Goal: Task Accomplishment & Management: Use online tool/utility

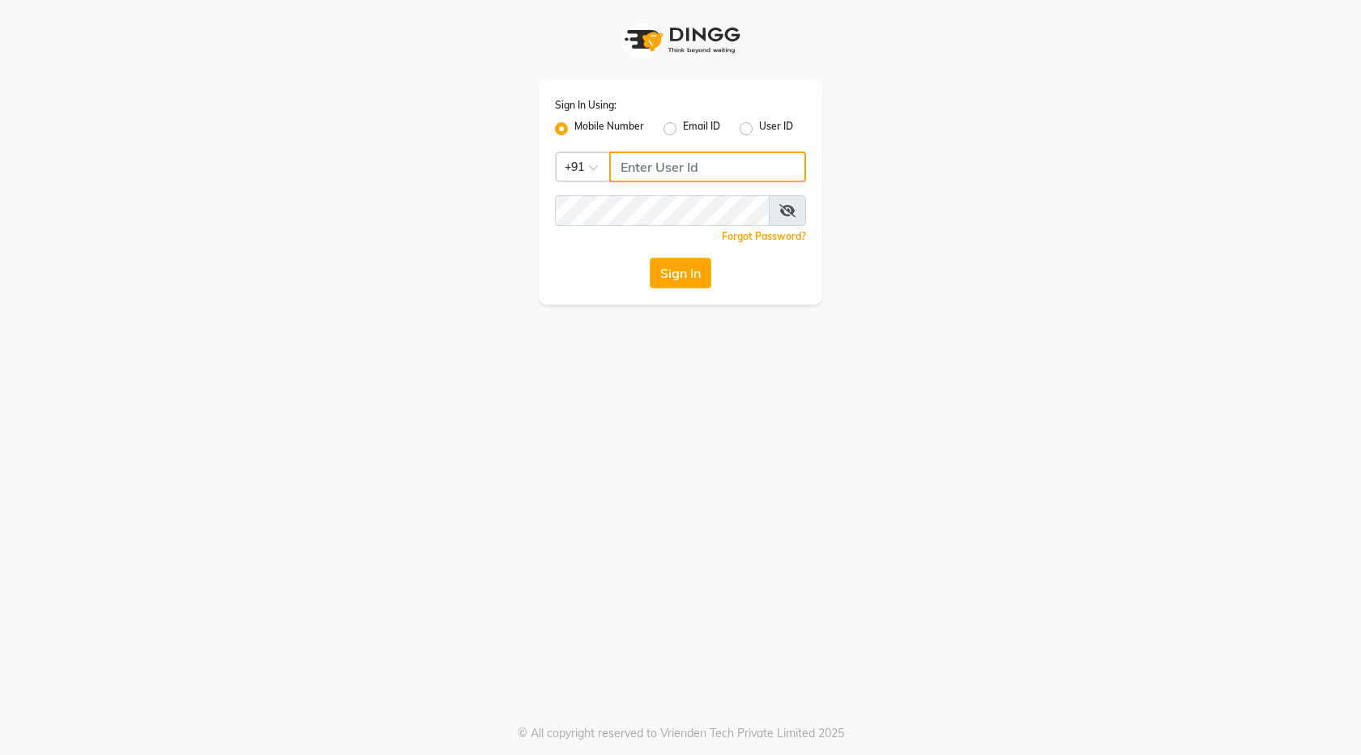
click at [679, 163] on input "Username" at bounding box center [707, 166] width 197 height 31
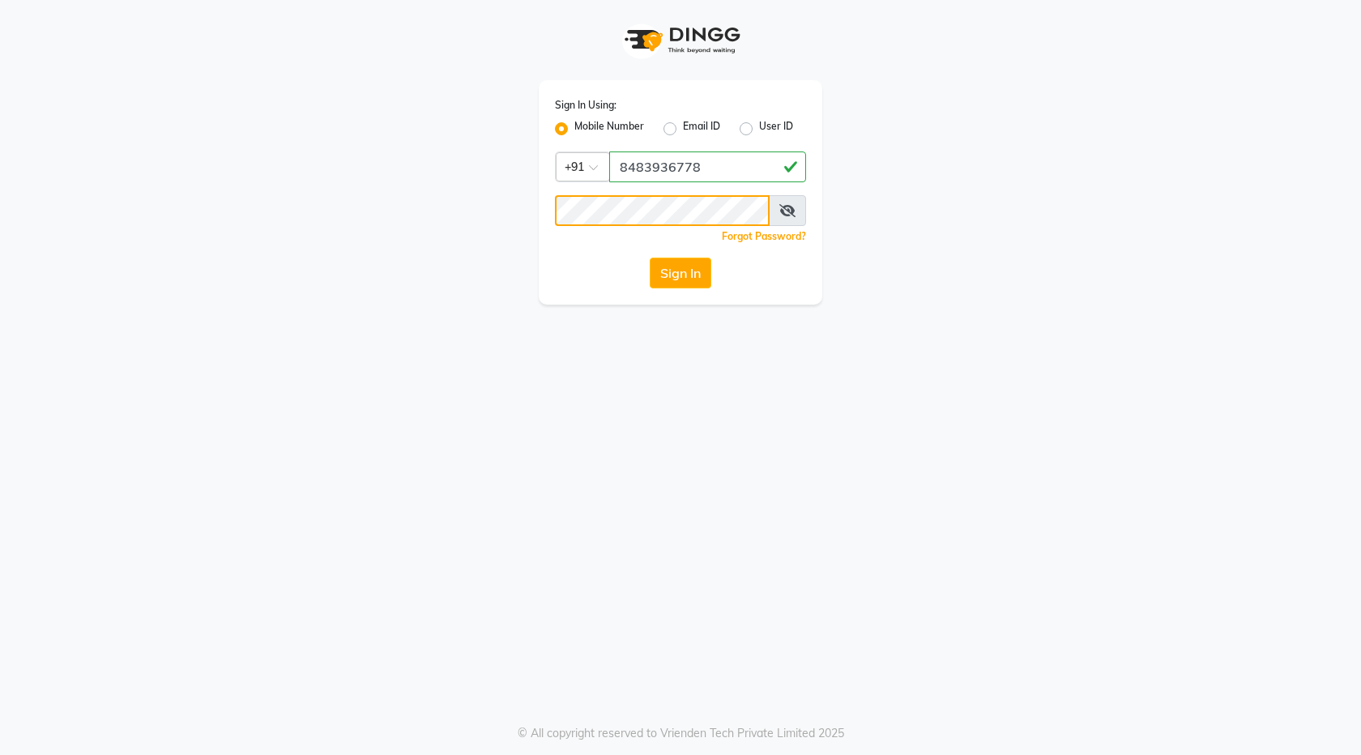
click at [650, 258] on button "Sign In" at bounding box center [681, 273] width 62 height 31
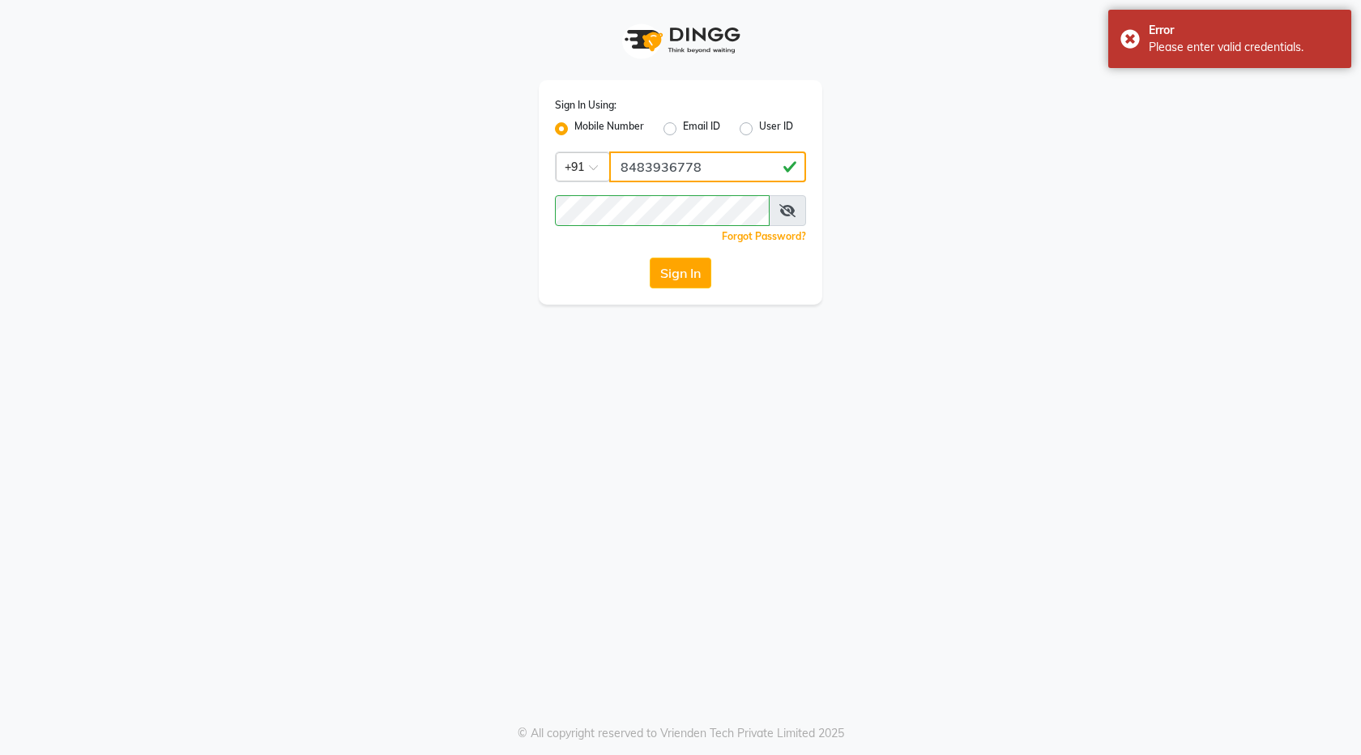
click at [632, 166] on input "8483936778" at bounding box center [707, 166] width 197 height 31
click at [647, 161] on input "8383936778" at bounding box center [707, 166] width 197 height 31
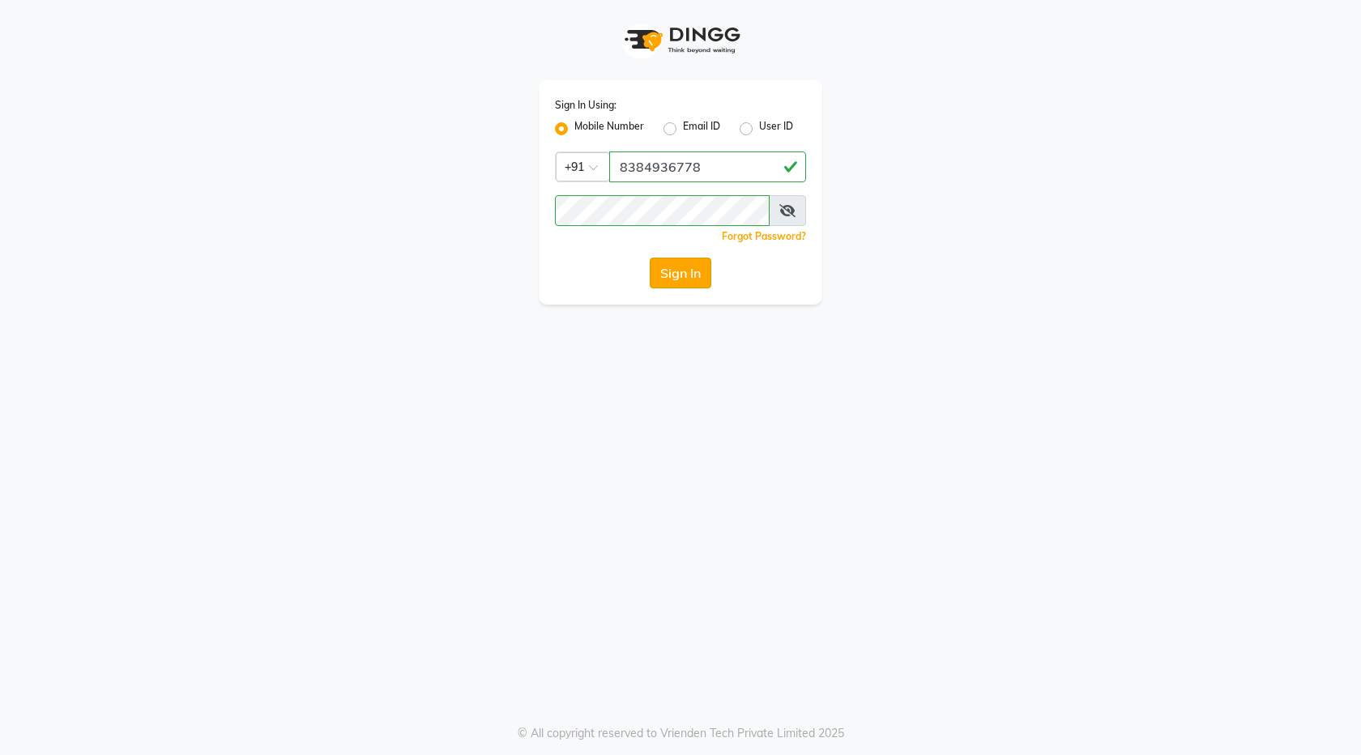
drag, startPoint x: 677, startPoint y: 254, endPoint x: 680, endPoint y: 264, distance: 10.2
click at [680, 264] on div "Sign In Using: Mobile Number Email ID User ID Country Code × +91 8384936778 Rem…" at bounding box center [681, 192] width 284 height 224
click at [680, 264] on button "Sign In" at bounding box center [681, 273] width 62 height 31
drag, startPoint x: 749, startPoint y: 143, endPoint x: 732, endPoint y: 156, distance: 20.3
click at [732, 156] on div "Sign In Using: Mobile Number Email ID User ID Country Code × +91 8384936778 Rem…" at bounding box center [681, 192] width 284 height 224
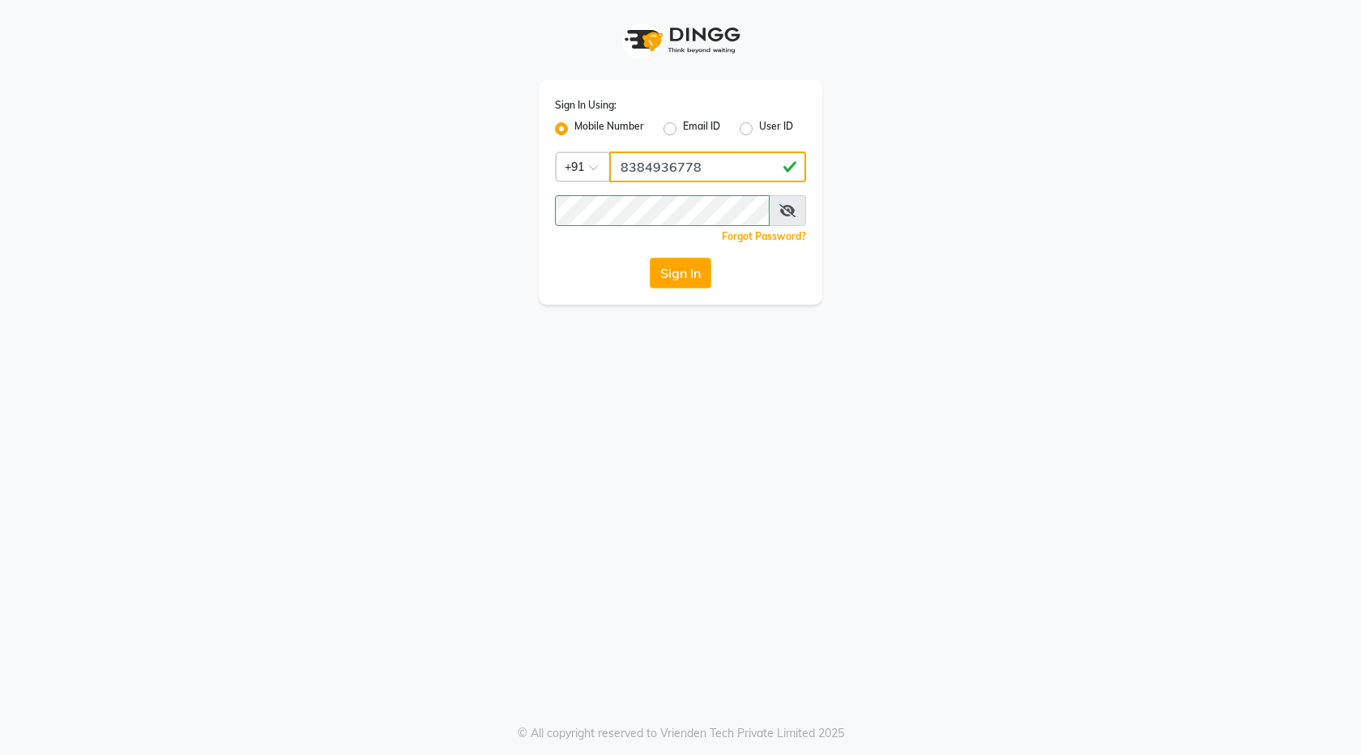
drag, startPoint x: 732, startPoint y: 169, endPoint x: 280, endPoint y: 63, distance: 464.3
click at [296, 64] on div "Sign In Using: Mobile Number Email ID User ID Country Code × +91 8384936778 Rem…" at bounding box center [680, 152] width 923 height 305
type input "8483936778"
click at [795, 210] on span at bounding box center [787, 210] width 37 height 31
click at [782, 211] on icon at bounding box center [787, 210] width 16 height 13
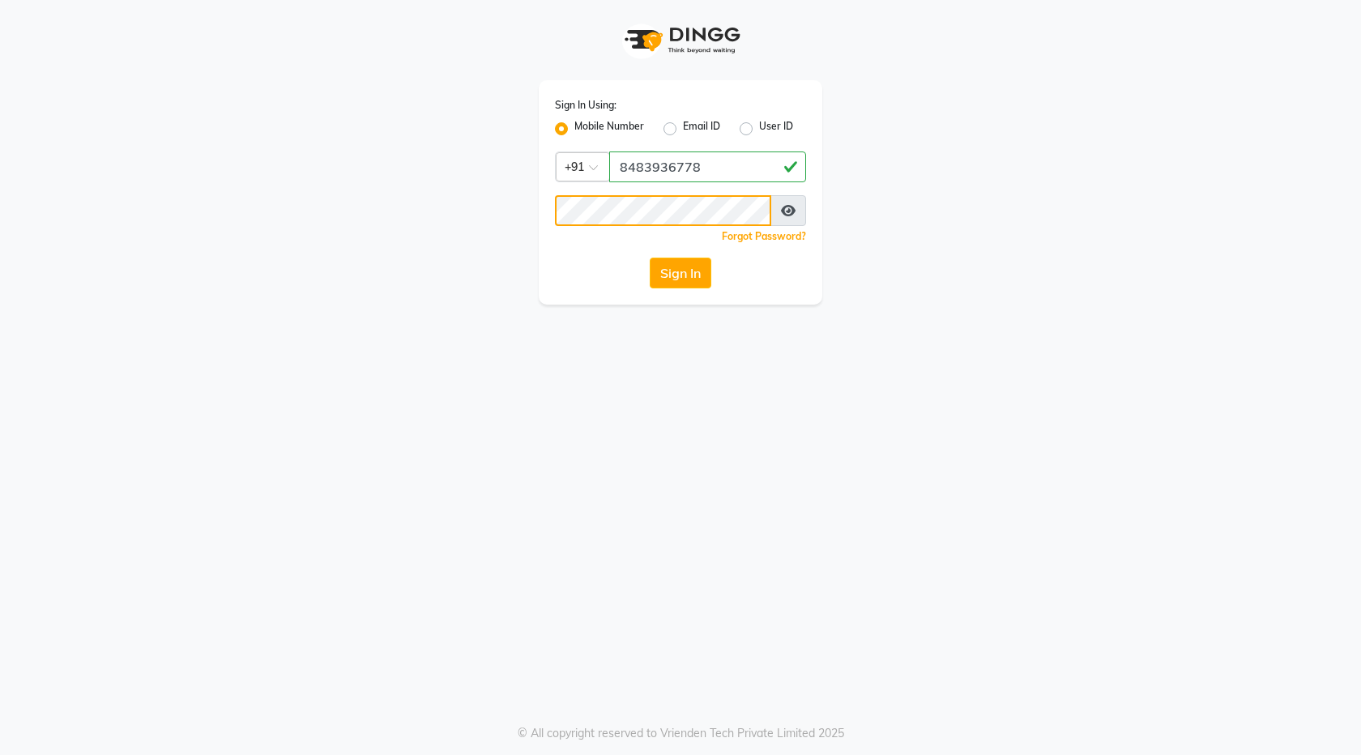
click at [650, 258] on button "Sign In" at bounding box center [681, 273] width 62 height 31
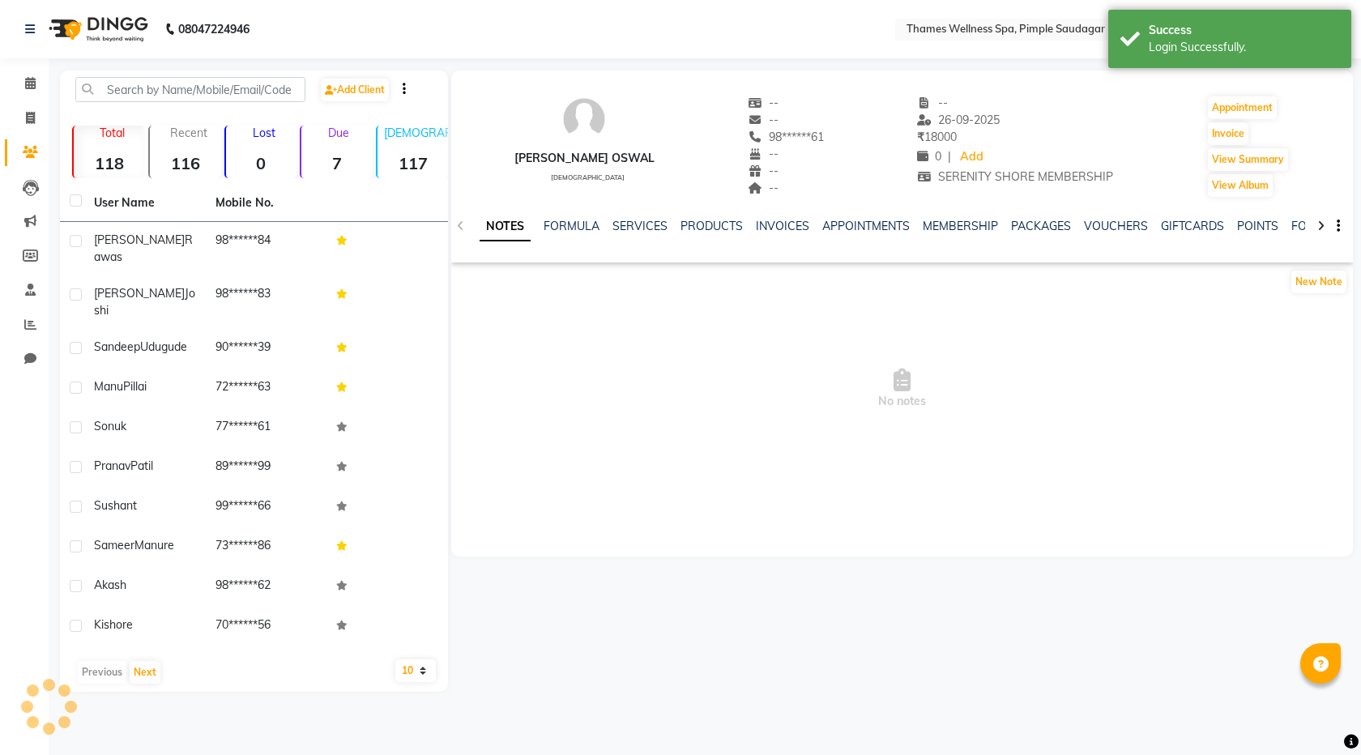
select select "en"
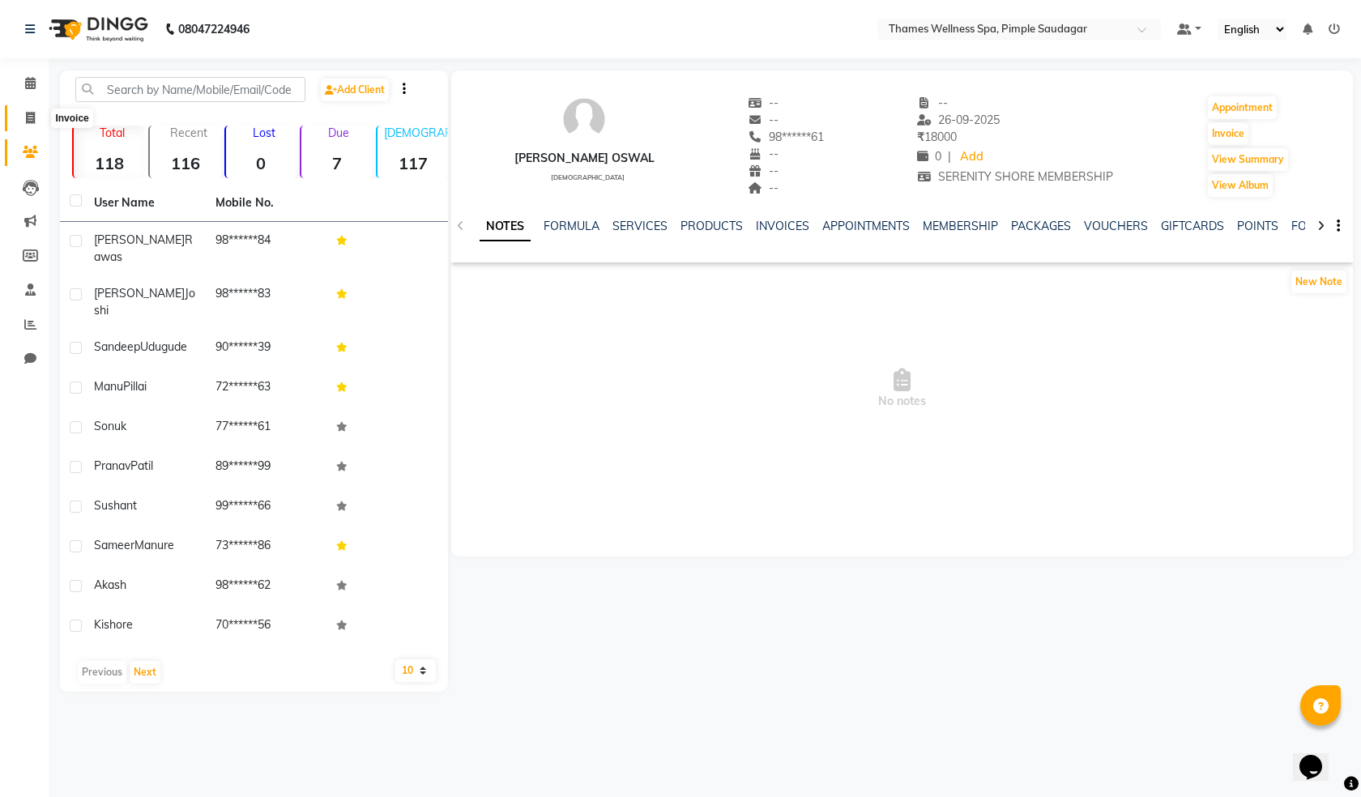
click at [31, 121] on icon at bounding box center [30, 118] width 9 height 12
select select "8709"
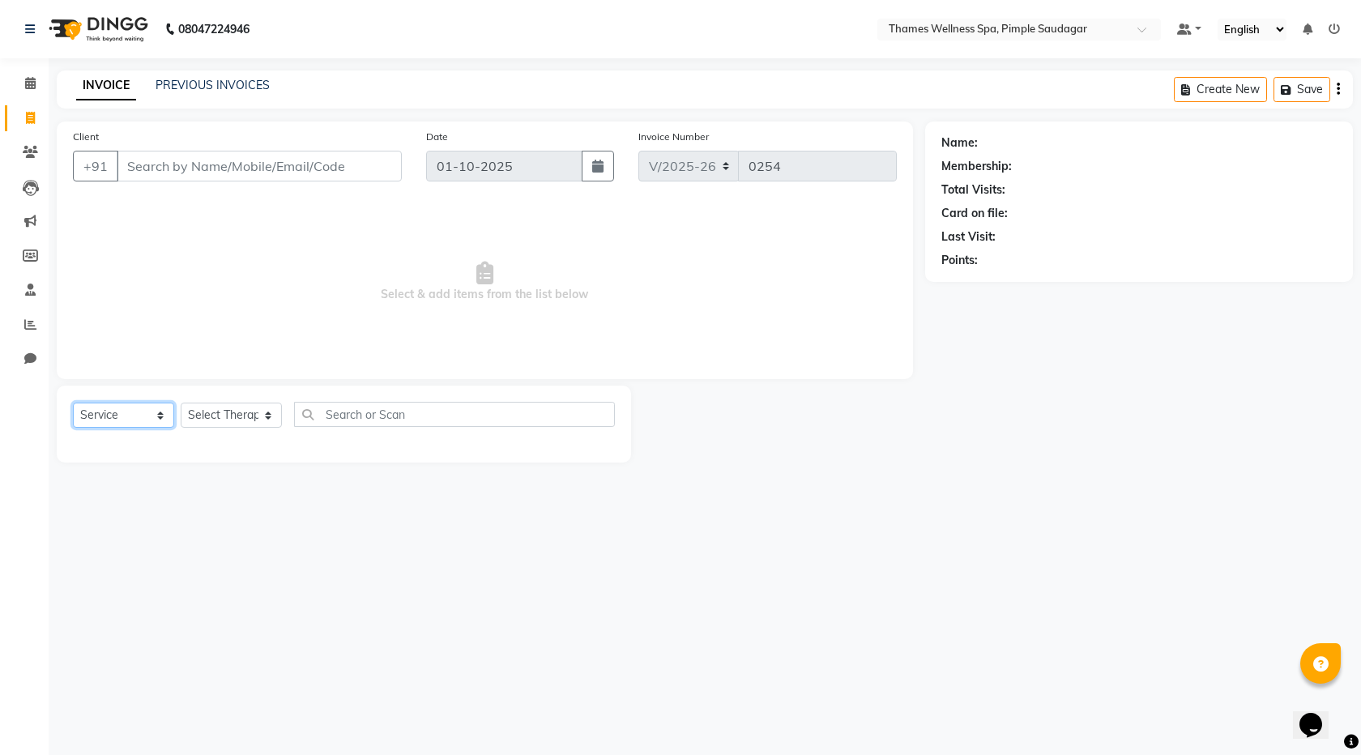
click at [159, 420] on select "Select Service Product Membership Package Voucher Prepaid Gift Card" at bounding box center [123, 415] width 101 height 25
select select "membership"
click at [73, 403] on select "Select Service Product Membership Package Voucher Prepaid Gift Card" at bounding box center [123, 415] width 101 height 25
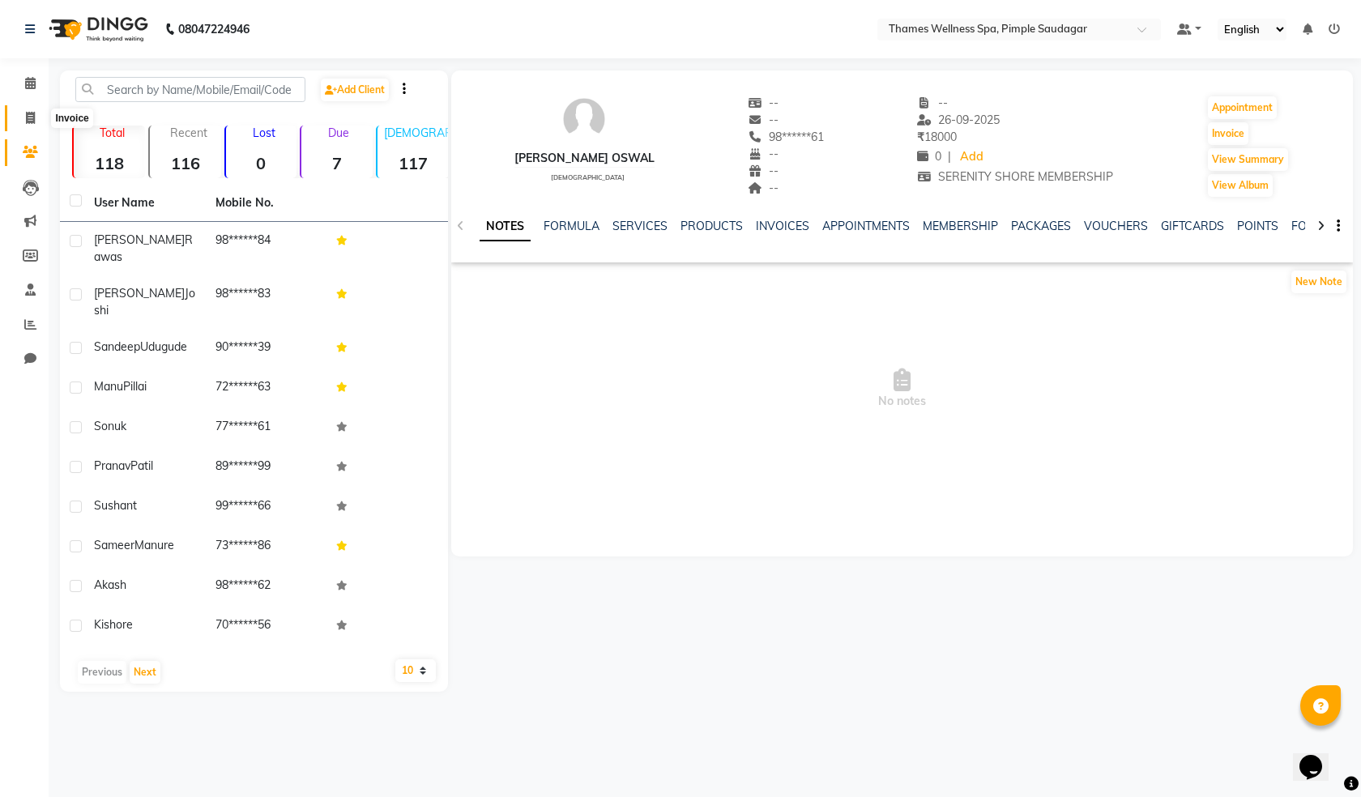
click at [32, 117] on icon at bounding box center [30, 118] width 9 height 12
select select "service"
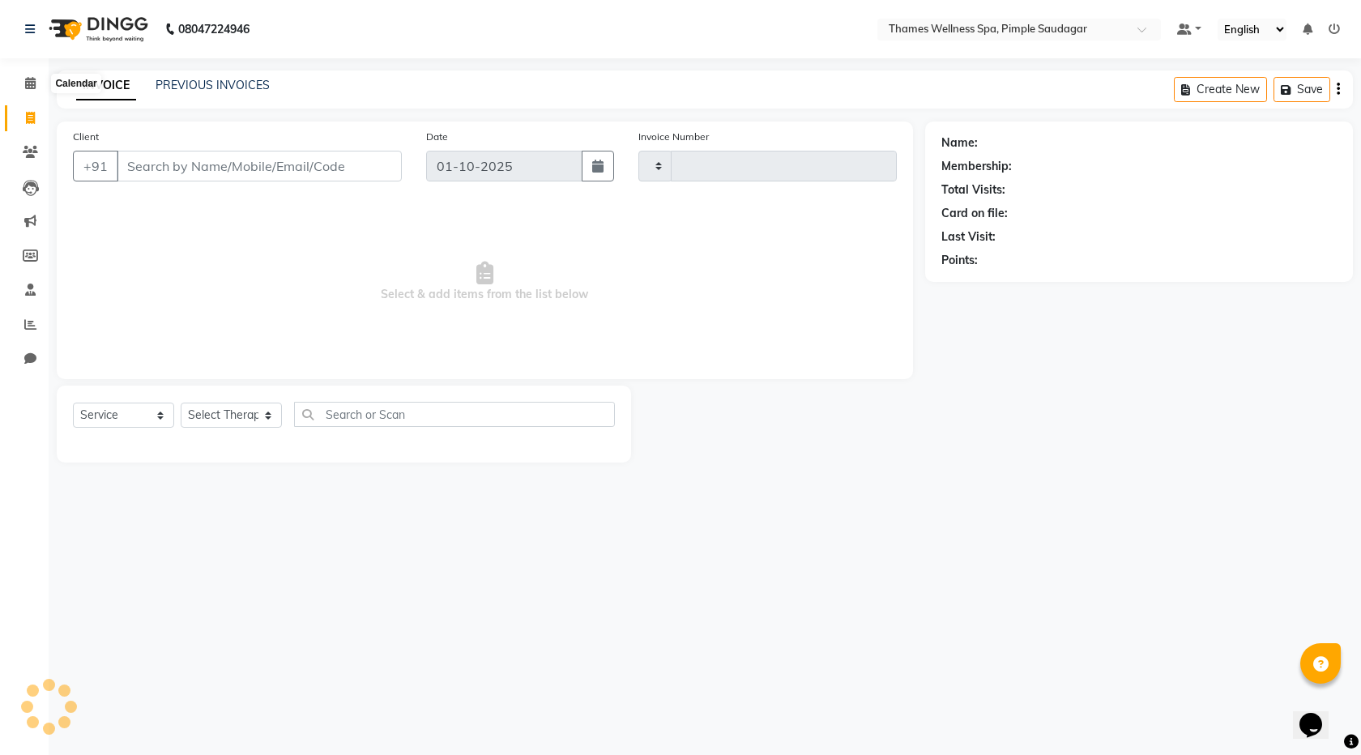
type input "0254"
select select "8709"
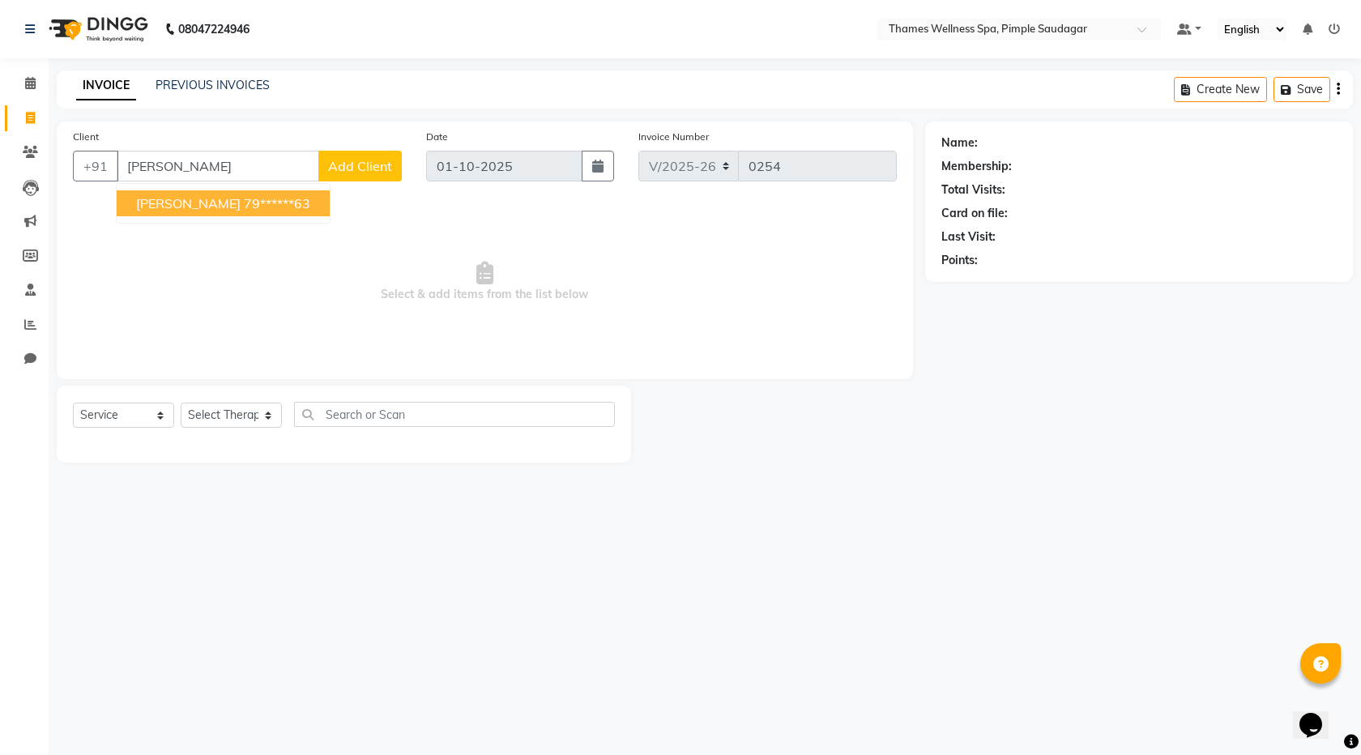
click at [244, 202] on ngb-highlight "79******63" at bounding box center [277, 203] width 66 height 16
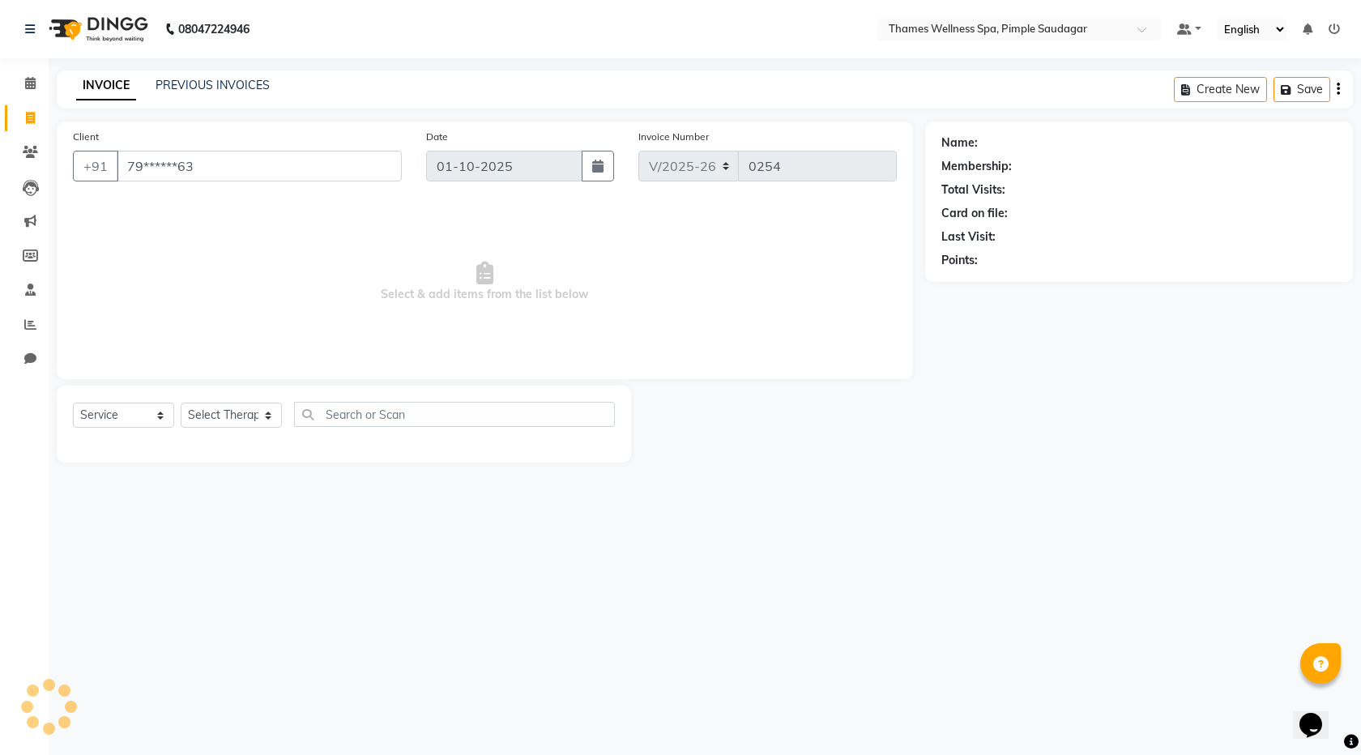
type input "79******63"
select select "1: Object"
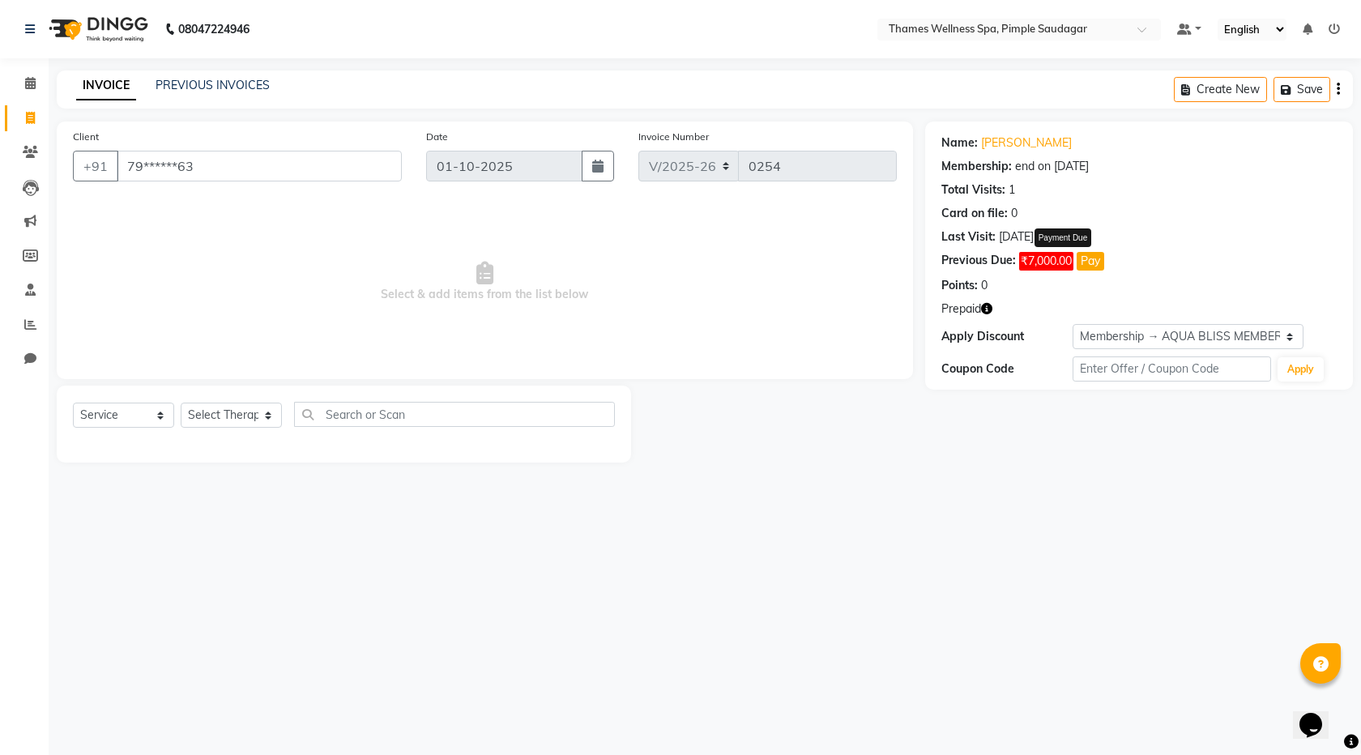
click at [1056, 265] on span "₹7,000.00" at bounding box center [1046, 261] width 54 height 19
click at [1087, 261] on button "Pay" at bounding box center [1091, 261] width 28 height 19
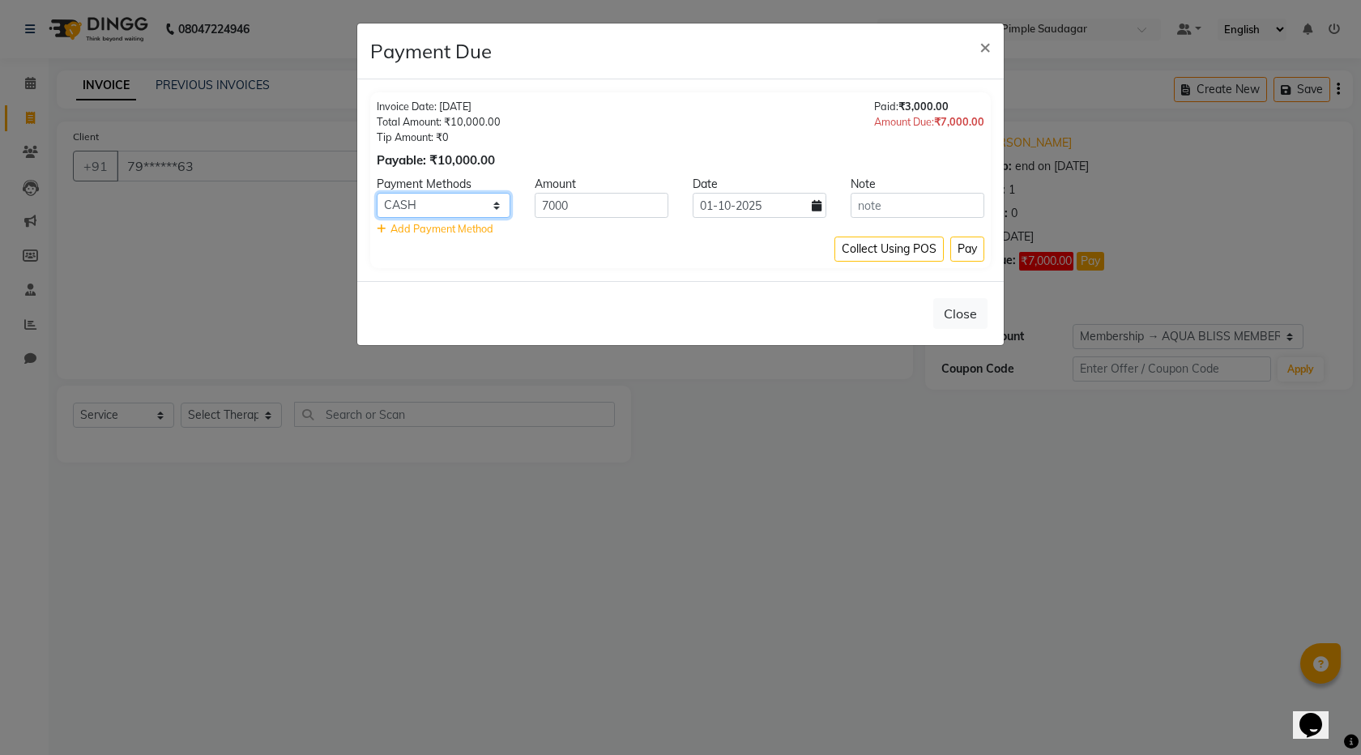
click at [472, 207] on select "CASH CARD UPI" at bounding box center [444, 205] width 134 height 25
select select "2"
click at [377, 193] on select "CASH CARD UPI" at bounding box center [444, 205] width 134 height 25
click at [957, 250] on button "Pay" at bounding box center [967, 249] width 34 height 25
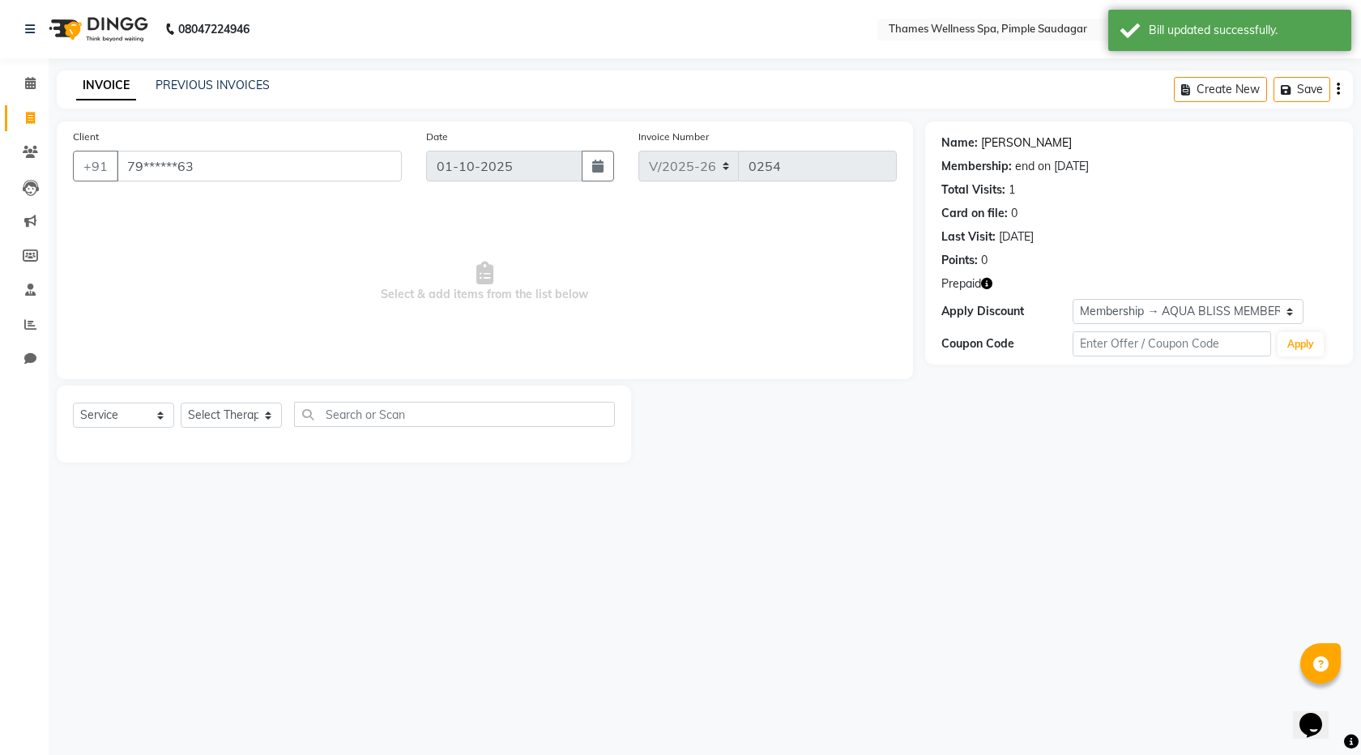
click at [981, 144] on link "[PERSON_NAME]" at bounding box center [1026, 142] width 91 height 17
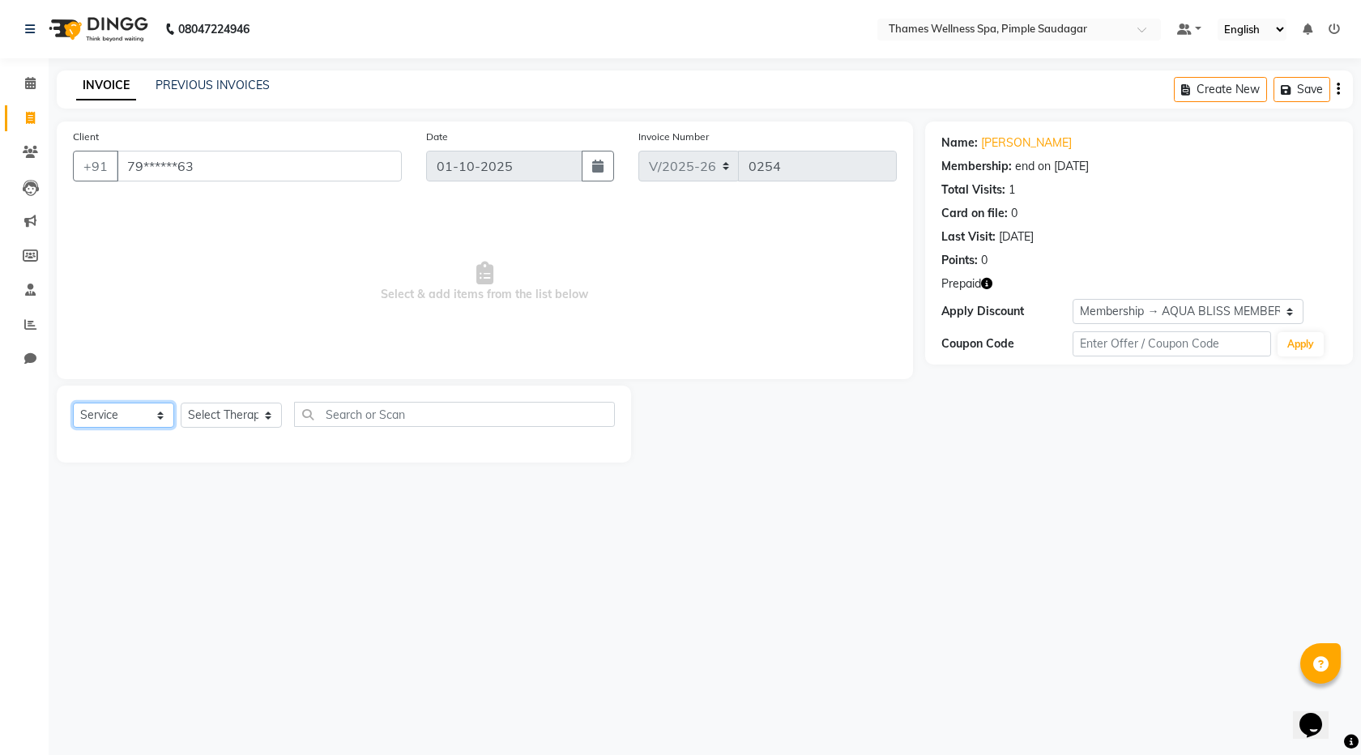
click at [122, 416] on select "Select Service Product Membership Package Voucher Prepaid Gift Card" at bounding box center [123, 415] width 101 height 25
click at [73, 403] on select "Select Service Product Membership Package Voucher Prepaid Gift Card" at bounding box center [123, 415] width 101 height 25
click at [219, 422] on select "Select Therapist Alokesh Das Bem Hana kety sangma Melbia Mishi Prakash Lala Sun…" at bounding box center [231, 415] width 101 height 25
select select "90406"
click at [181, 403] on select "Select Therapist Alokesh Das Bem Hana kety sangma Melbia Mishi Prakash Lala Sun…" at bounding box center [231, 415] width 101 height 25
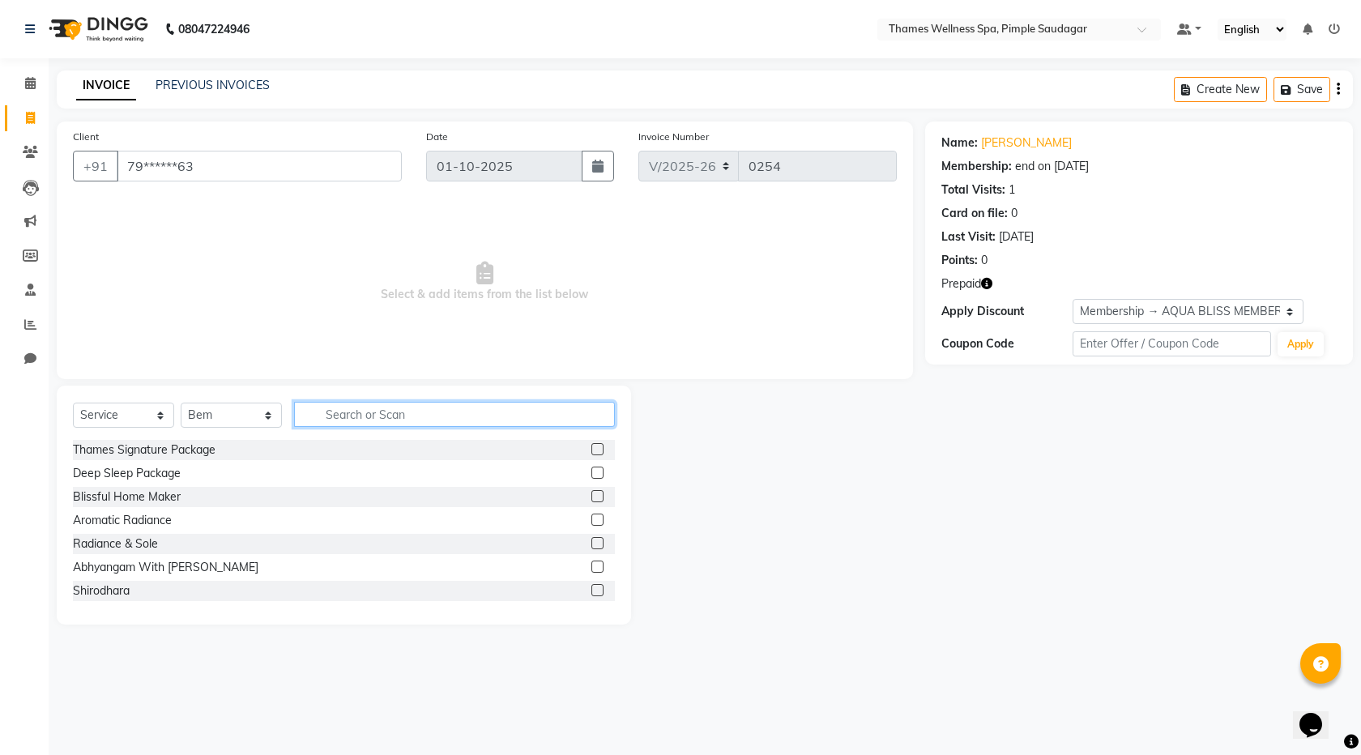
click at [321, 411] on input "text" at bounding box center [454, 414] width 321 height 25
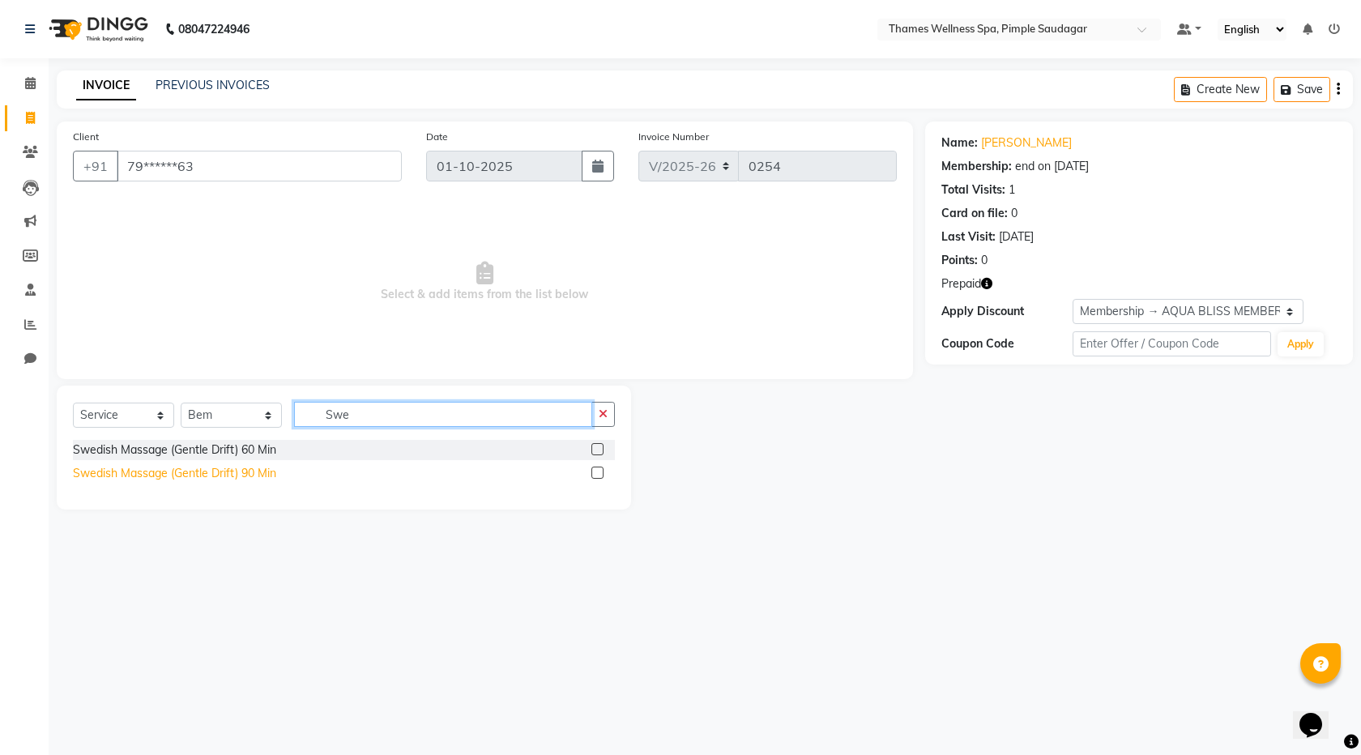
type input "Swe"
click at [245, 471] on div "Swedish Massage (Gentle Drift) 90 Min" at bounding box center [174, 473] width 203 height 17
checkbox input "false"
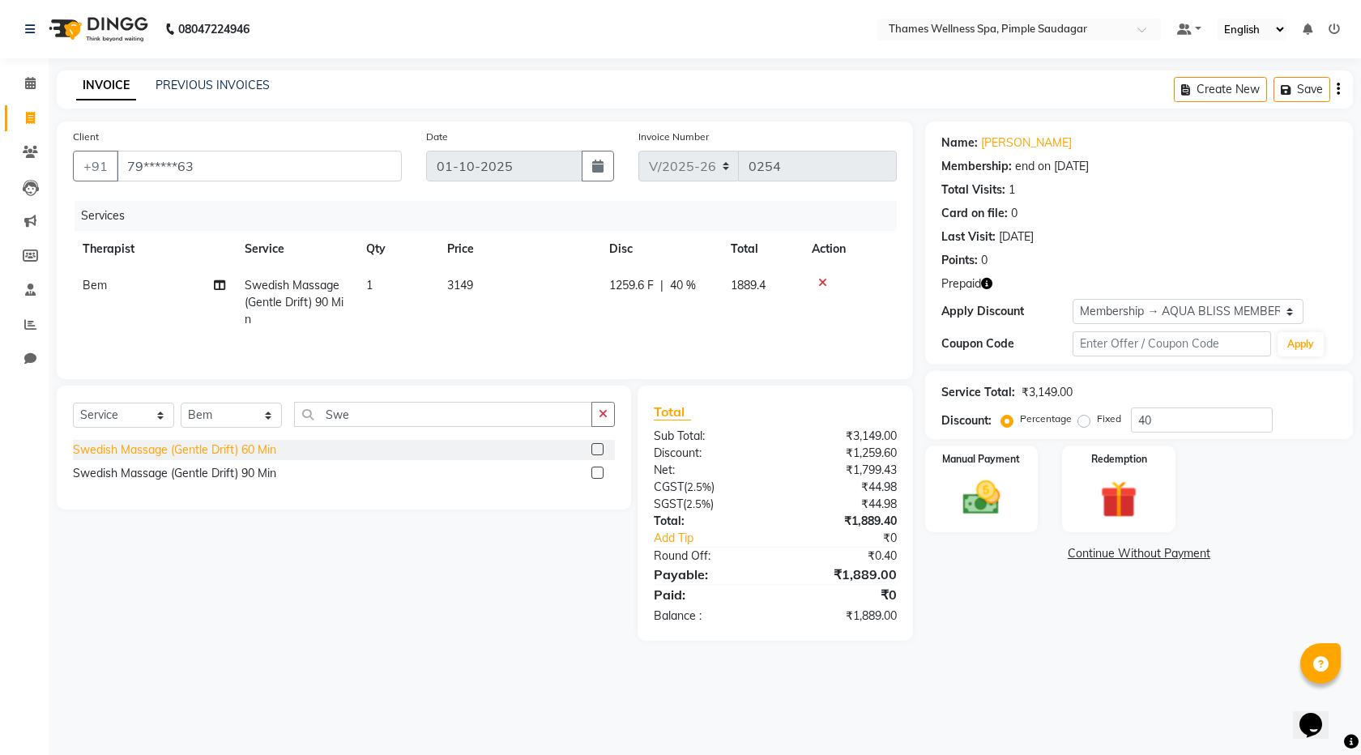
click at [258, 450] on div "Swedish Massage (Gentle Drift) 60 Min" at bounding box center [174, 449] width 203 height 17
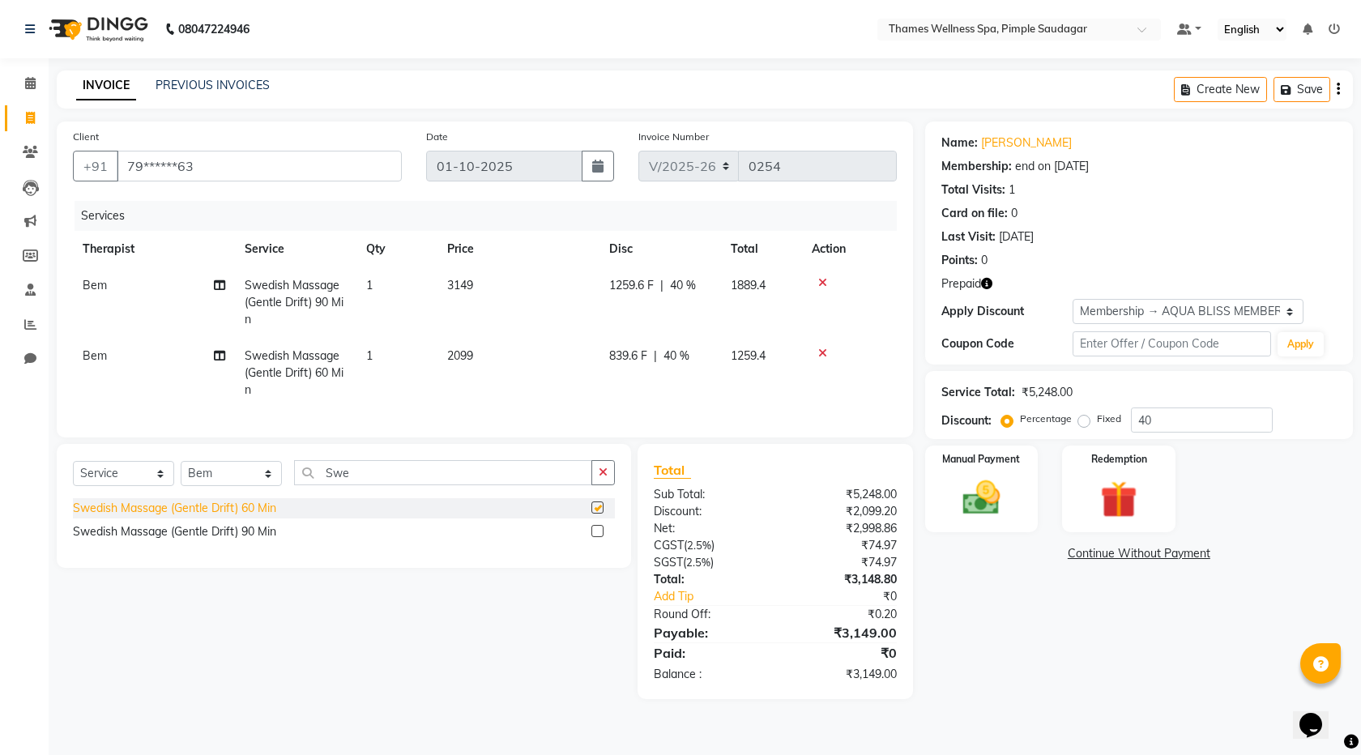
checkbox input "false"
click at [827, 279] on div at bounding box center [849, 282] width 75 height 11
click at [819, 279] on icon at bounding box center [822, 282] width 9 height 11
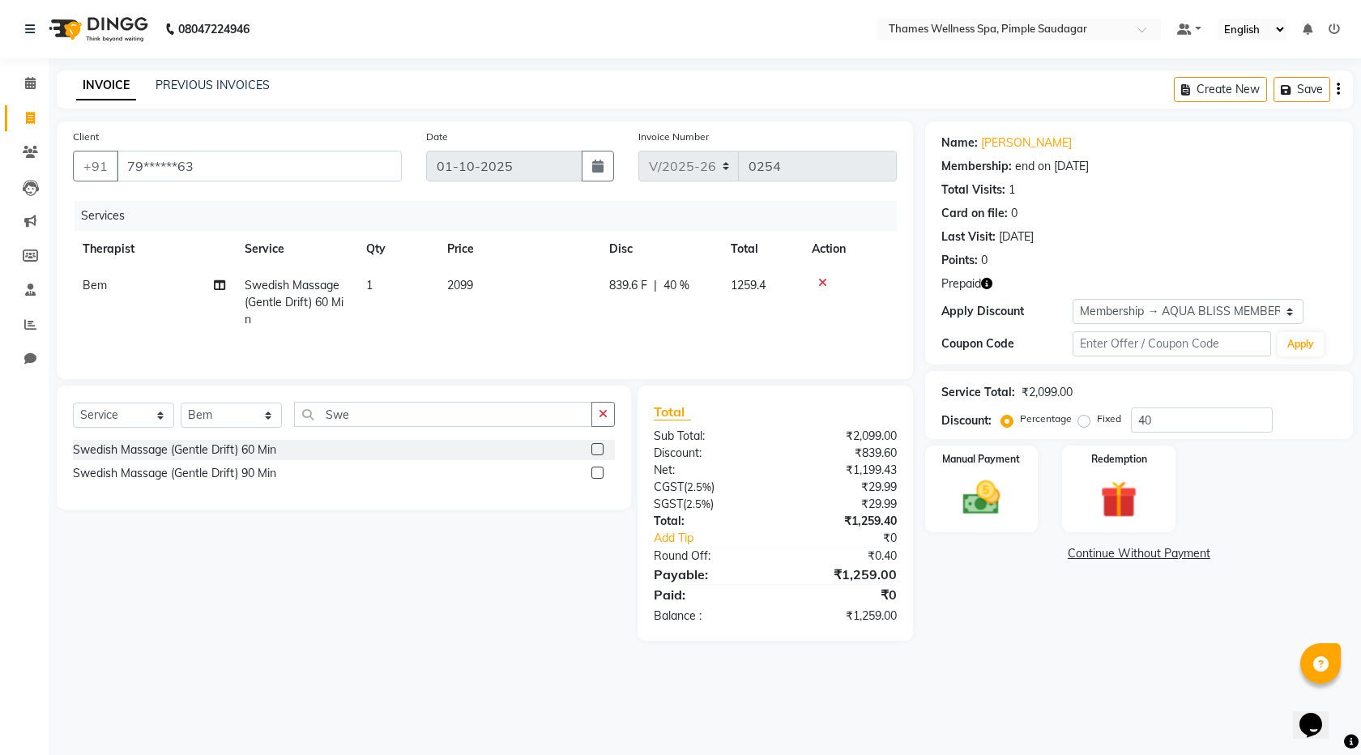
click at [825, 283] on icon at bounding box center [822, 282] width 9 height 11
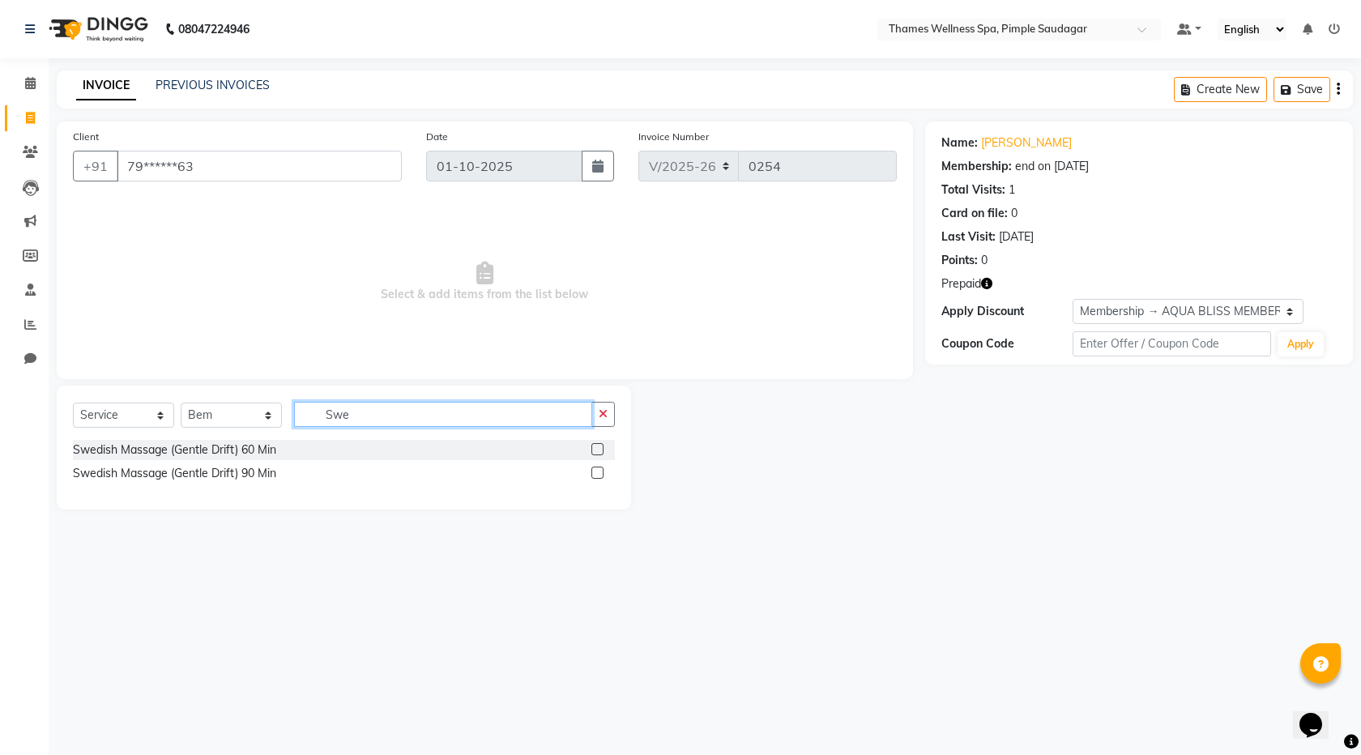
drag, startPoint x: 389, startPoint y: 414, endPoint x: 53, endPoint y: 499, distance: 346.8
click at [163, 467] on div "Select Service Product Membership Package Voucher Prepaid Gift Card Select Ther…" at bounding box center [344, 448] width 574 height 124
type input "Bal"
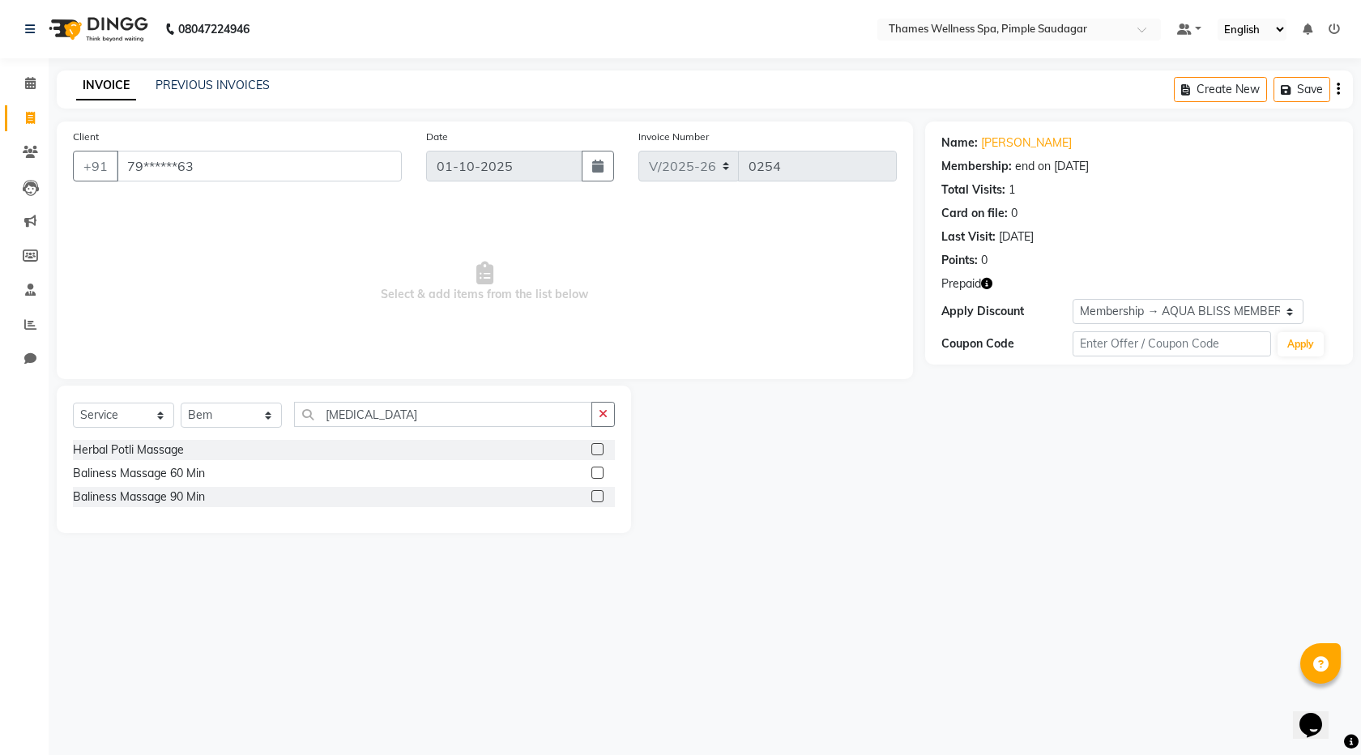
click at [595, 473] on label at bounding box center [597, 473] width 12 height 12
click at [595, 473] on input "checkbox" at bounding box center [596, 473] width 11 height 11
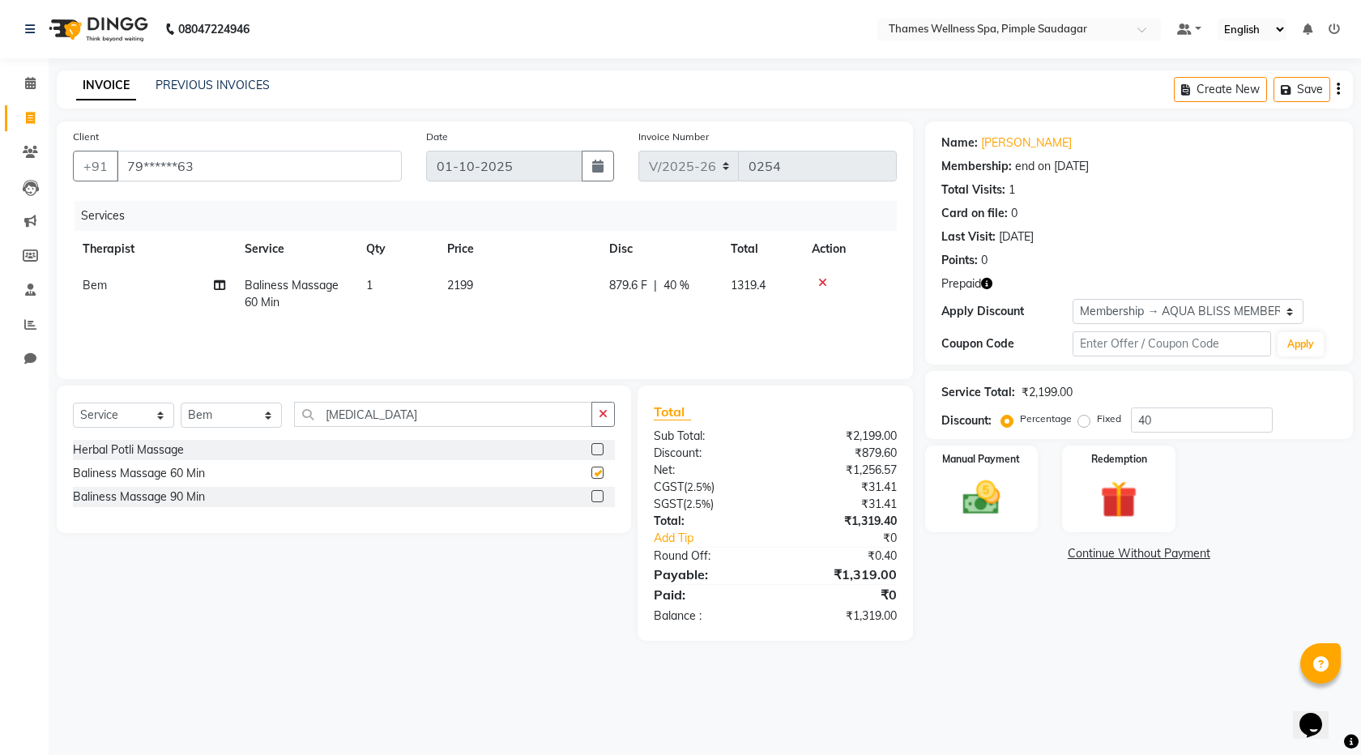
checkbox input "false"
click at [1116, 492] on img at bounding box center [1118, 500] width 63 height 48
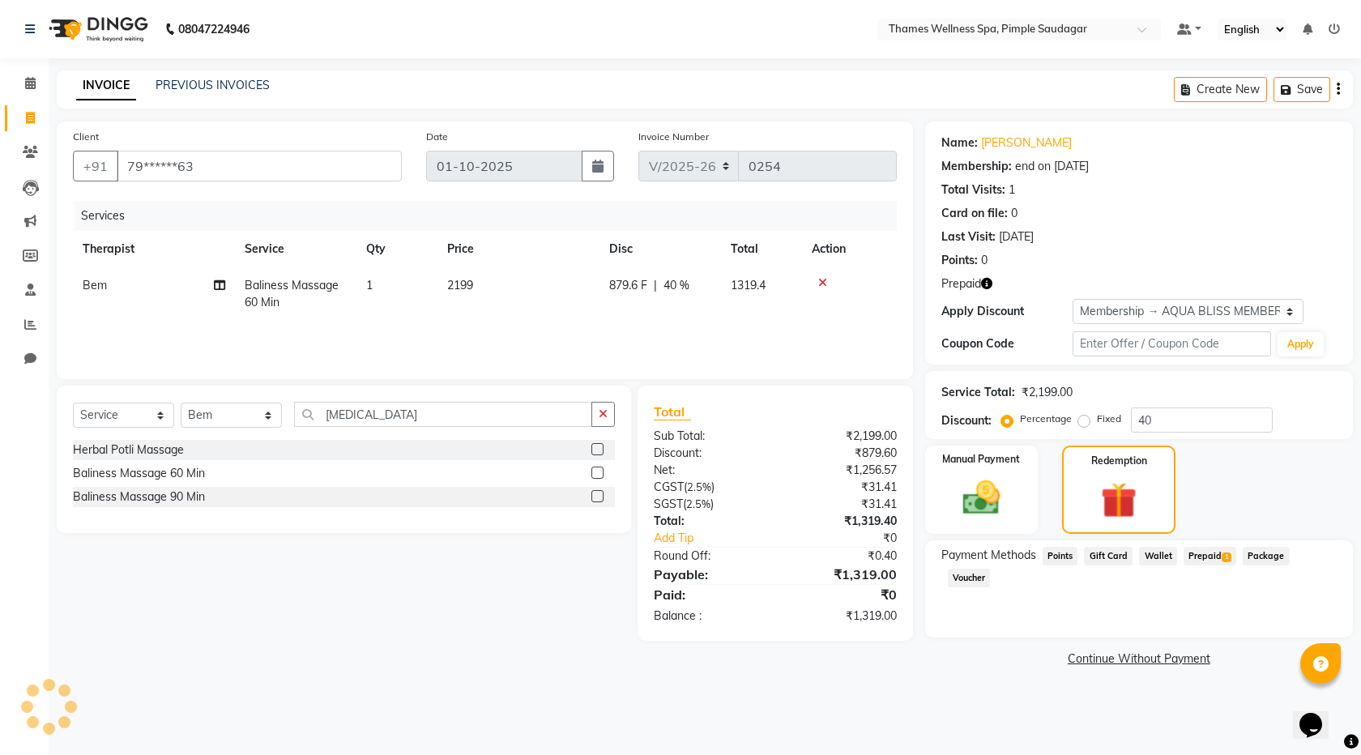
click at [1204, 557] on span "Prepaid 1" at bounding box center [1210, 556] width 53 height 19
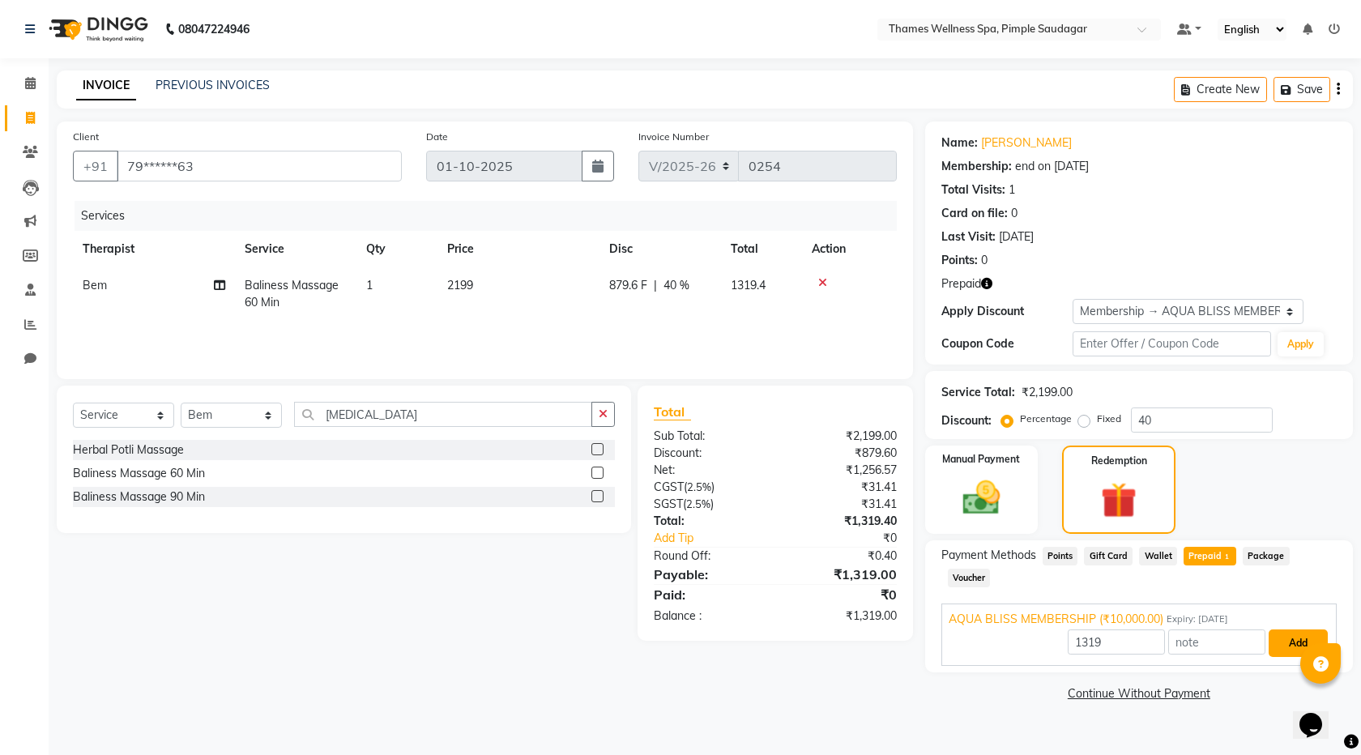
click at [1292, 629] on button "Add" at bounding box center [1298, 643] width 59 height 28
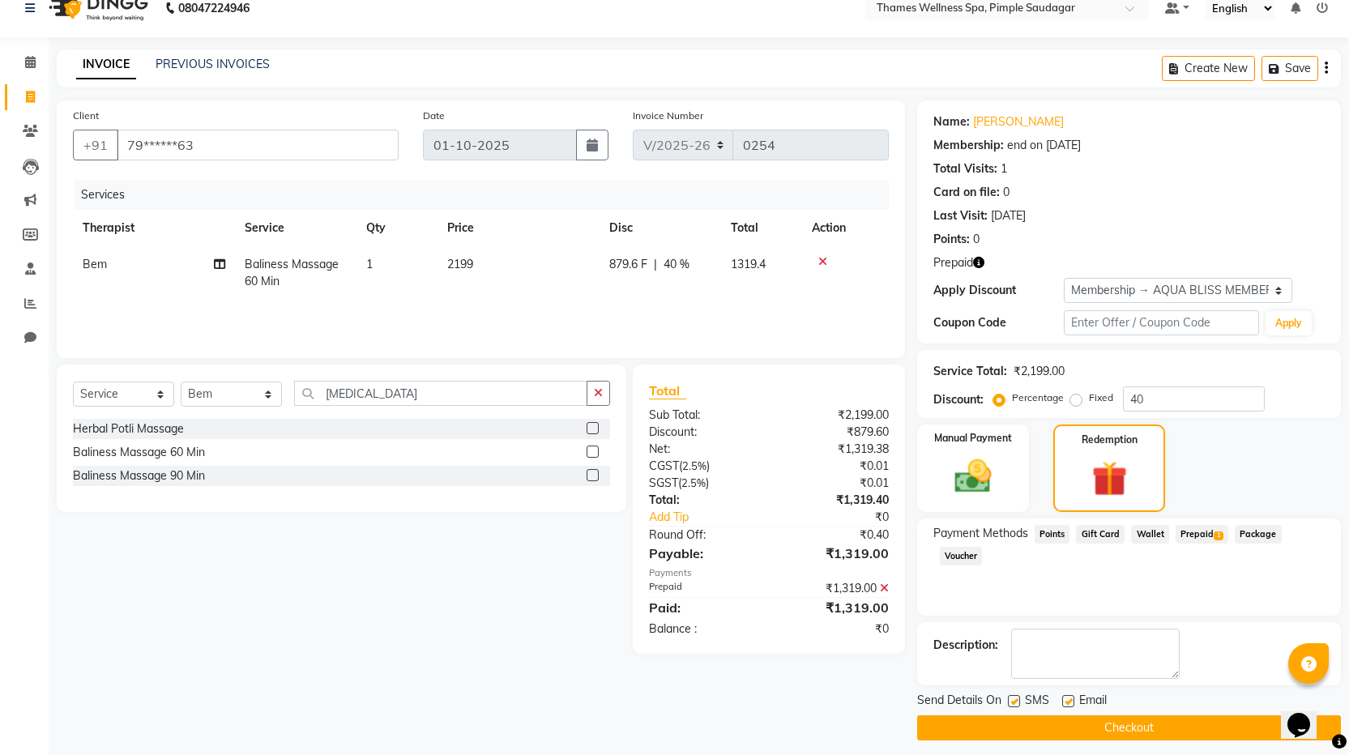
scroll to position [31, 0]
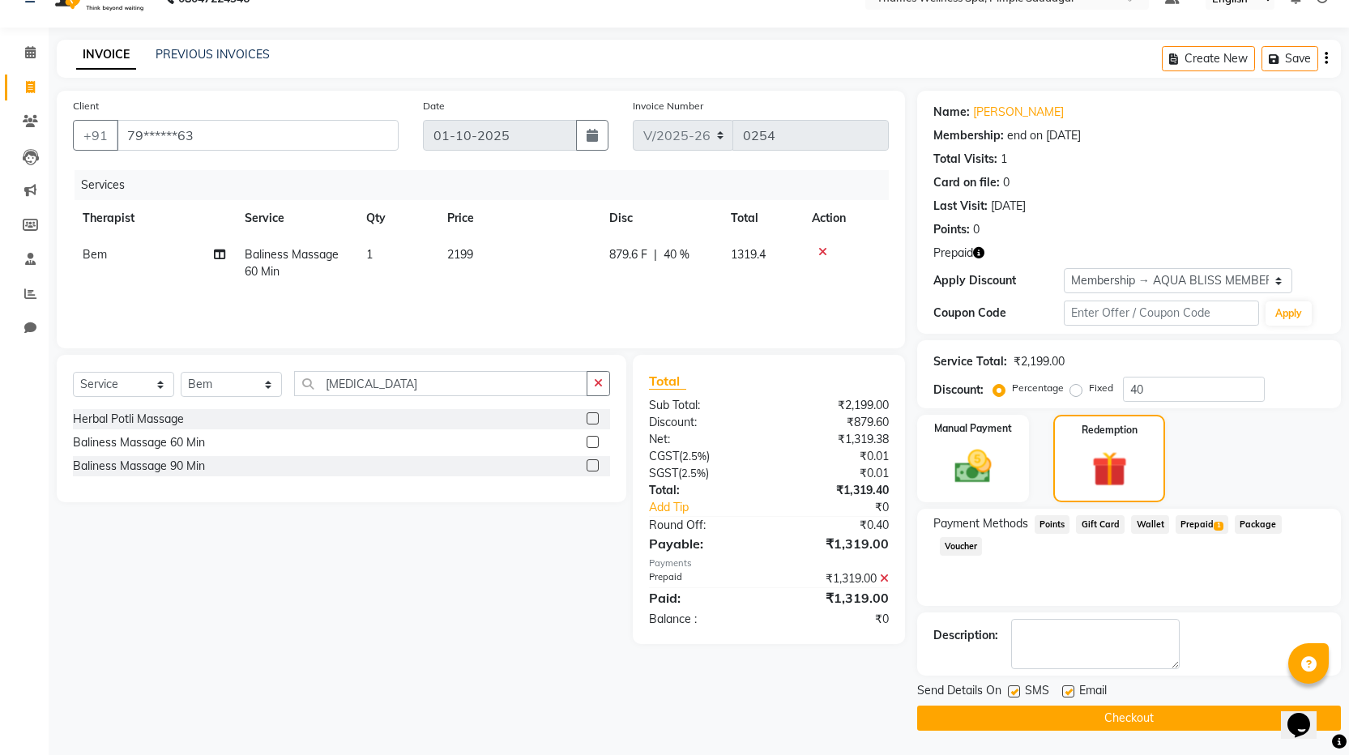
click at [1150, 709] on button "Checkout" at bounding box center [1129, 718] width 424 height 25
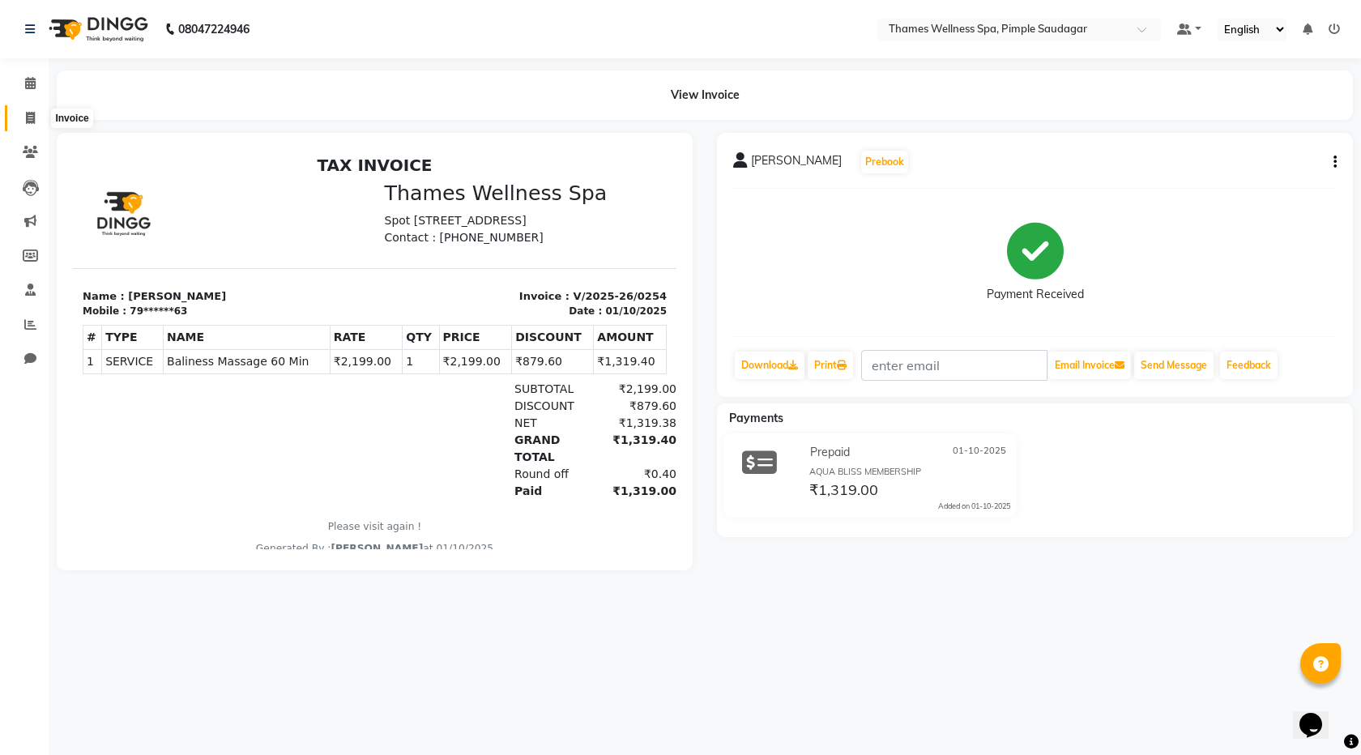
click at [33, 116] on icon at bounding box center [30, 118] width 9 height 12
select select "service"
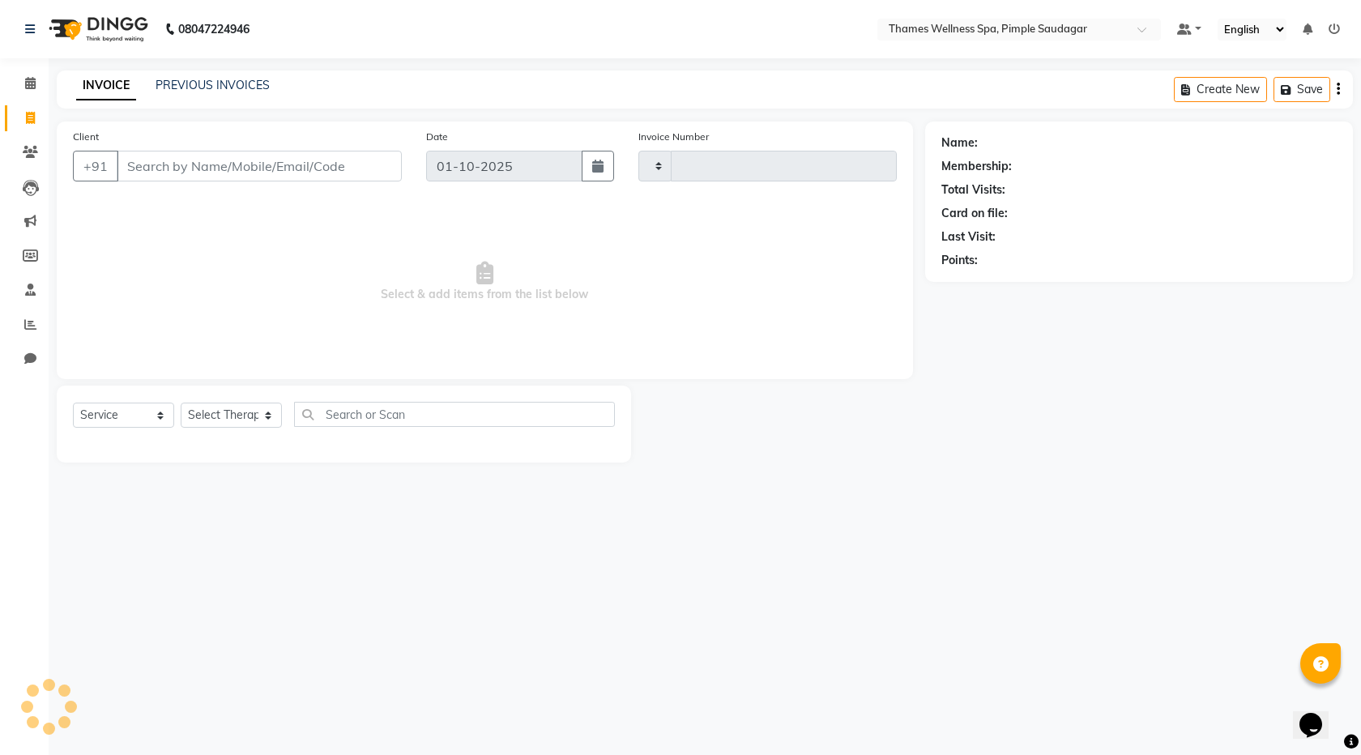
type input "0255"
select select "8709"
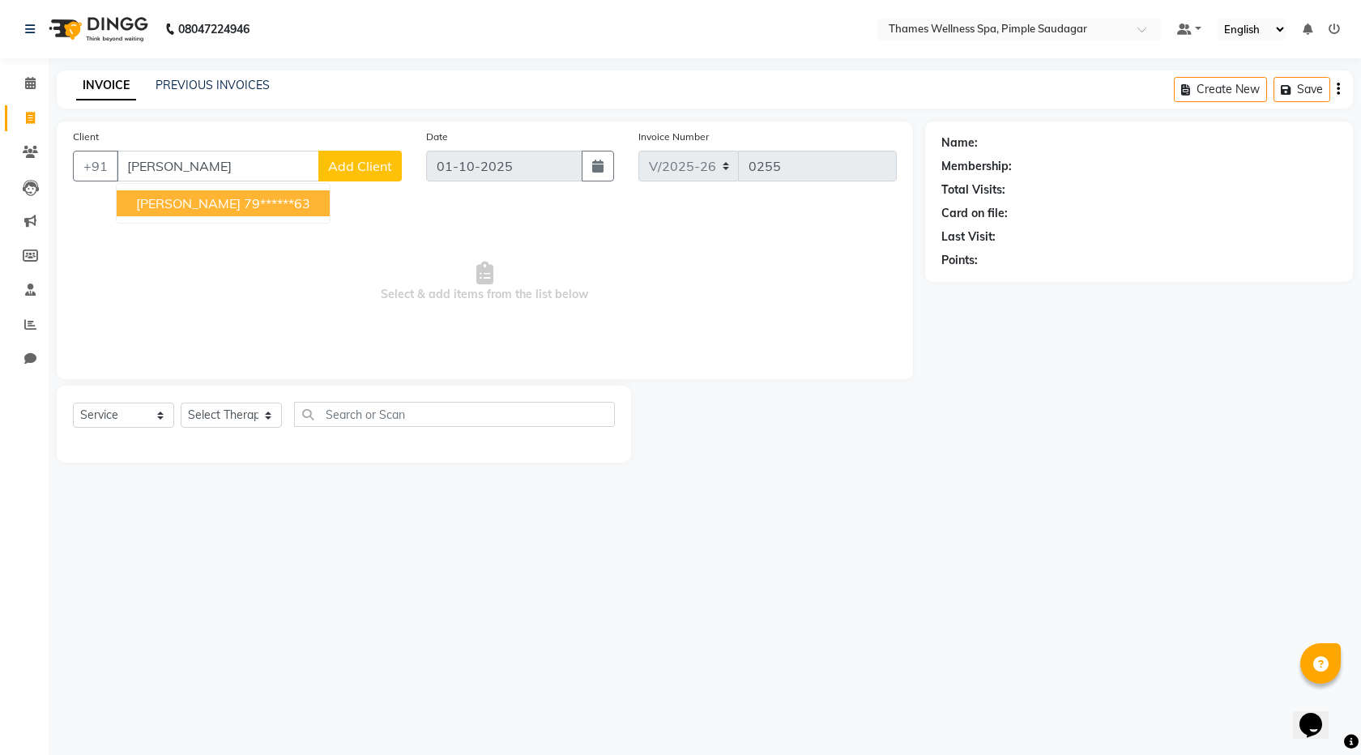
click at [244, 205] on ngb-highlight "79******63" at bounding box center [277, 203] width 66 height 16
type input "79******63"
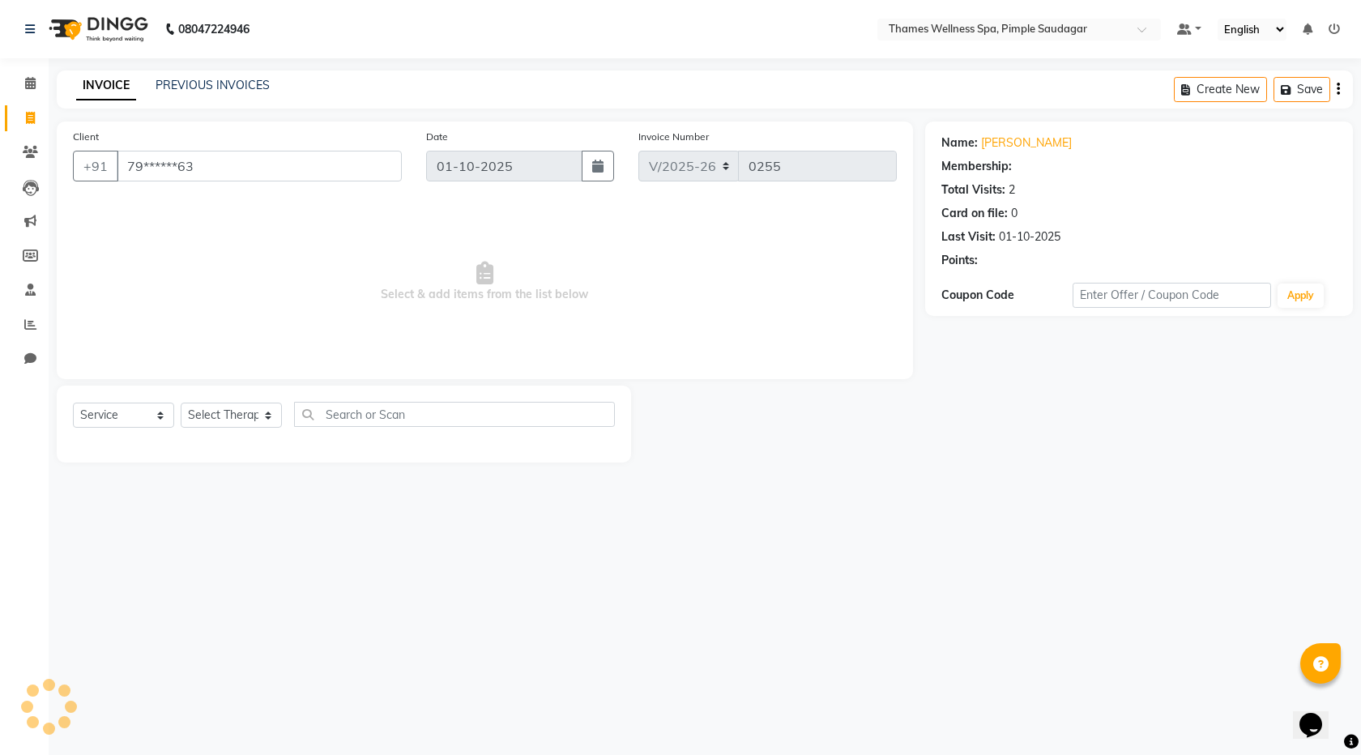
select select "1: Object"
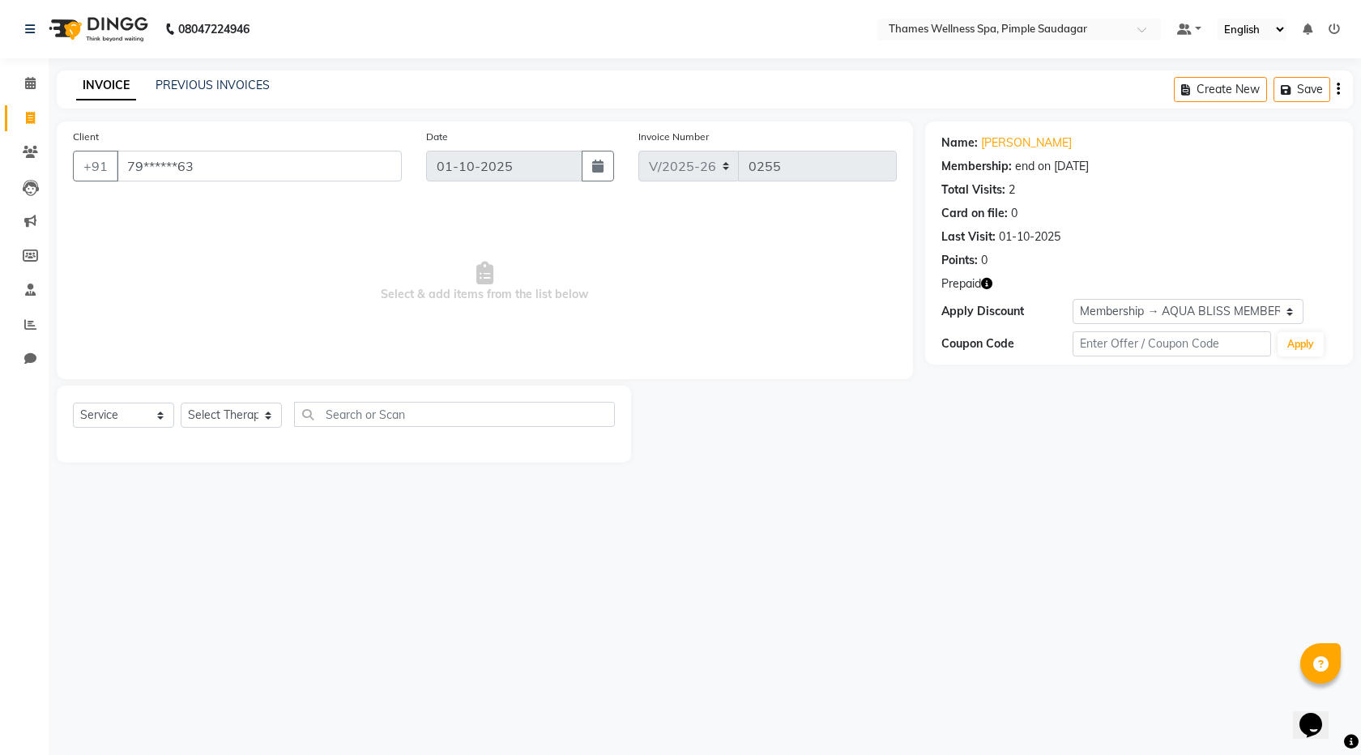
click at [1003, 139] on div "Name: Ravi" at bounding box center [1138, 142] width 395 height 17
click at [985, 144] on link "Ravi" at bounding box center [1026, 142] width 91 height 17
click at [234, 416] on select "Select Therapist Alokesh Das Bem Hana kety sangma Melbia Mishi Prakash Lala Sun…" at bounding box center [231, 415] width 101 height 25
select select "90406"
click at [181, 403] on select "Select Therapist Alokesh Das Bem Hana kety sangma Melbia Mishi Prakash Lala Sun…" at bounding box center [231, 415] width 101 height 25
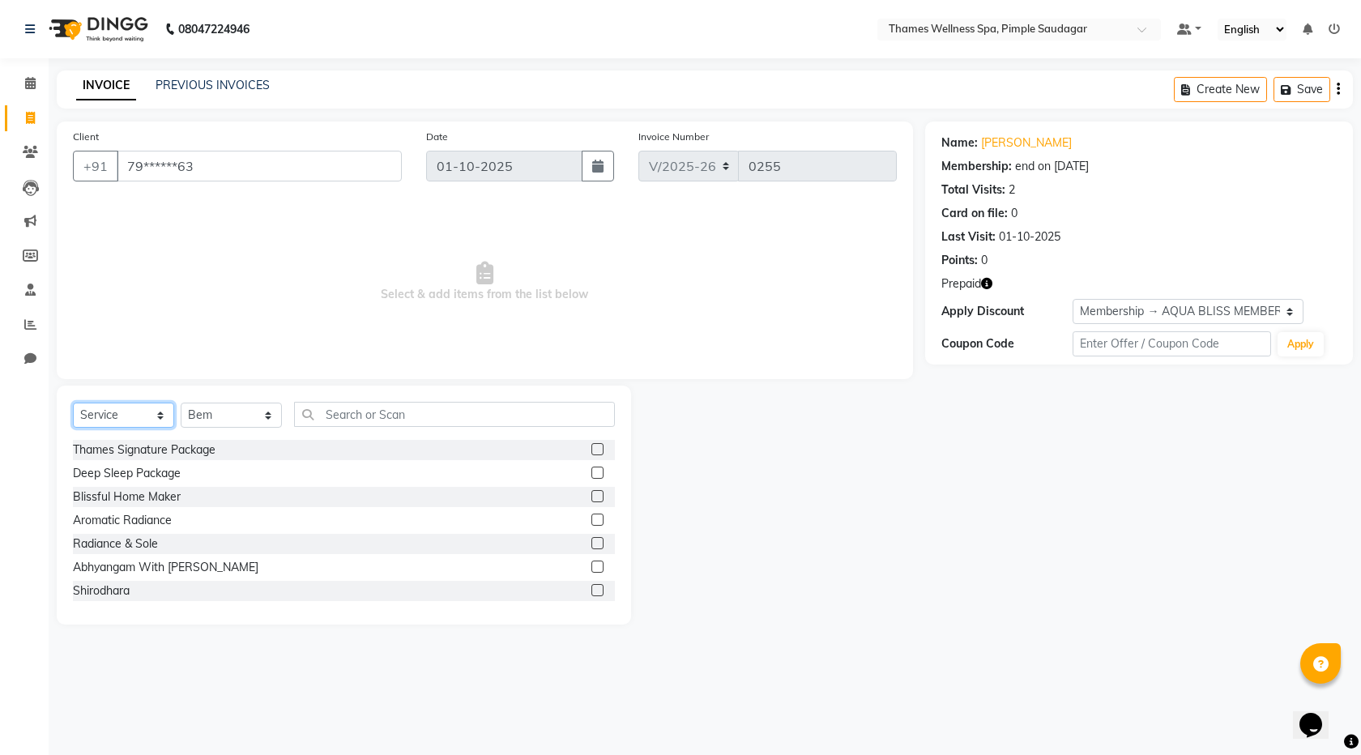
click at [145, 413] on select "Select Service Product Membership Package Voucher Prepaid Gift Card" at bounding box center [123, 415] width 101 height 25
drag, startPoint x: 141, startPoint y: 412, endPoint x: 150, endPoint y: 415, distance: 9.5
click at [143, 412] on select "Select Service Product Membership Package Voucher Prepaid Gift Card" at bounding box center [123, 415] width 101 height 25
click at [400, 416] on input "text" at bounding box center [454, 414] width 321 height 25
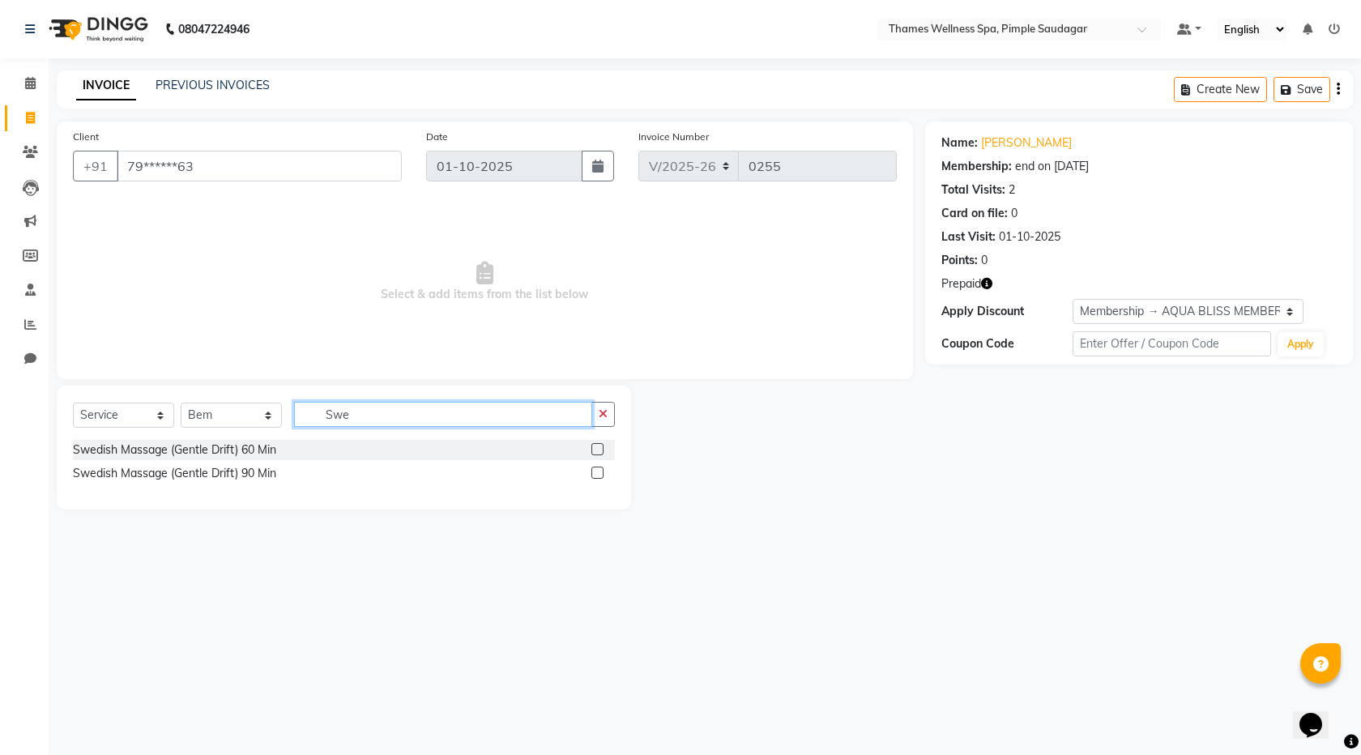
type input "Swe"
click at [607, 448] on div at bounding box center [602, 450] width 23 height 20
click at [598, 447] on label at bounding box center [597, 449] width 12 height 12
click at [598, 447] on input "checkbox" at bounding box center [596, 450] width 11 height 11
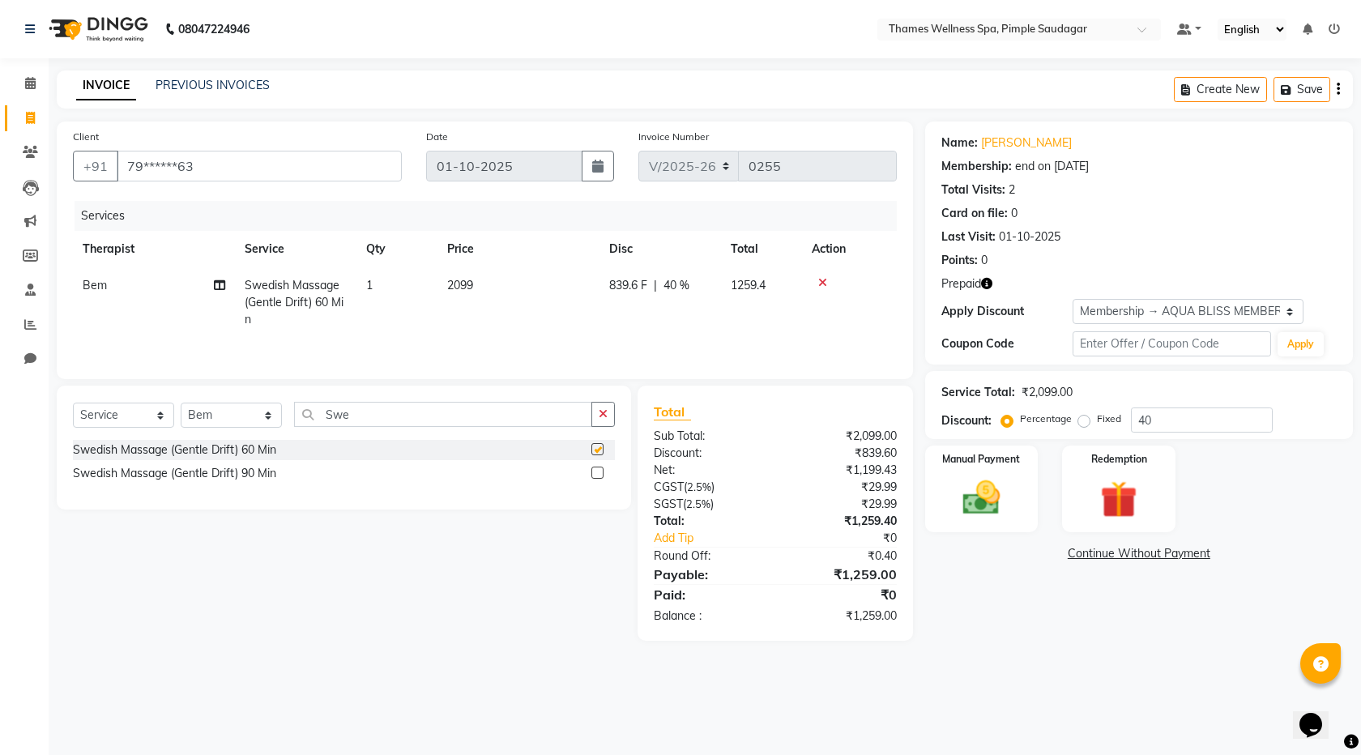
checkbox input "false"
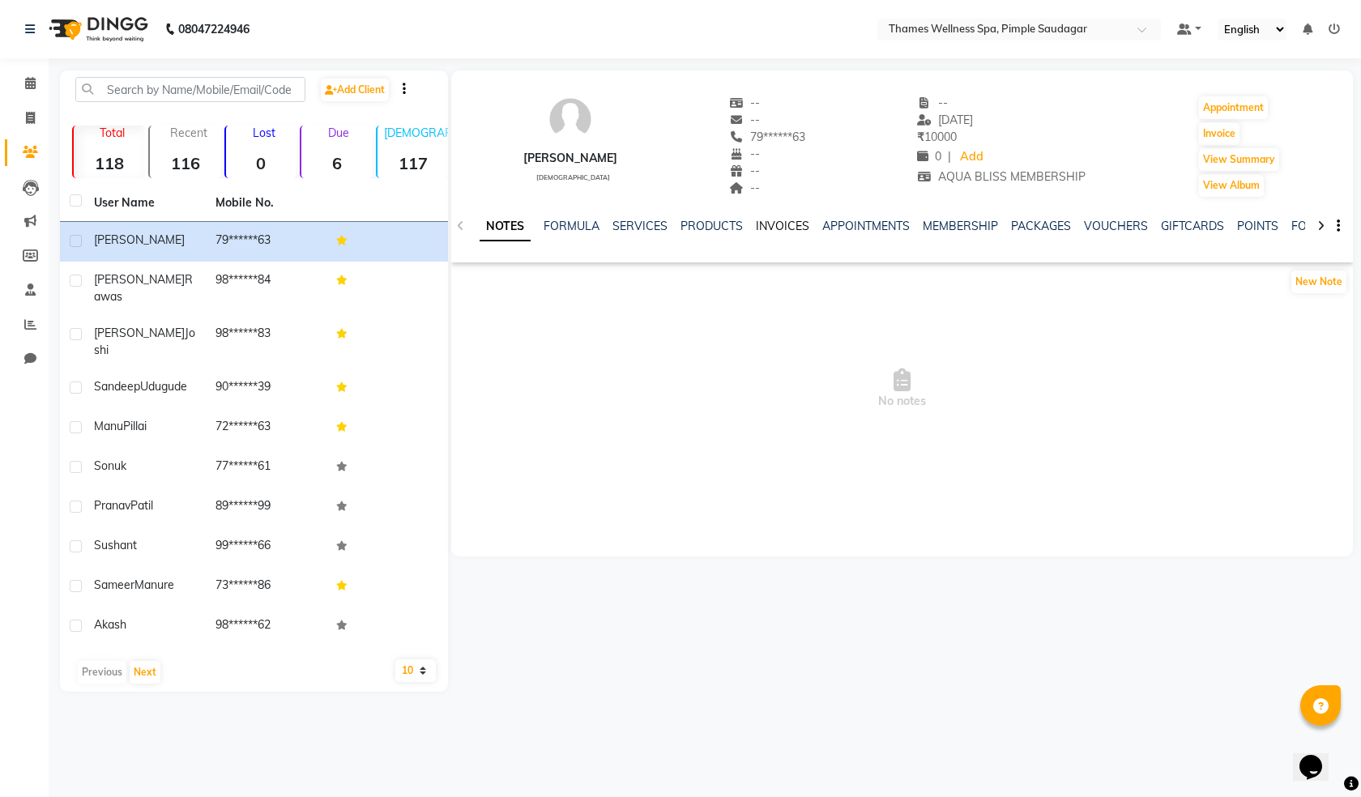
click at [771, 223] on link "INVOICES" at bounding box center [782, 226] width 53 height 15
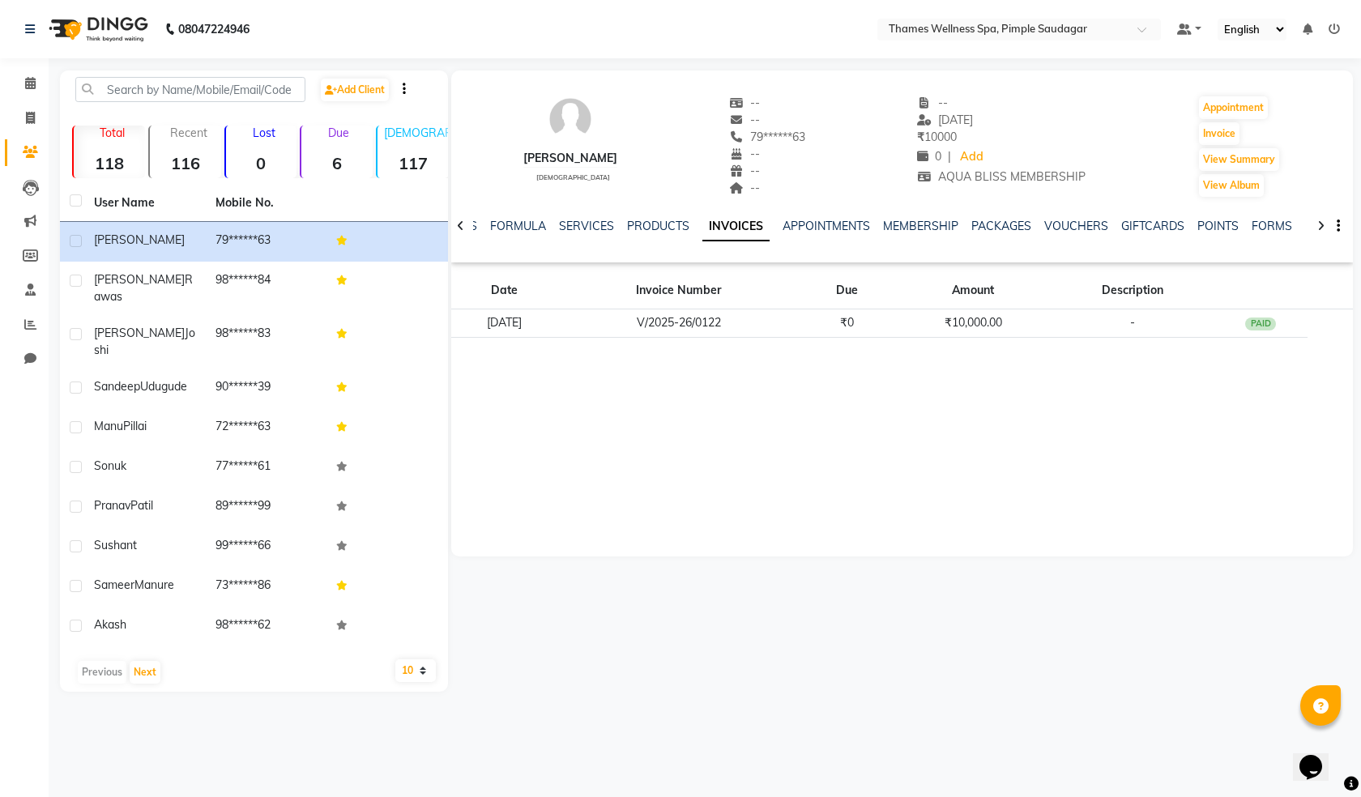
click at [595, 218] on div "SERVICES" at bounding box center [586, 226] width 55 height 17
click at [595, 224] on link "SERVICES" at bounding box center [586, 226] width 55 height 15
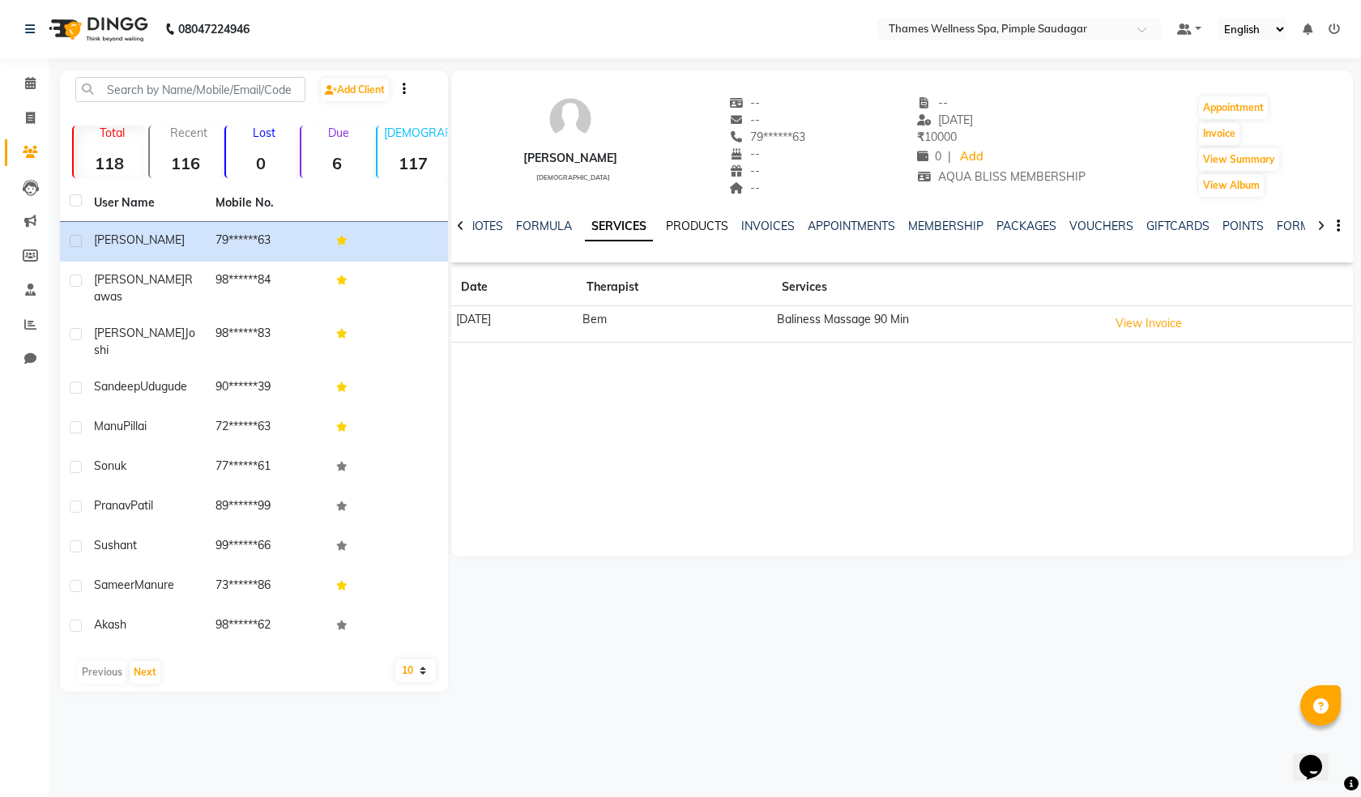
click at [697, 220] on link "PRODUCTS" at bounding box center [697, 226] width 62 height 15
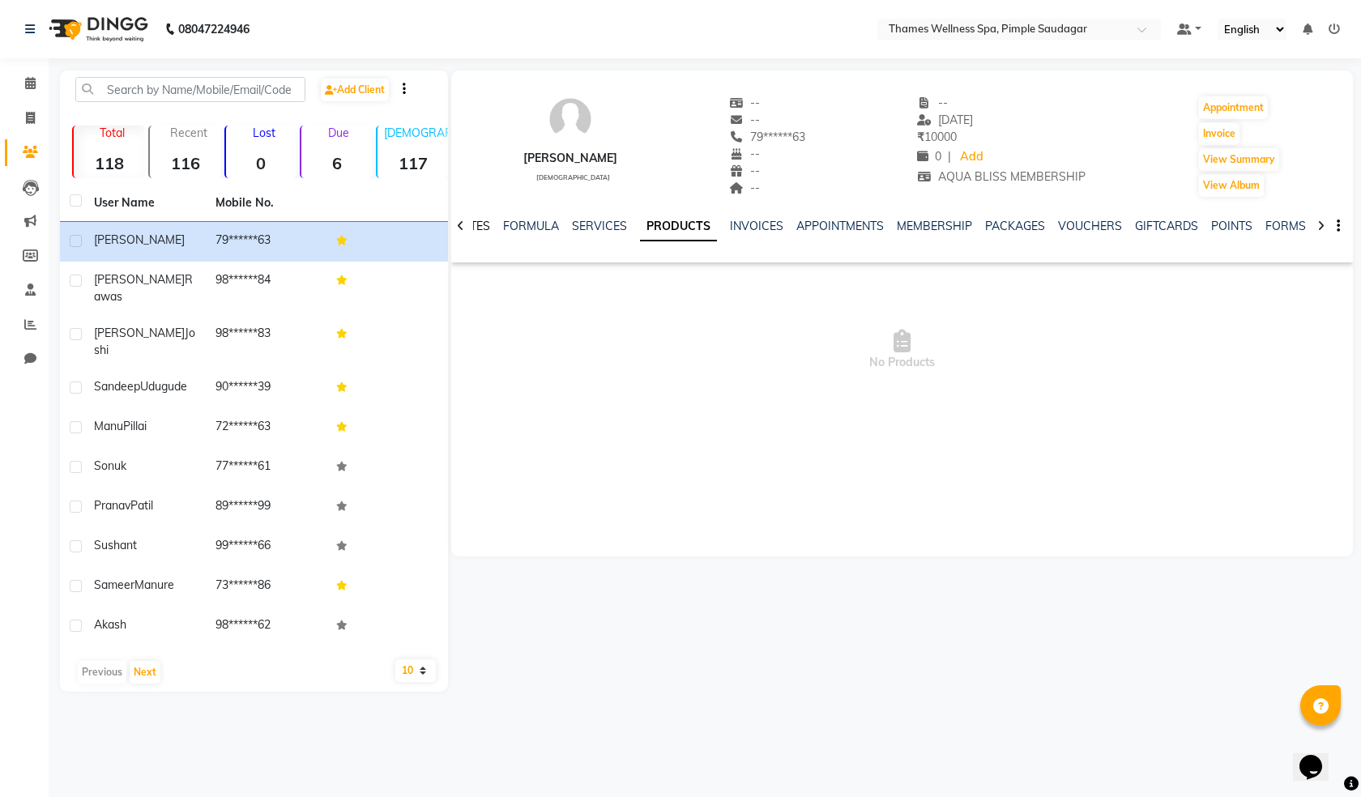
click at [481, 226] on link "NOTES" at bounding box center [472, 226] width 36 height 15
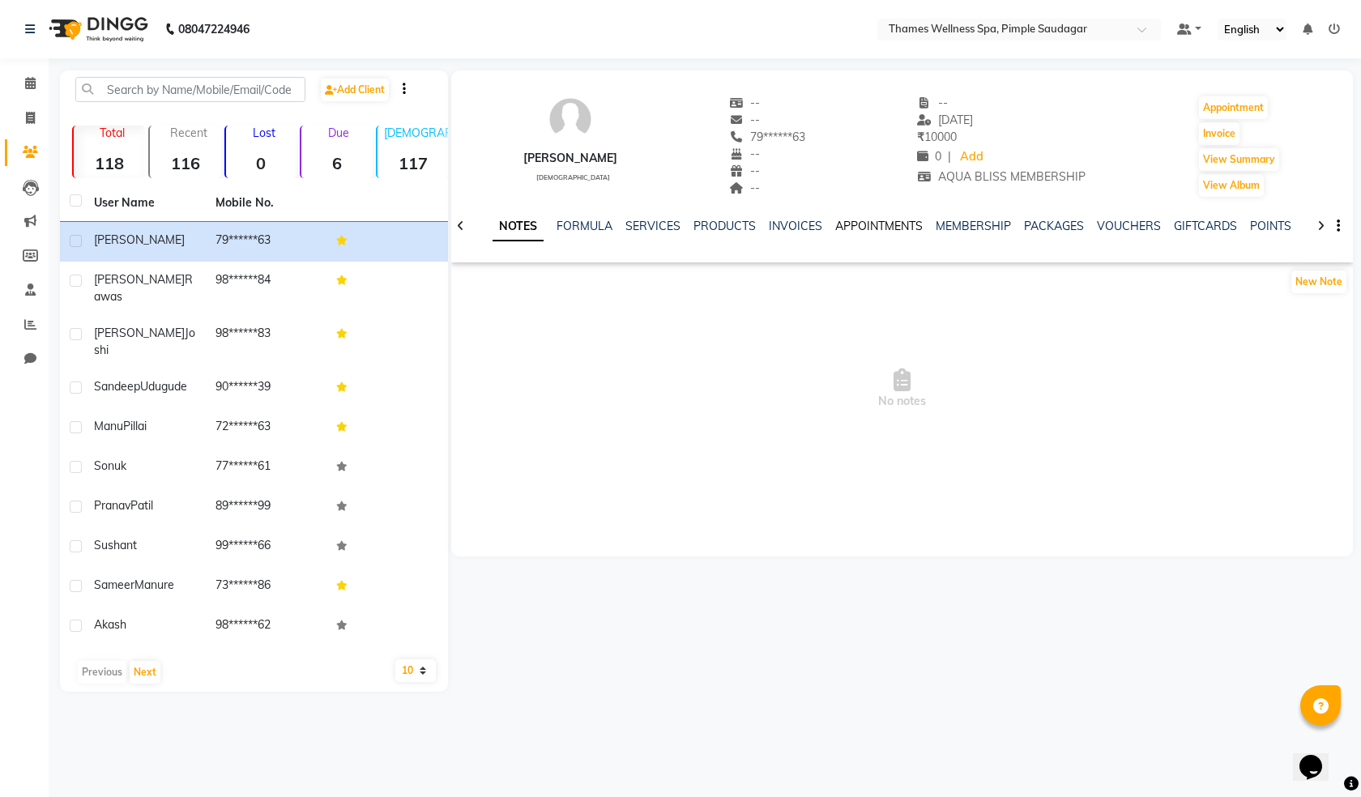
click at [851, 219] on link "APPOINTMENTS" at bounding box center [878, 226] width 87 height 15
click at [895, 223] on link "MEMBERSHIP" at bounding box center [909, 226] width 75 height 15
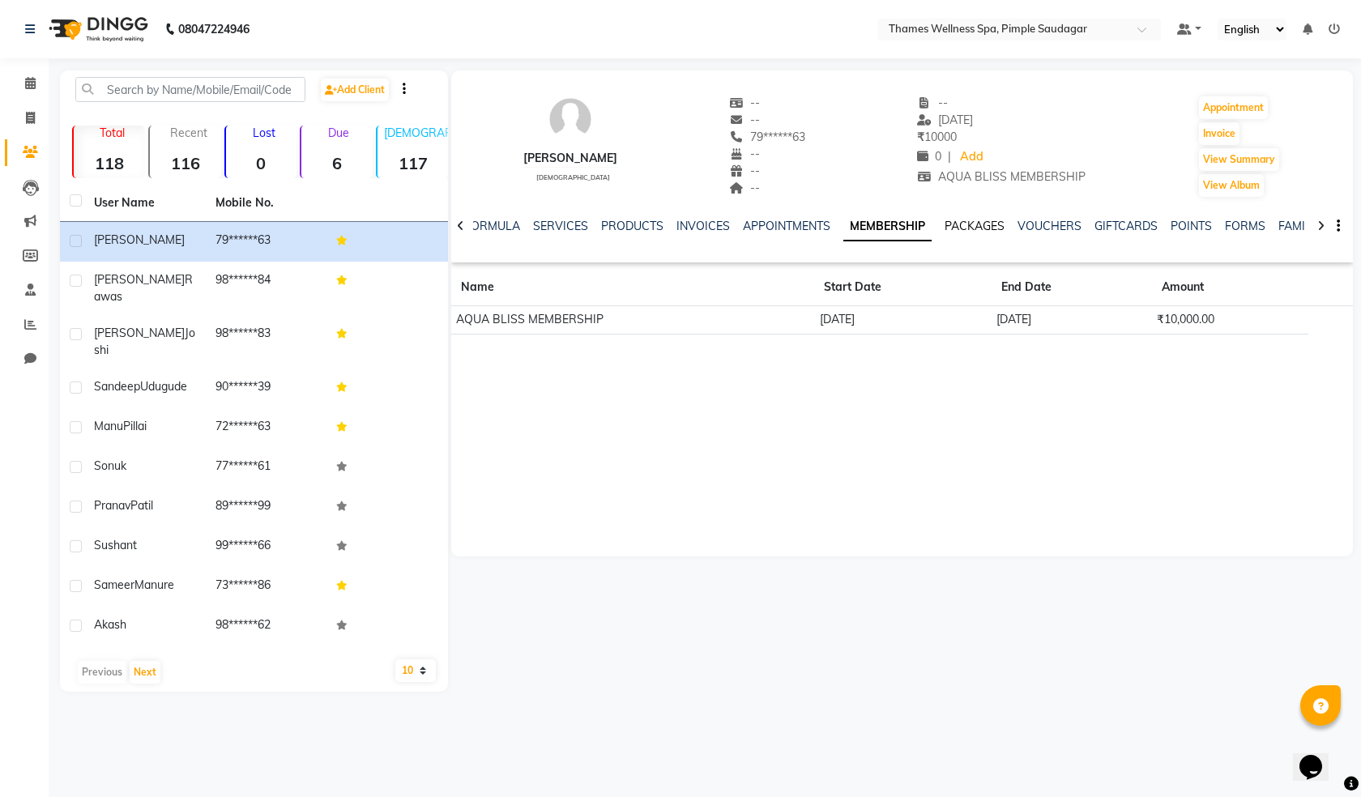
click at [956, 219] on link "PACKAGES" at bounding box center [975, 226] width 60 height 15
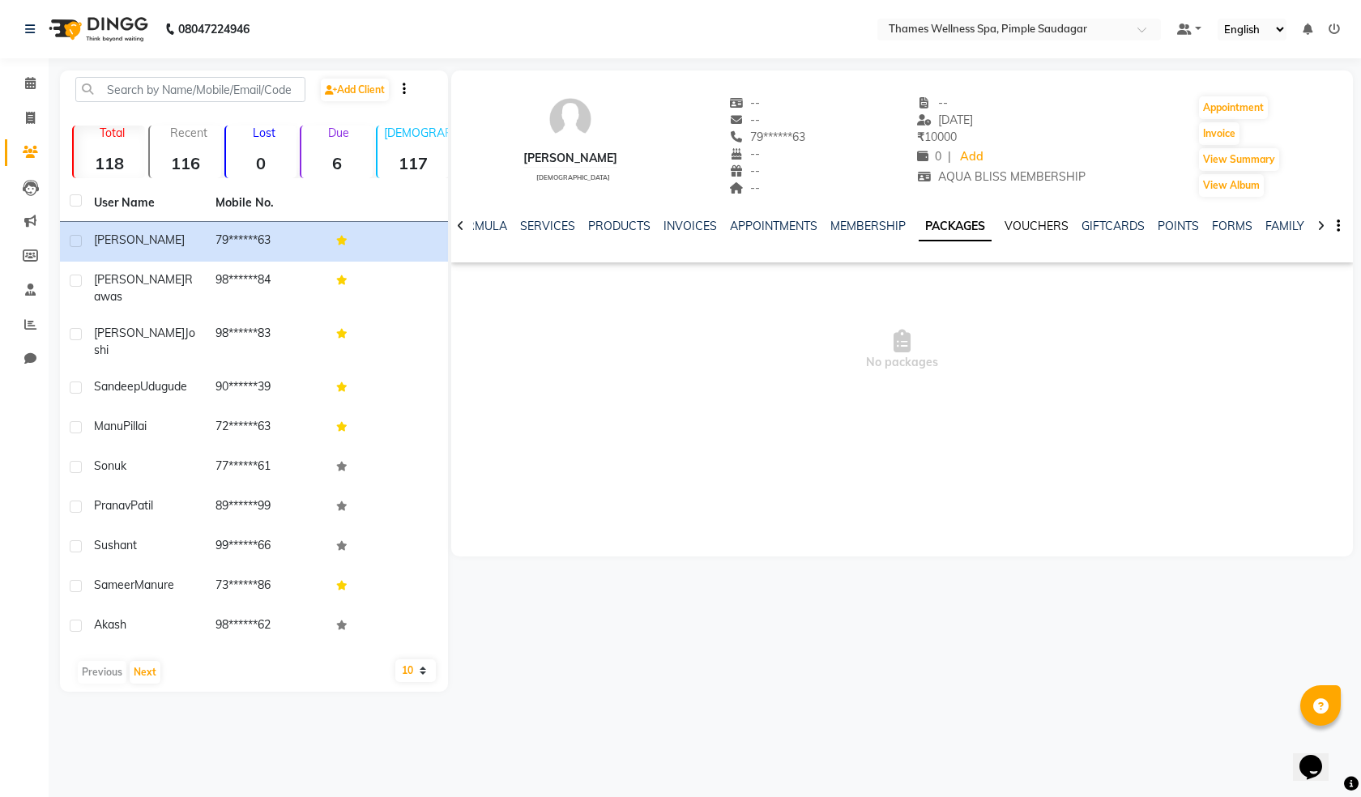
click at [1013, 220] on link "VOUCHERS" at bounding box center [1036, 226] width 64 height 15
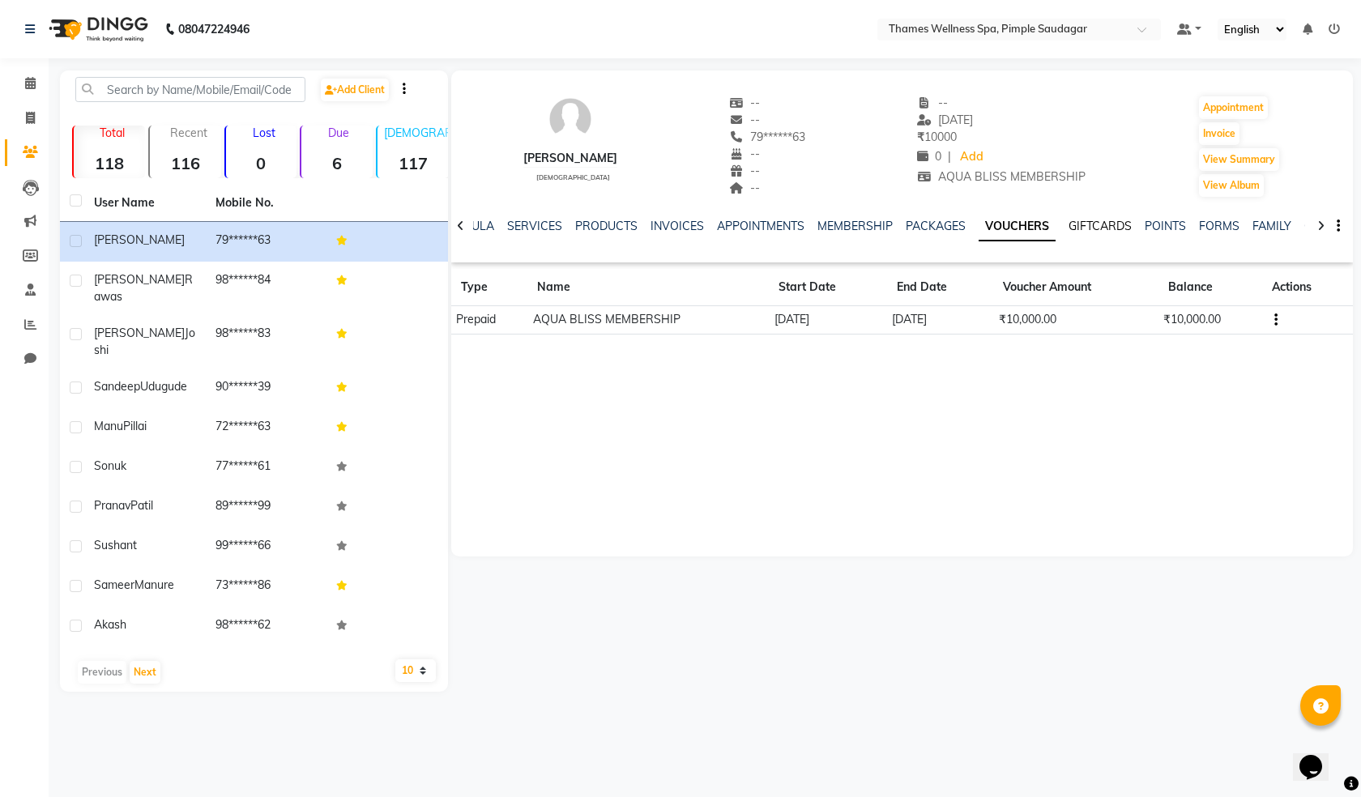
click at [1076, 220] on link "GIFTCARDS" at bounding box center [1099, 226] width 63 height 15
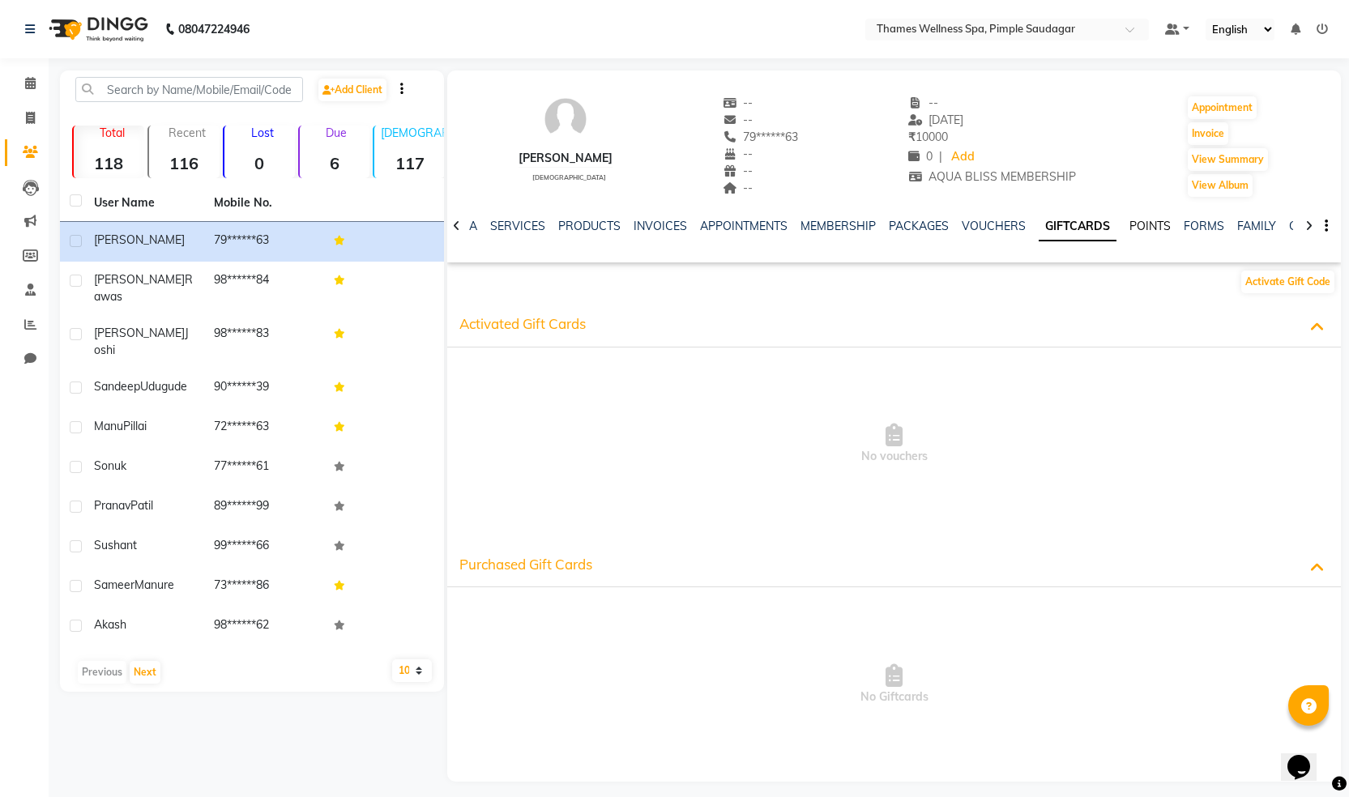
click at [1129, 224] on link "POINTS" at bounding box center [1149, 226] width 41 height 15
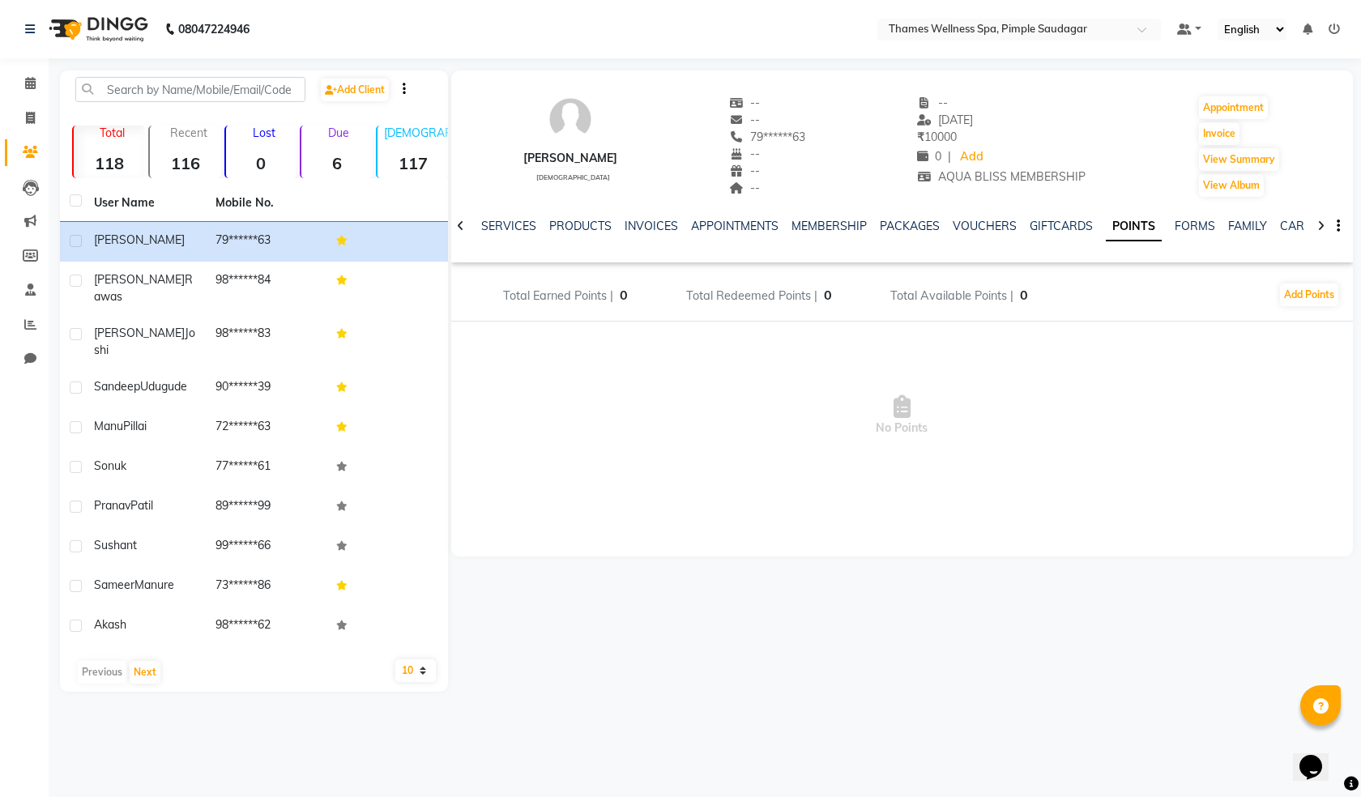
click at [1158, 220] on ul "NOTES FORMULA SERVICES PRODUCTS INVOICES APPOINTMENTS MEMBERSHIP PACKAGES VOUCH…" at bounding box center [877, 226] width 1029 height 17
click at [1175, 226] on link "FORMS" at bounding box center [1195, 226] width 41 height 15
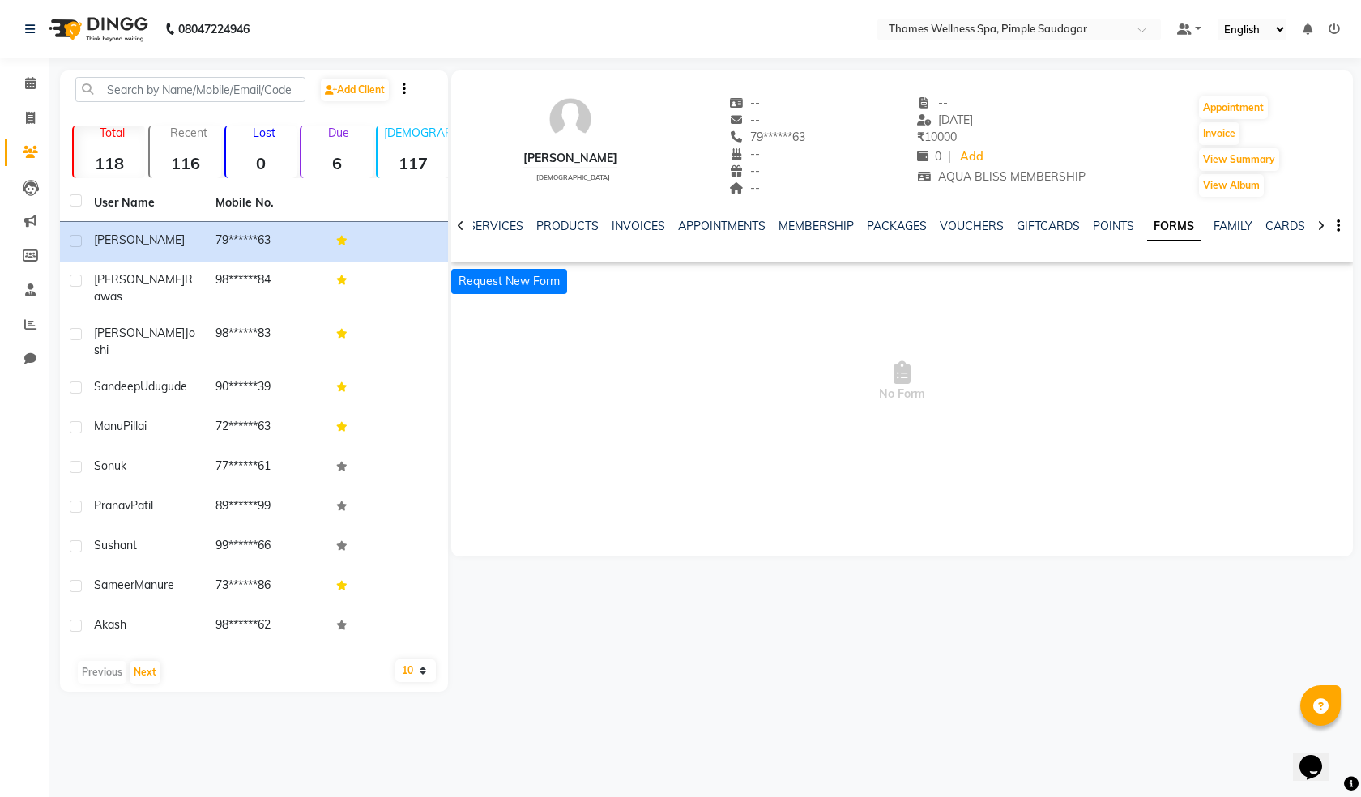
click at [460, 226] on icon at bounding box center [460, 225] width 7 height 11
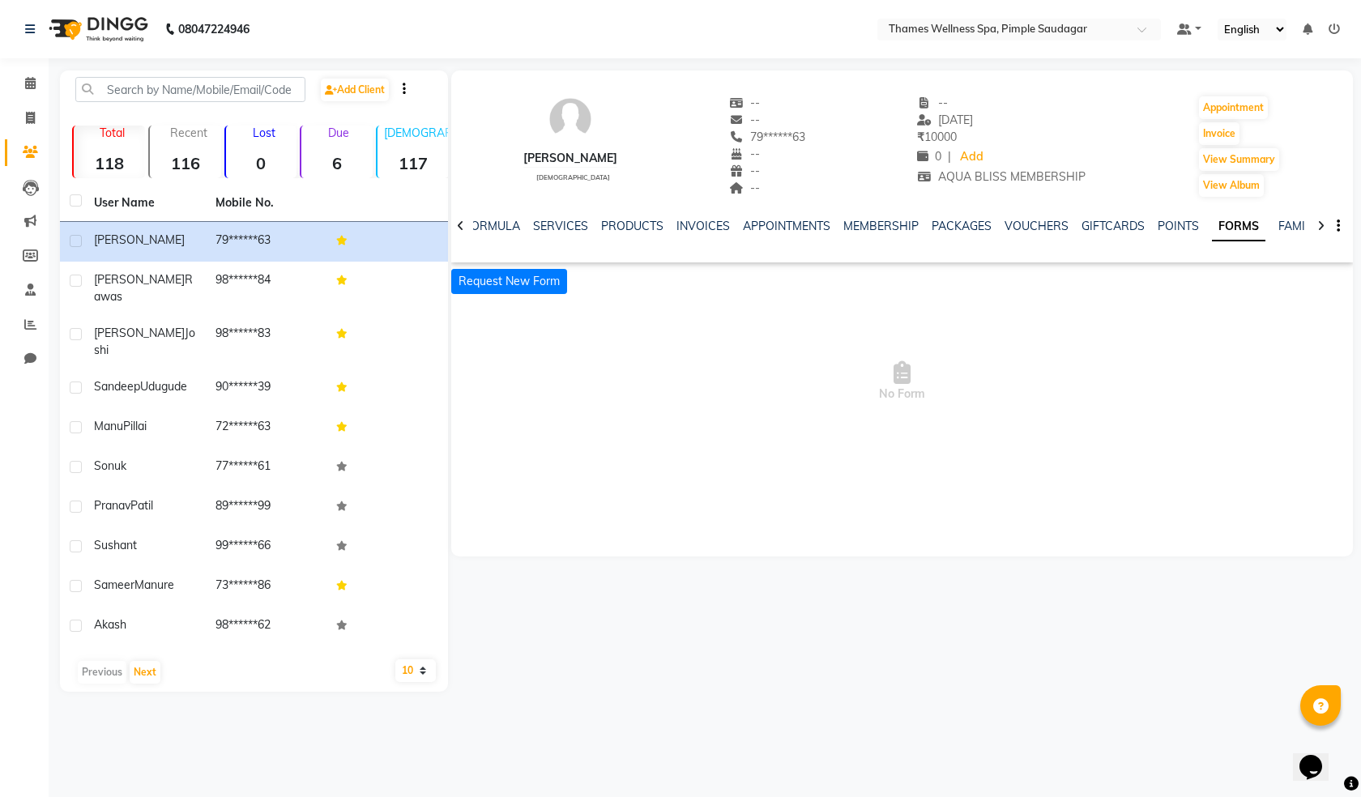
click at [460, 226] on icon at bounding box center [460, 225] width 7 height 11
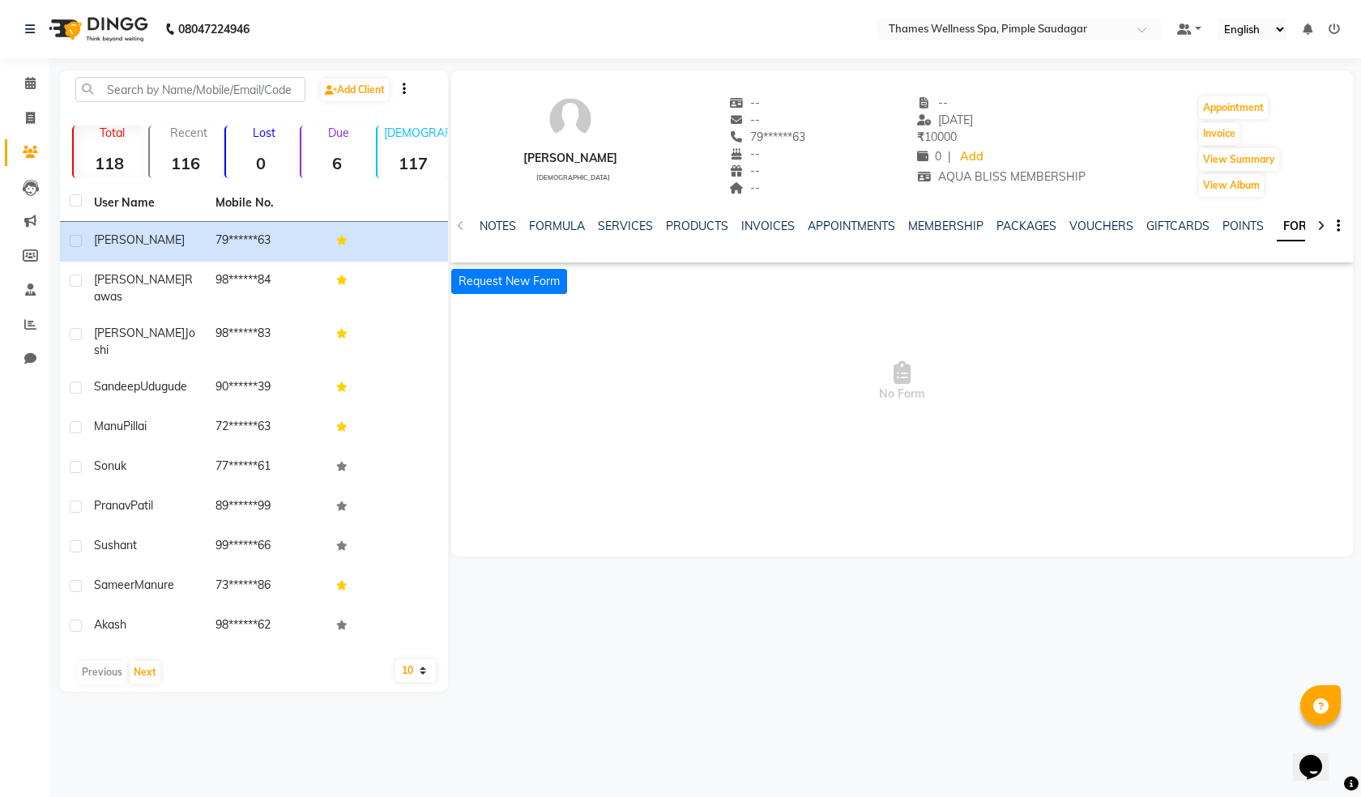
click at [460, 226] on div "NOTES FORMULA SERVICES PRODUCTS INVOICES APPOINTMENTS MEMBERSHIP PACKAGES VOUCH…" at bounding box center [902, 226] width 902 height 56
click at [767, 231] on link "INVOICES" at bounding box center [767, 226] width 53 height 15
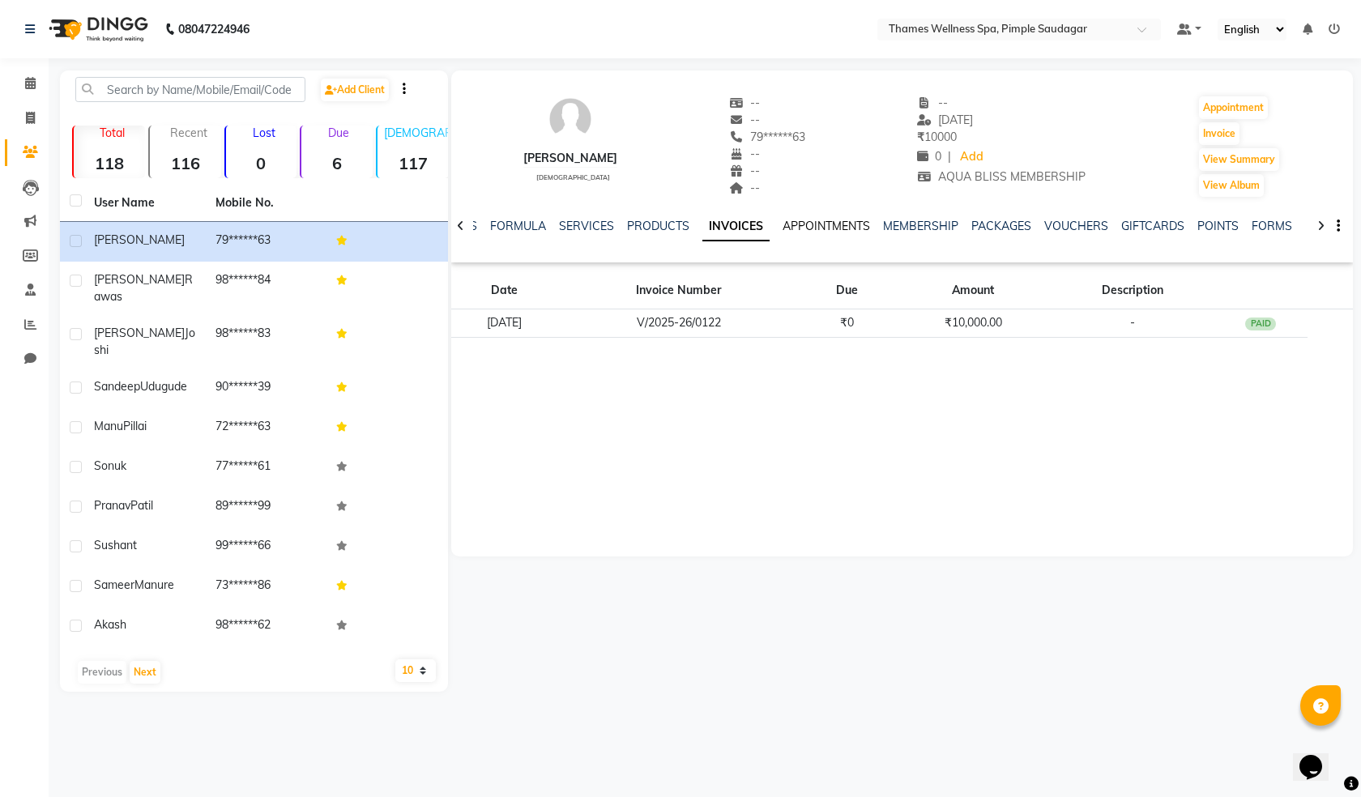
click at [817, 220] on link "APPOINTMENTS" at bounding box center [826, 226] width 87 height 15
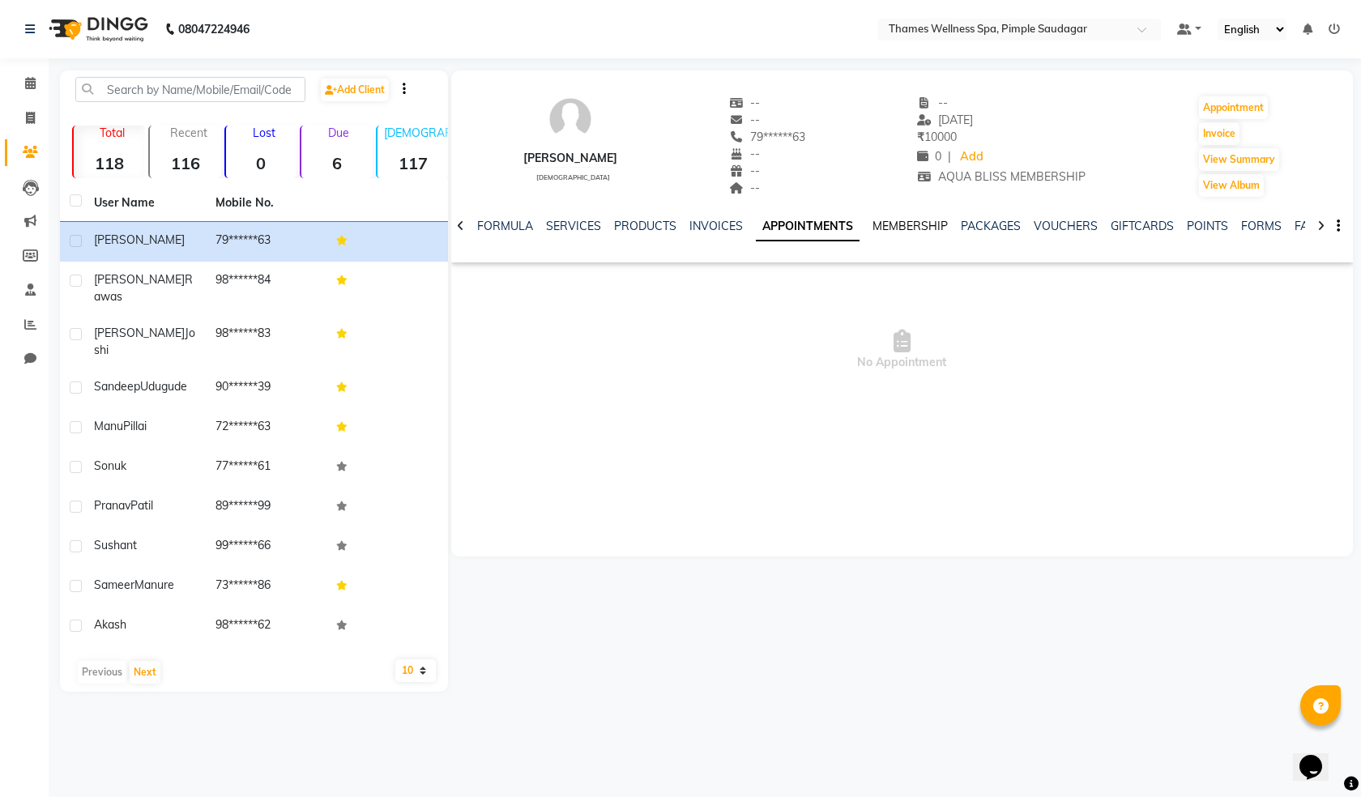
click at [908, 224] on link "MEMBERSHIP" at bounding box center [909, 226] width 75 height 15
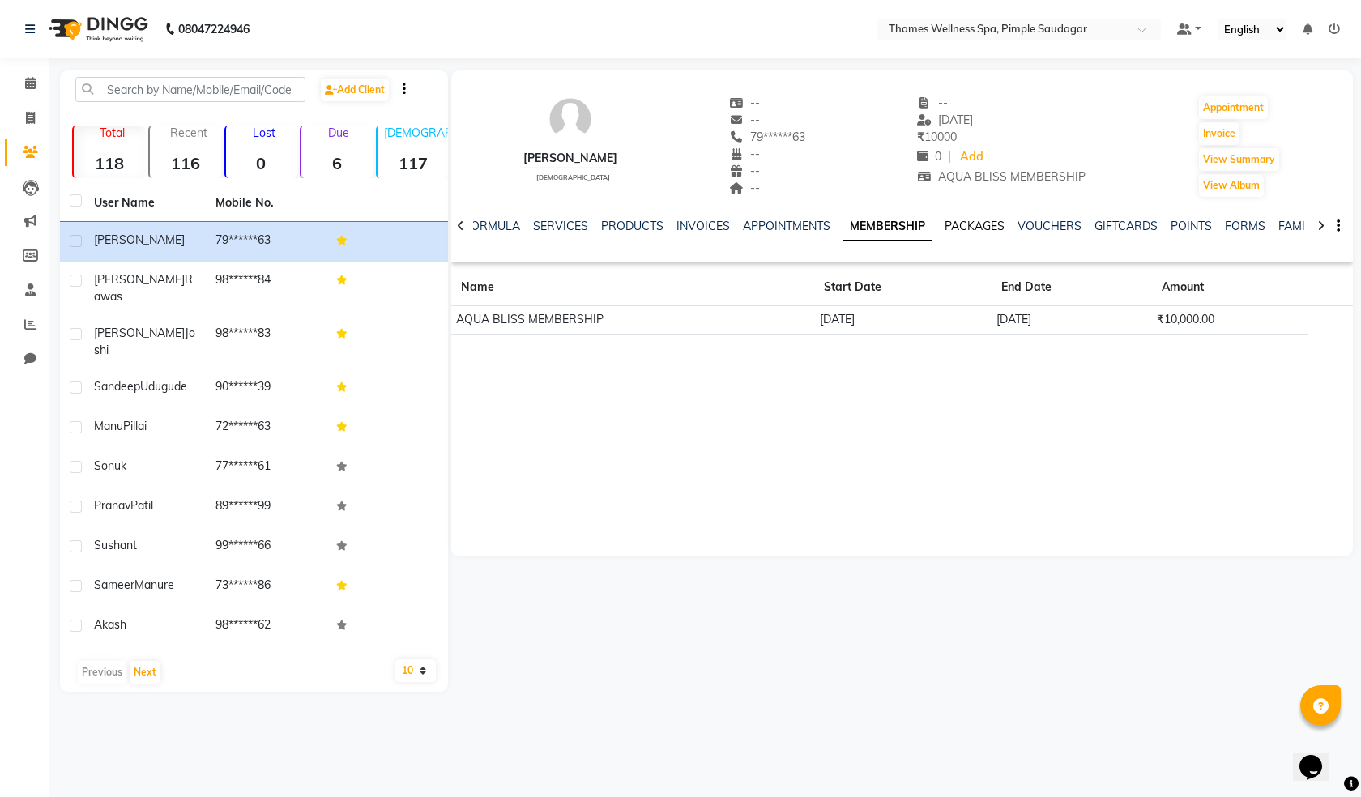
click at [957, 224] on link "PACKAGES" at bounding box center [975, 226] width 60 height 15
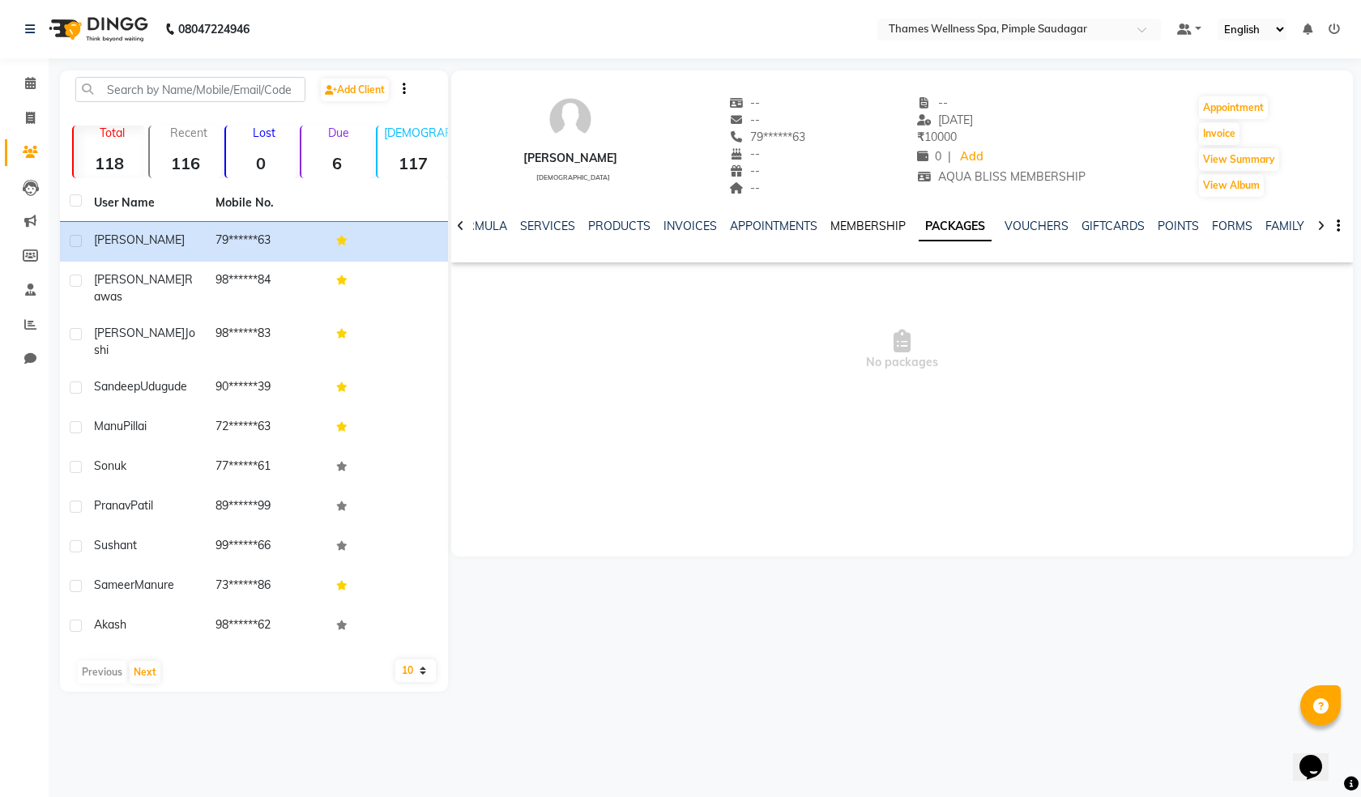
click at [849, 220] on link "MEMBERSHIP" at bounding box center [867, 226] width 75 height 15
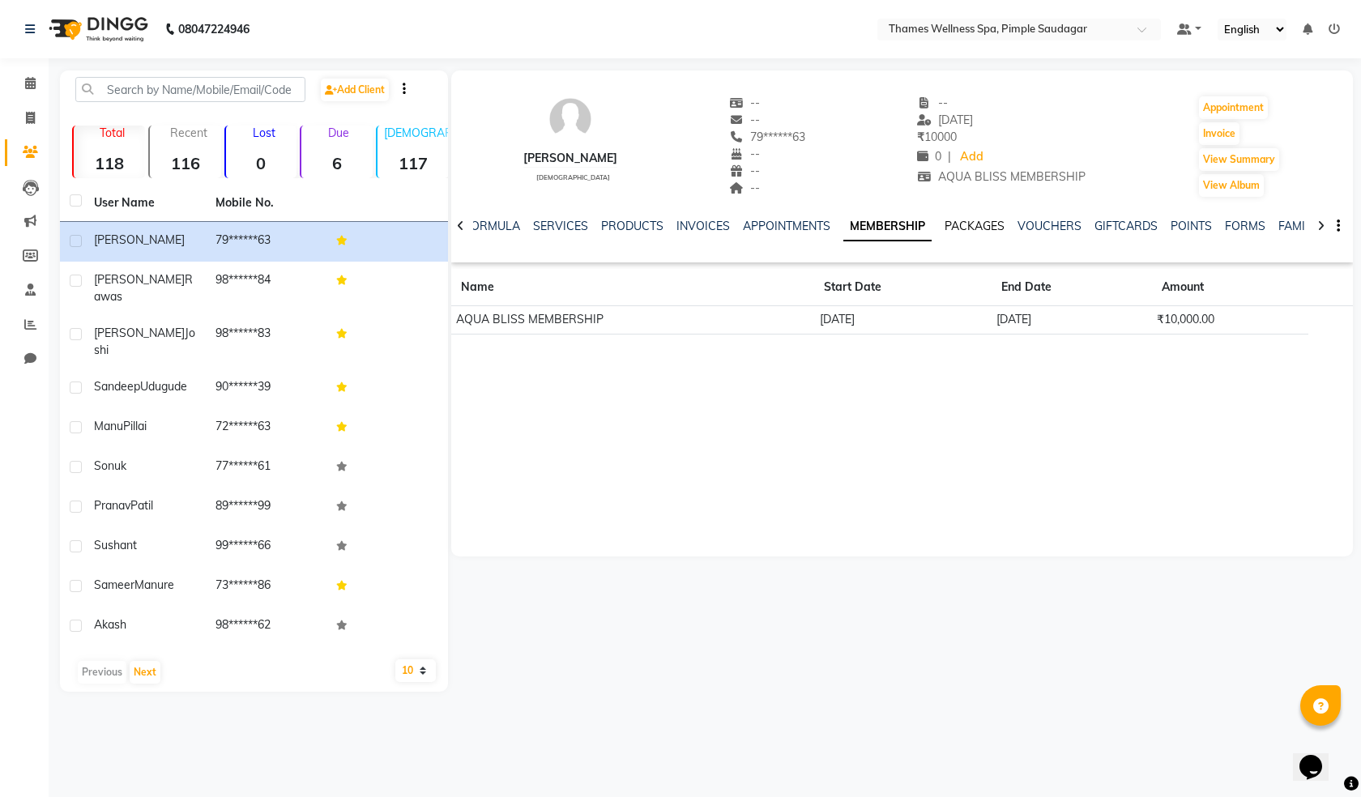
click at [945, 220] on link "PACKAGES" at bounding box center [975, 226] width 60 height 15
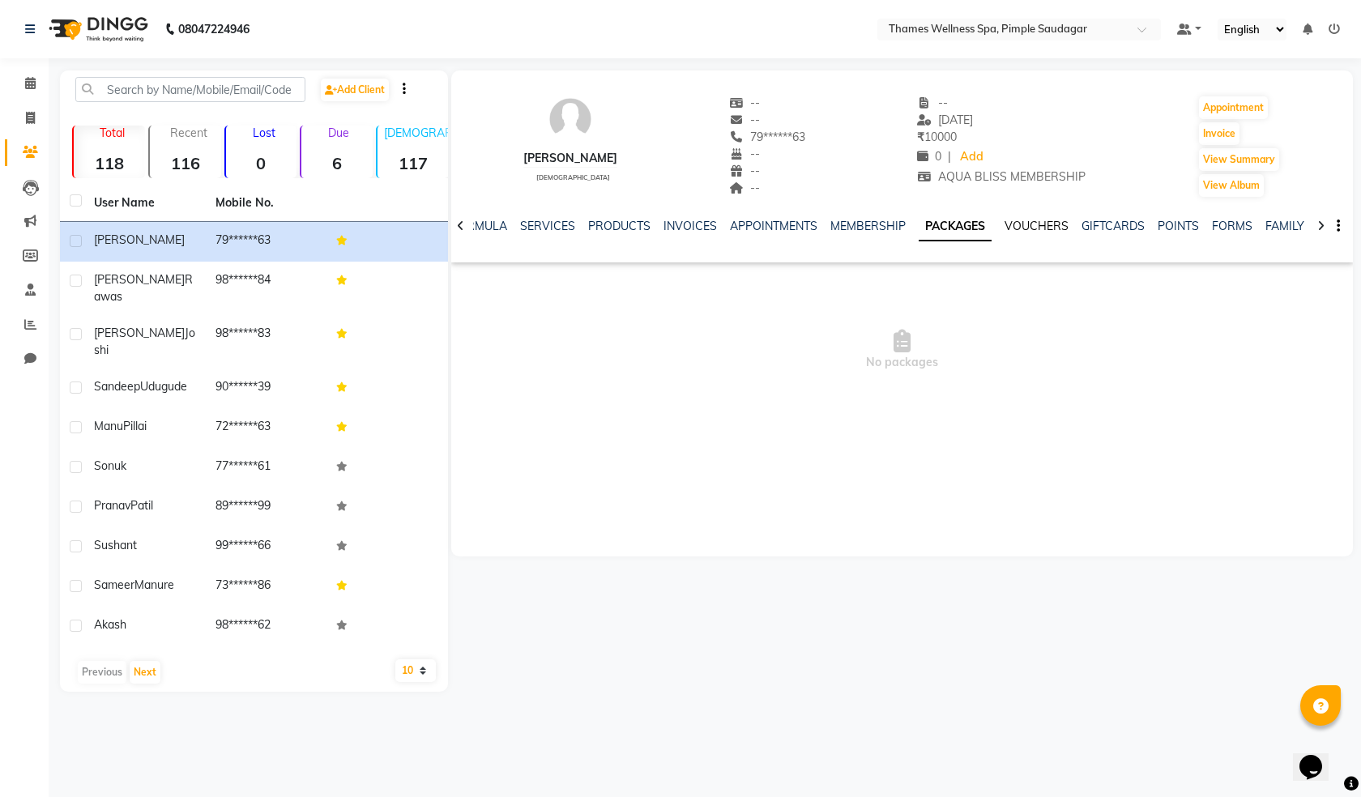
click at [1029, 223] on link "VOUCHERS" at bounding box center [1036, 226] width 64 height 15
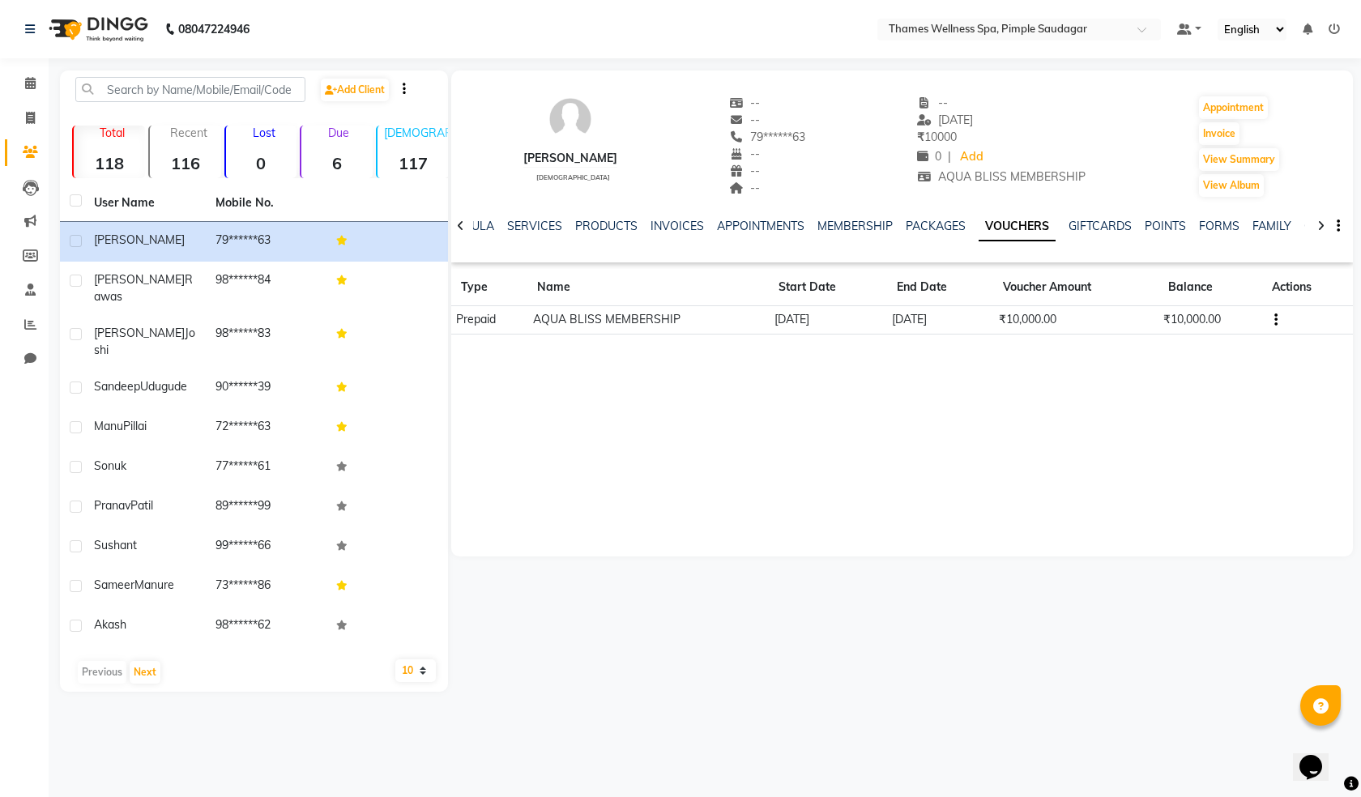
click at [1086, 216] on div "NOTES FORMULA SERVICES PRODUCTS INVOICES APPOINTMENTS MEMBERSHIP PACKAGES VOUCH…" at bounding box center [902, 226] width 902 height 56
click at [1087, 222] on link "GIFTCARDS" at bounding box center [1099, 226] width 63 height 15
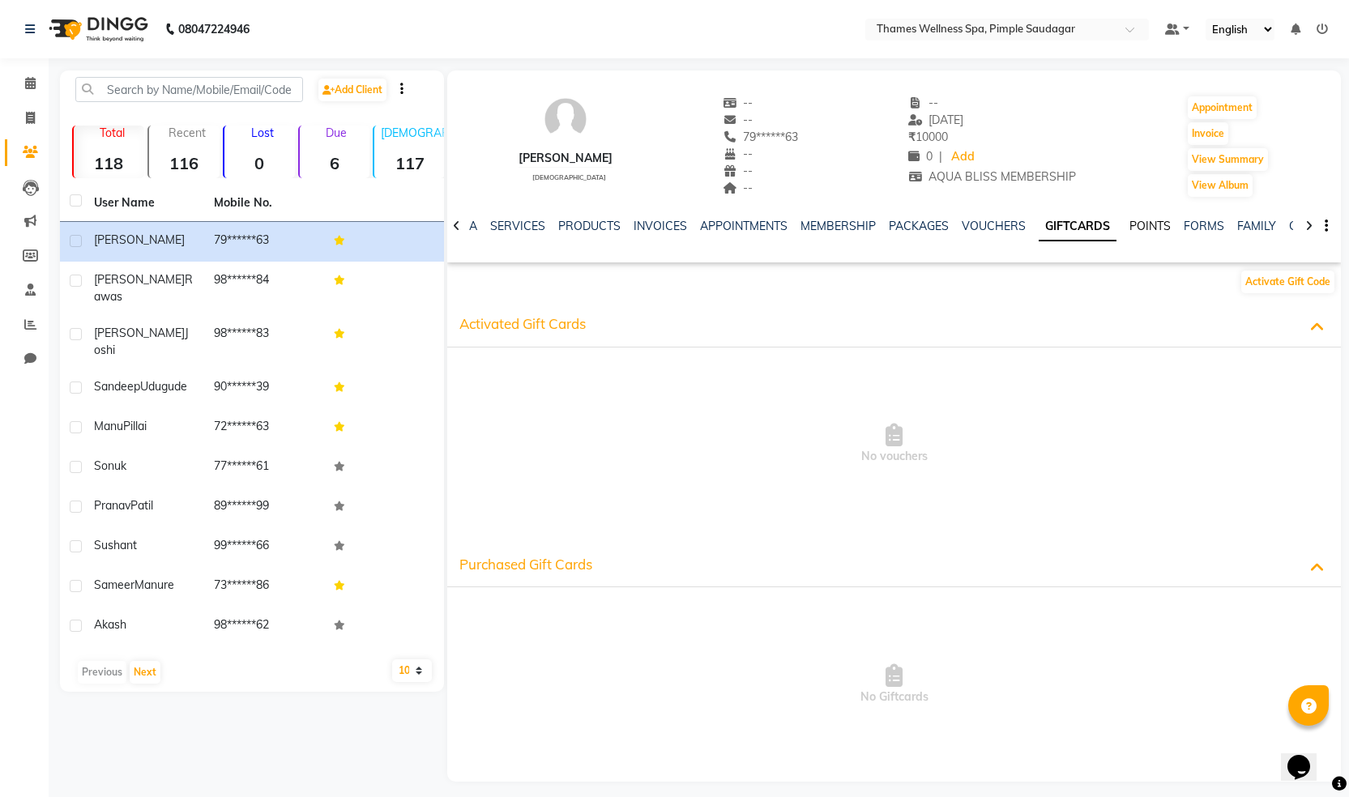
click at [1134, 227] on link "POINTS" at bounding box center [1149, 226] width 41 height 15
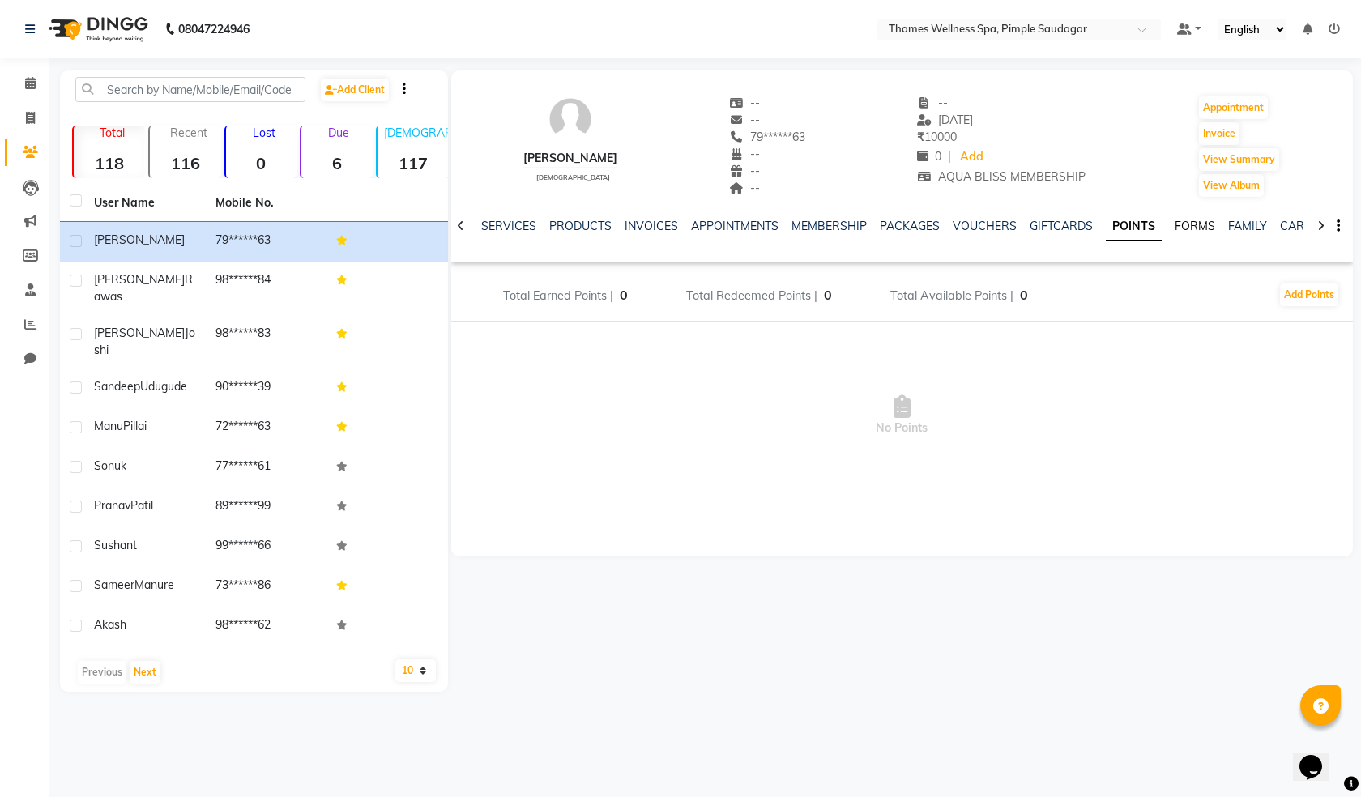
click at [1180, 229] on link "FORMS" at bounding box center [1195, 226] width 41 height 15
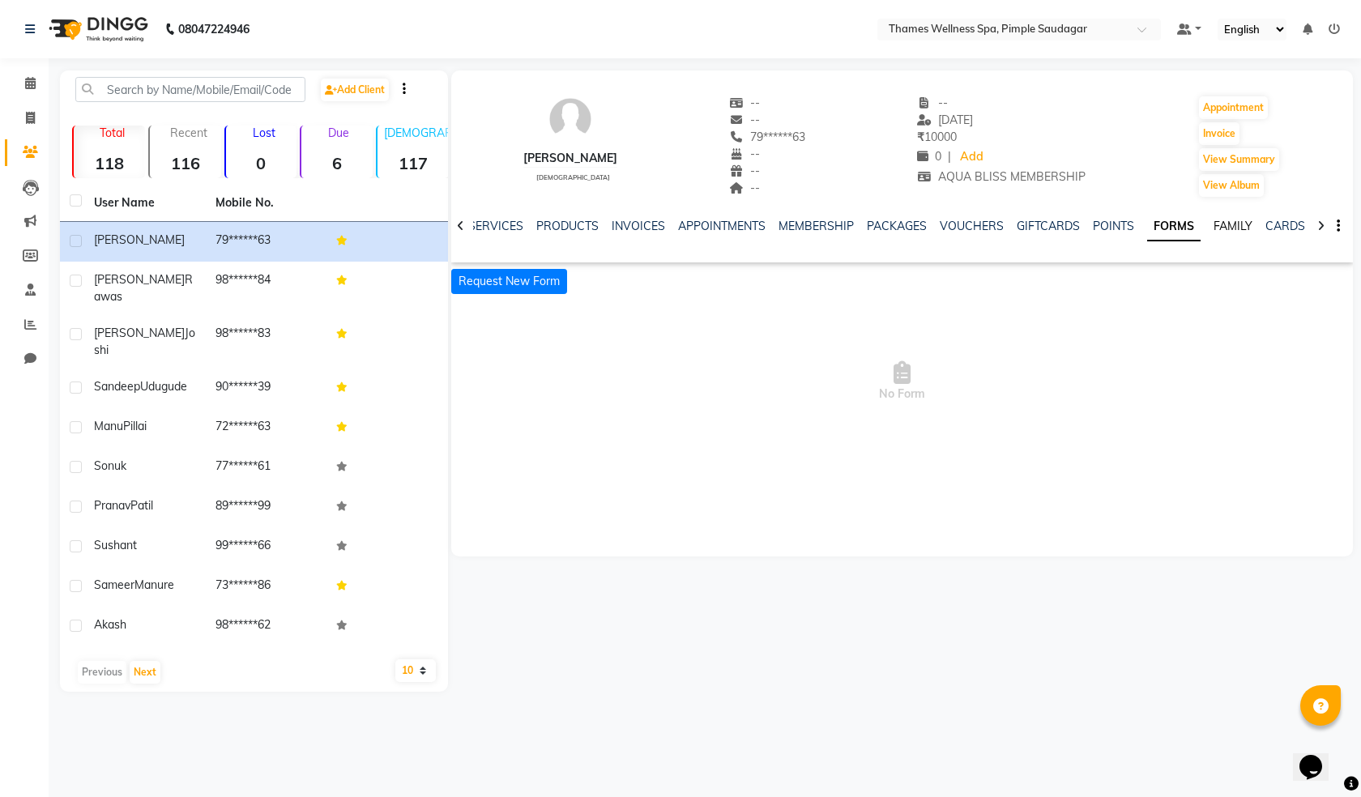
click at [1213, 225] on link "FAMILY" at bounding box center [1232, 226] width 39 height 15
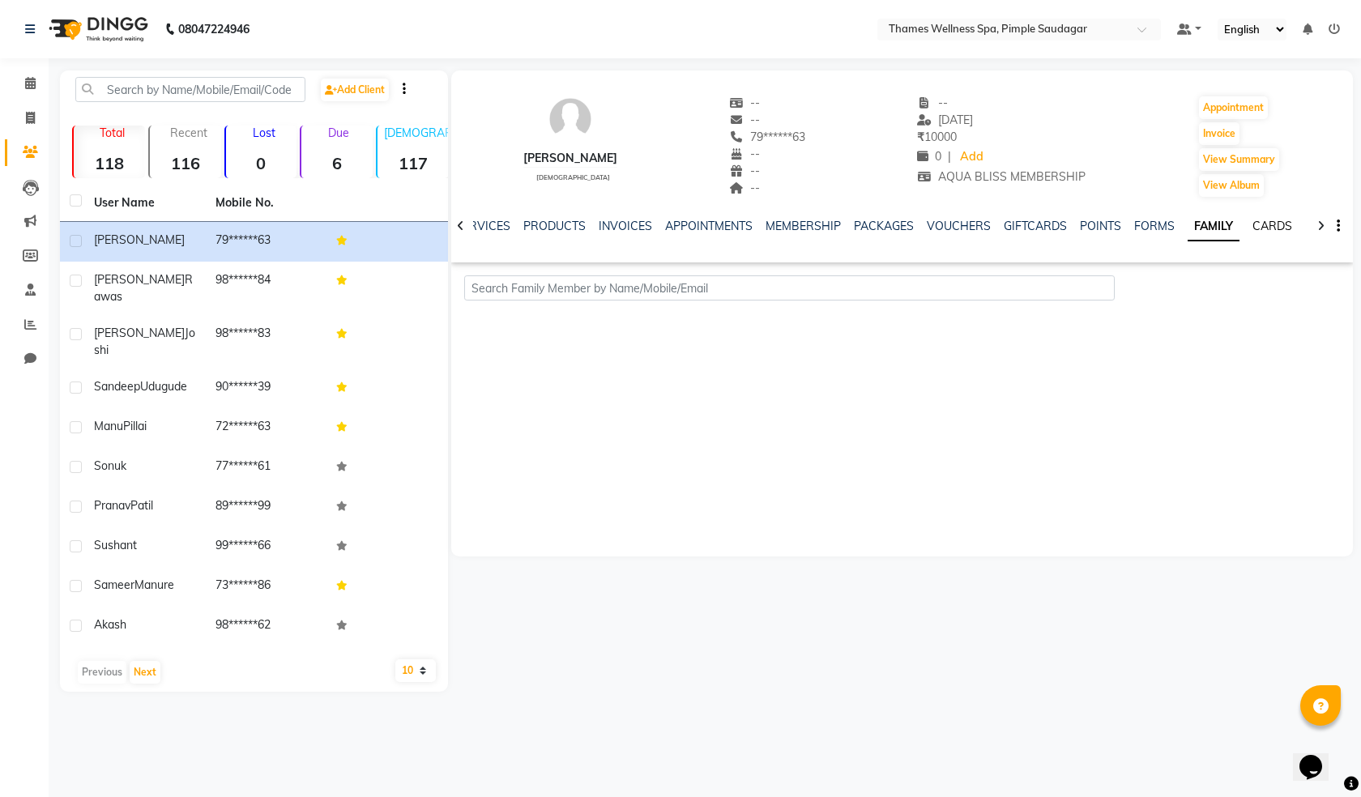
click at [1252, 221] on link "CARDS" at bounding box center [1272, 226] width 40 height 15
click at [1295, 229] on link "WALLET" at bounding box center [1316, 226] width 46 height 15
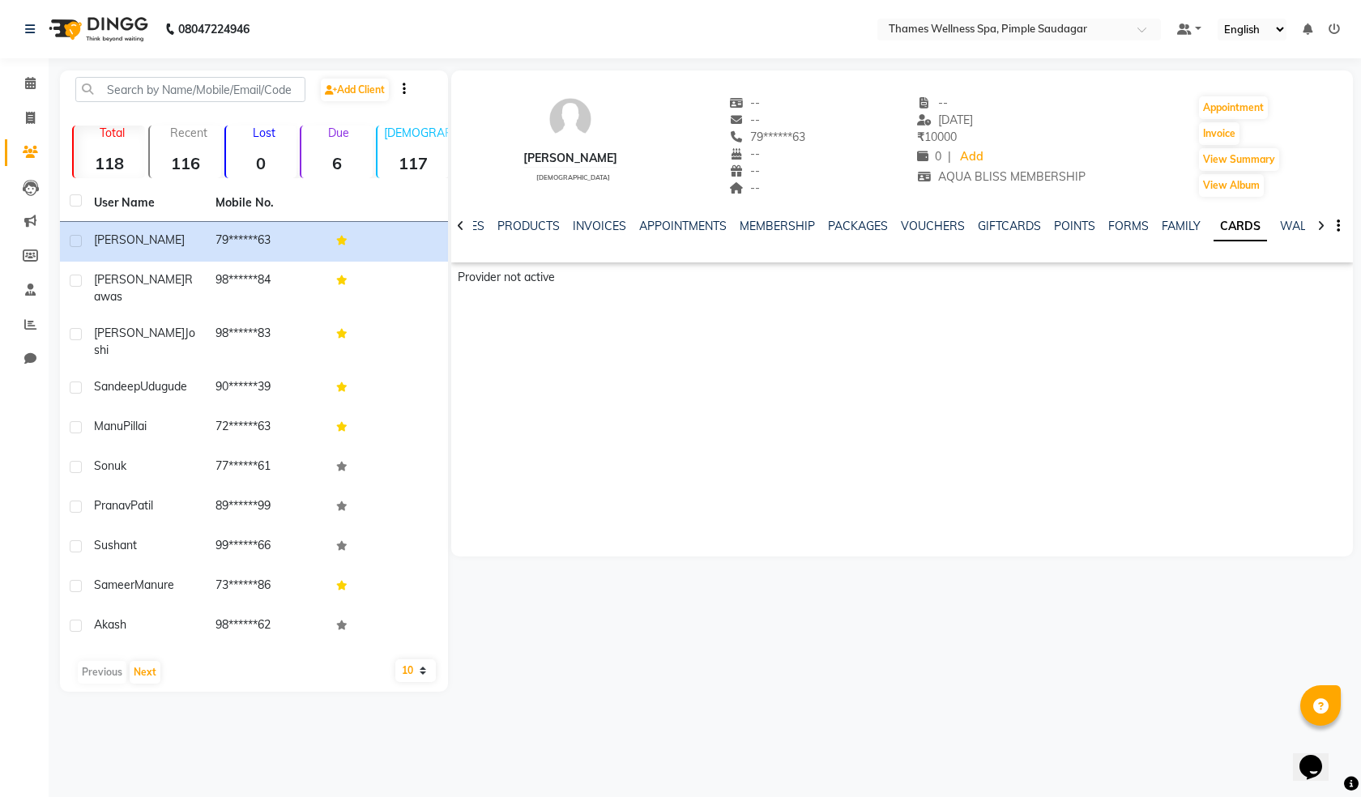
click at [465, 222] on div at bounding box center [460, 225] width 19 height 32
click at [463, 224] on icon at bounding box center [460, 225] width 7 height 11
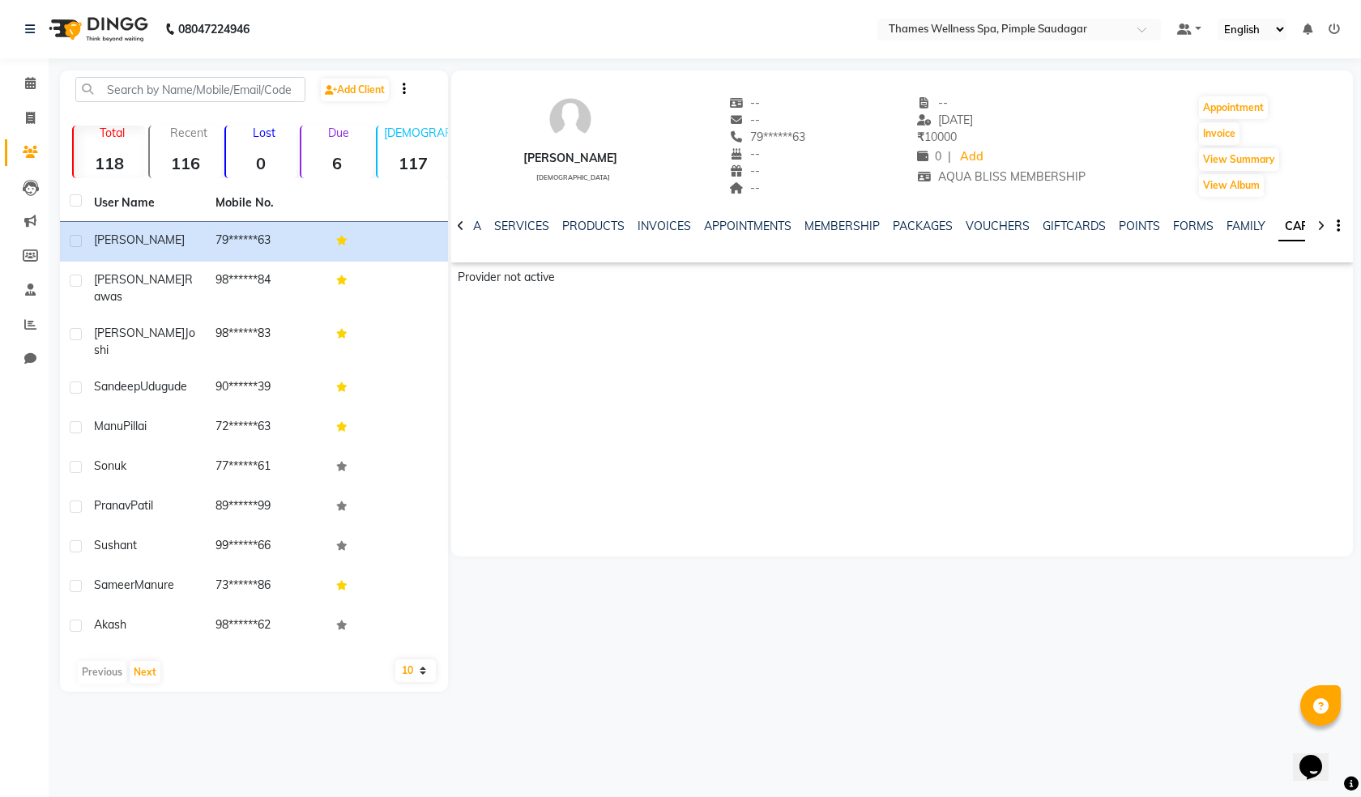
click at [463, 224] on icon at bounding box center [460, 225] width 7 height 11
click at [463, 225] on icon at bounding box center [460, 225] width 7 height 11
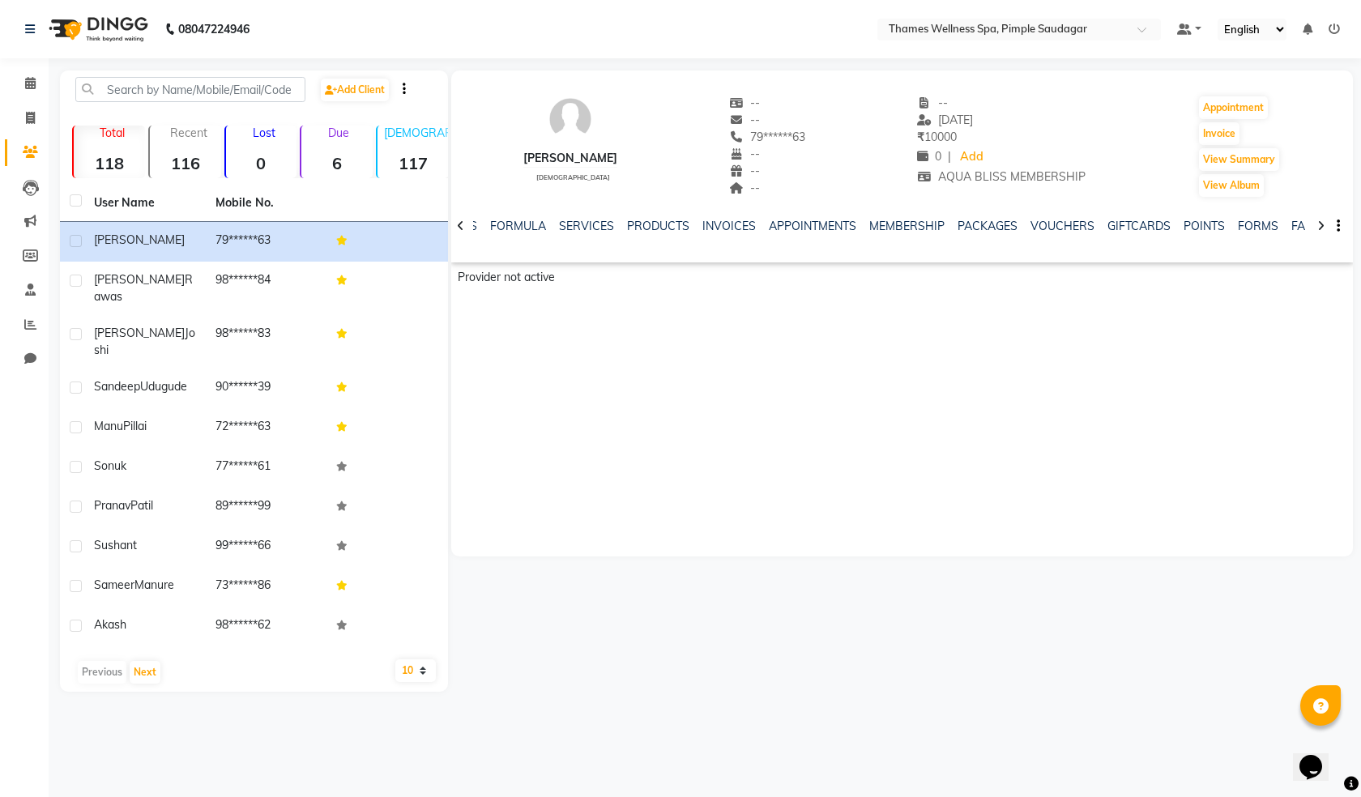
click at [463, 225] on icon at bounding box center [460, 225] width 7 height 11
click at [463, 225] on div "NOTES FORMULA SERVICES PRODUCTS INVOICES APPOINTMENTS MEMBERSHIP PACKAGES VOUCH…" at bounding box center [902, 226] width 902 height 56
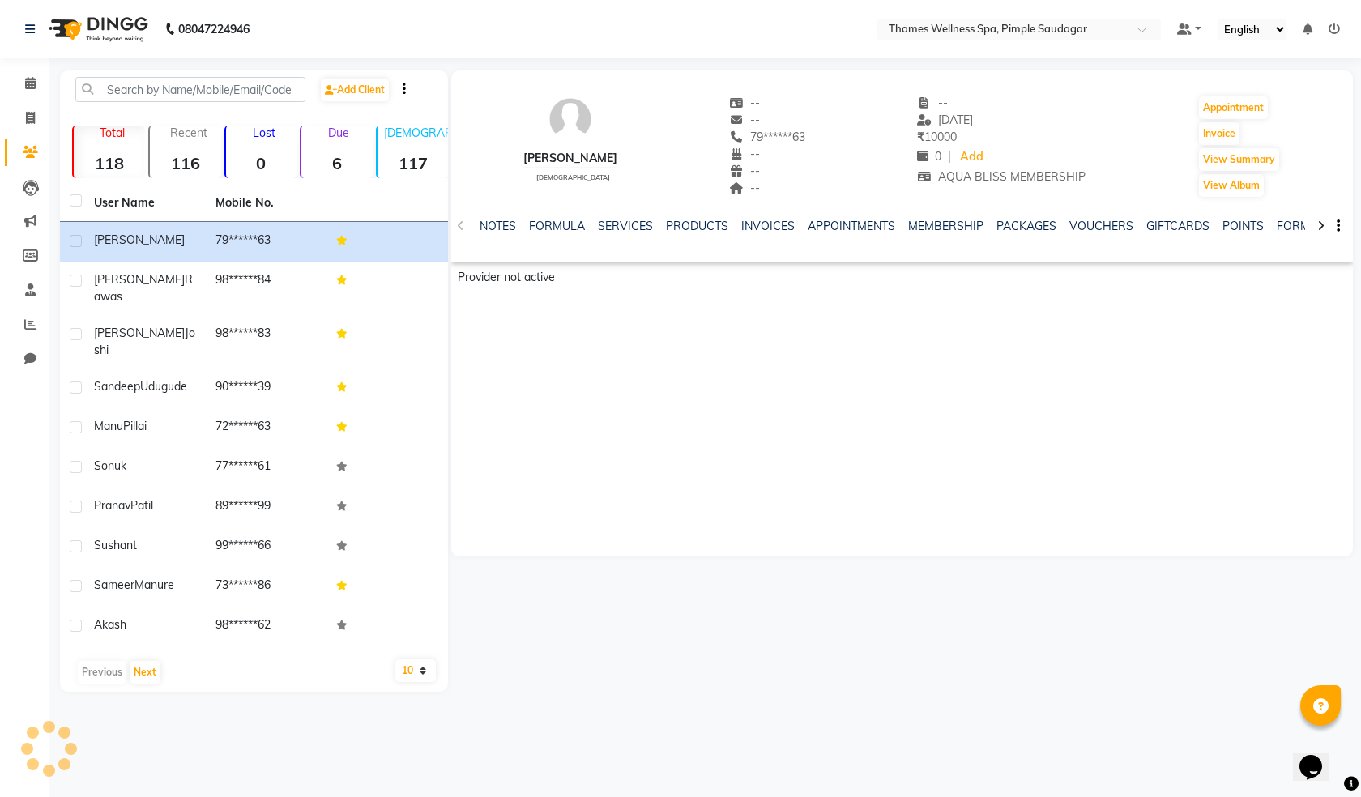
click at [463, 225] on div "NOTES FORMULA SERVICES PRODUCTS INVOICES APPOINTMENTS MEMBERSHIP PACKAGES VOUCH…" at bounding box center [902, 226] width 902 height 56
click at [496, 229] on link "NOTES" at bounding box center [498, 226] width 36 height 15
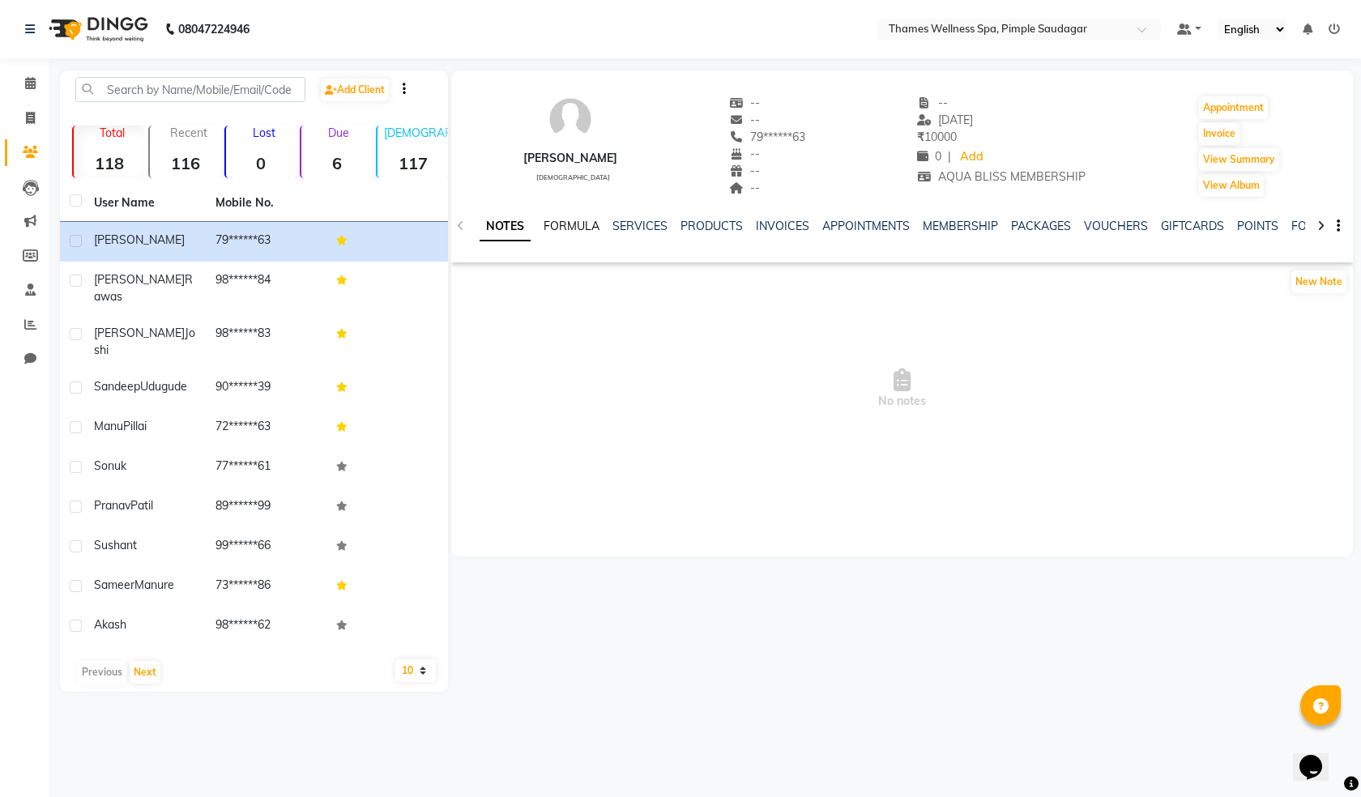
click at [559, 225] on link "FORMULA" at bounding box center [572, 226] width 56 height 15
click at [645, 222] on link "SERVICES" at bounding box center [638, 226] width 55 height 15
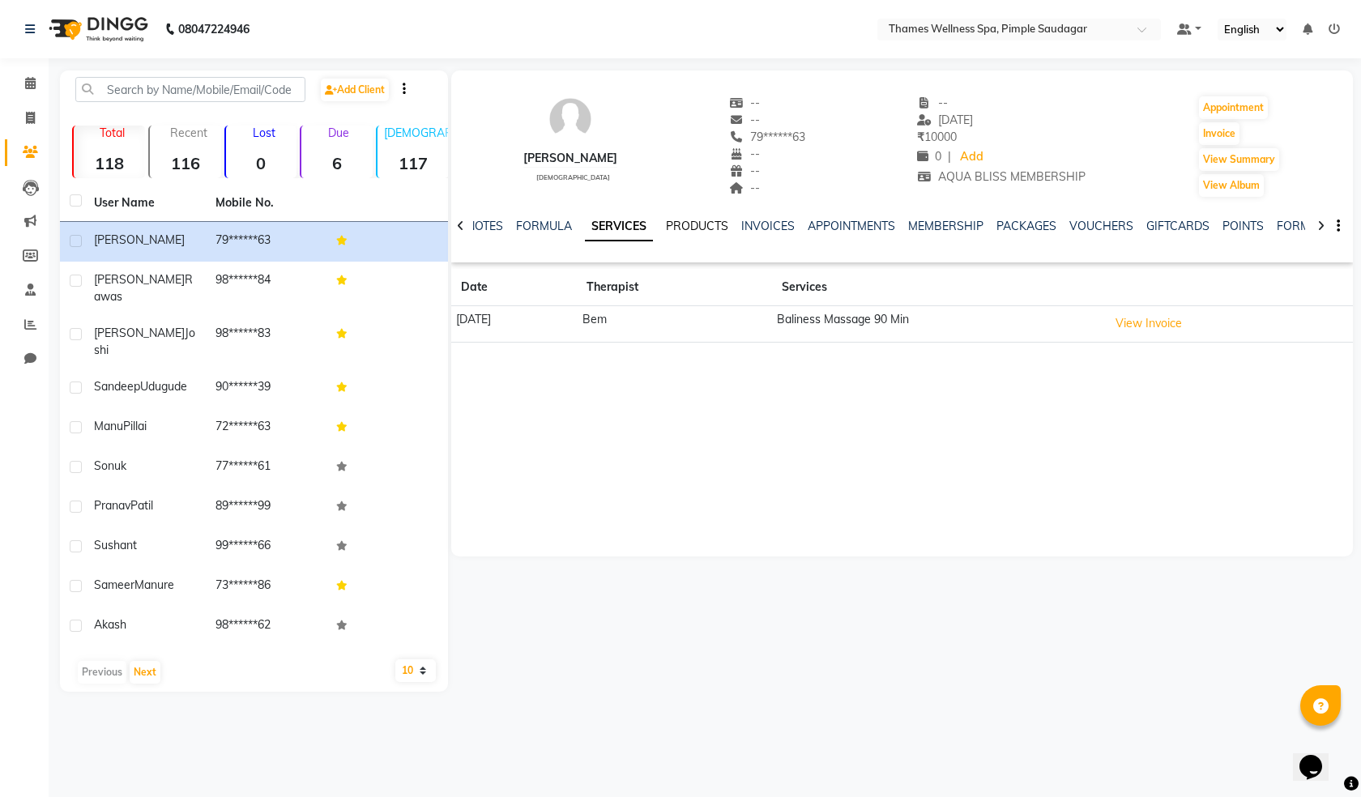
click at [670, 225] on link "PRODUCTS" at bounding box center [697, 226] width 62 height 15
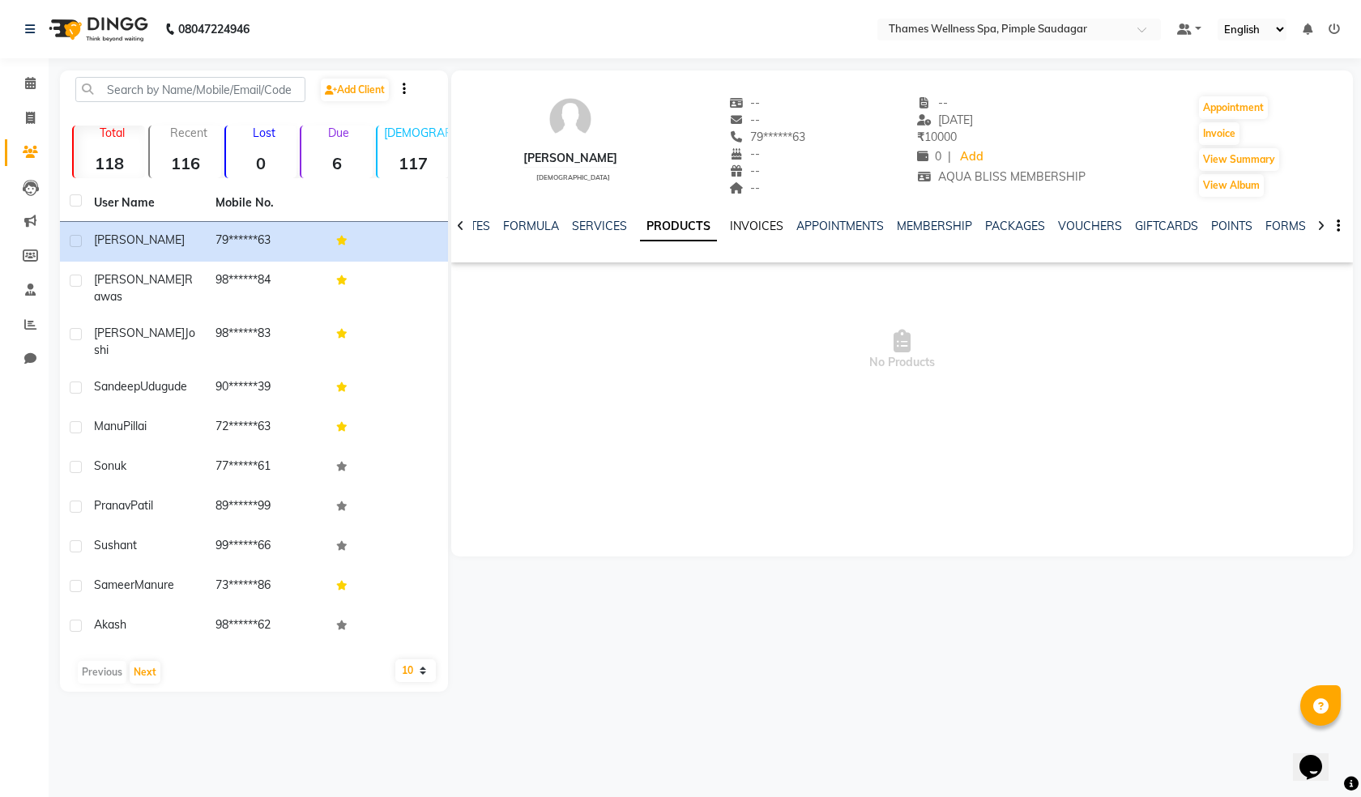
click at [740, 224] on link "INVOICES" at bounding box center [756, 226] width 53 height 15
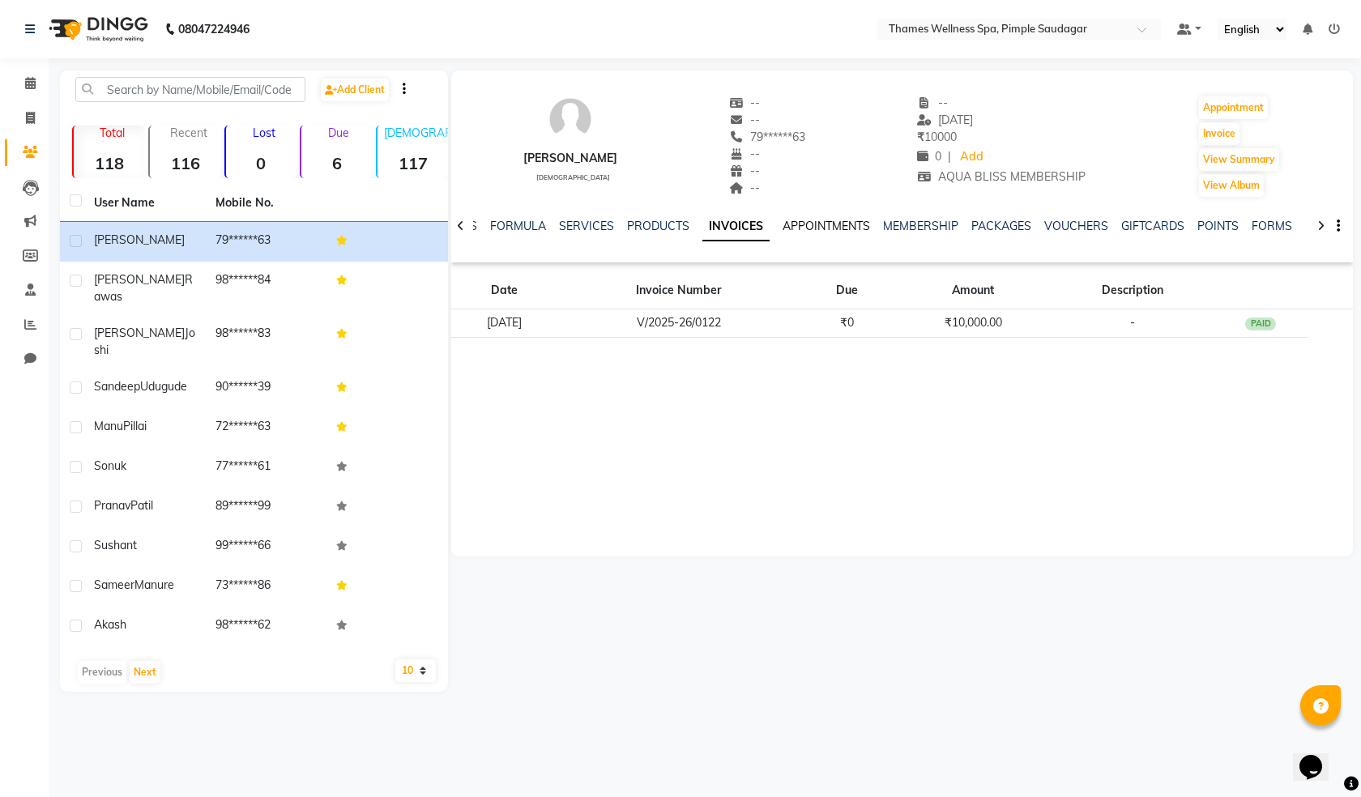
click at [798, 226] on link "APPOINTMENTS" at bounding box center [826, 226] width 87 height 15
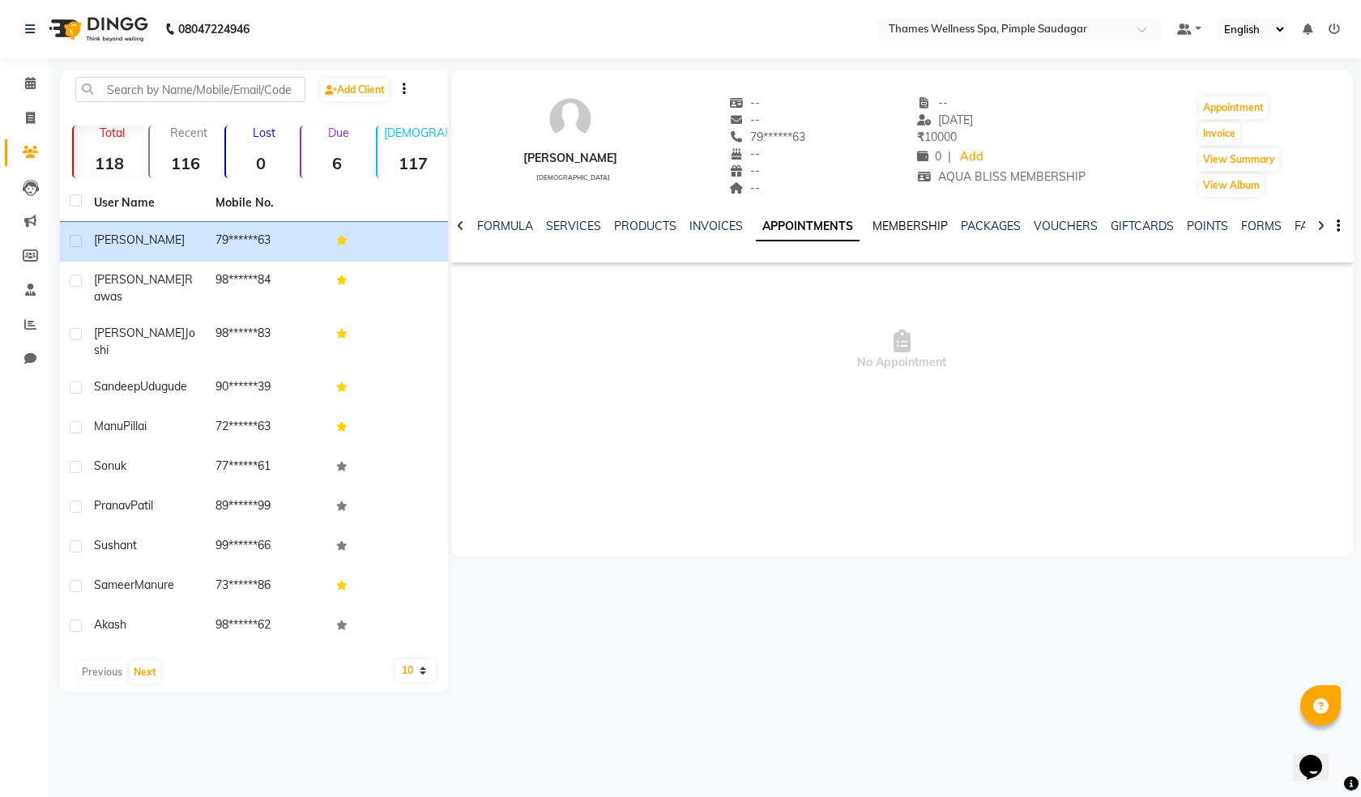
click at [878, 228] on link "MEMBERSHIP" at bounding box center [909, 226] width 75 height 15
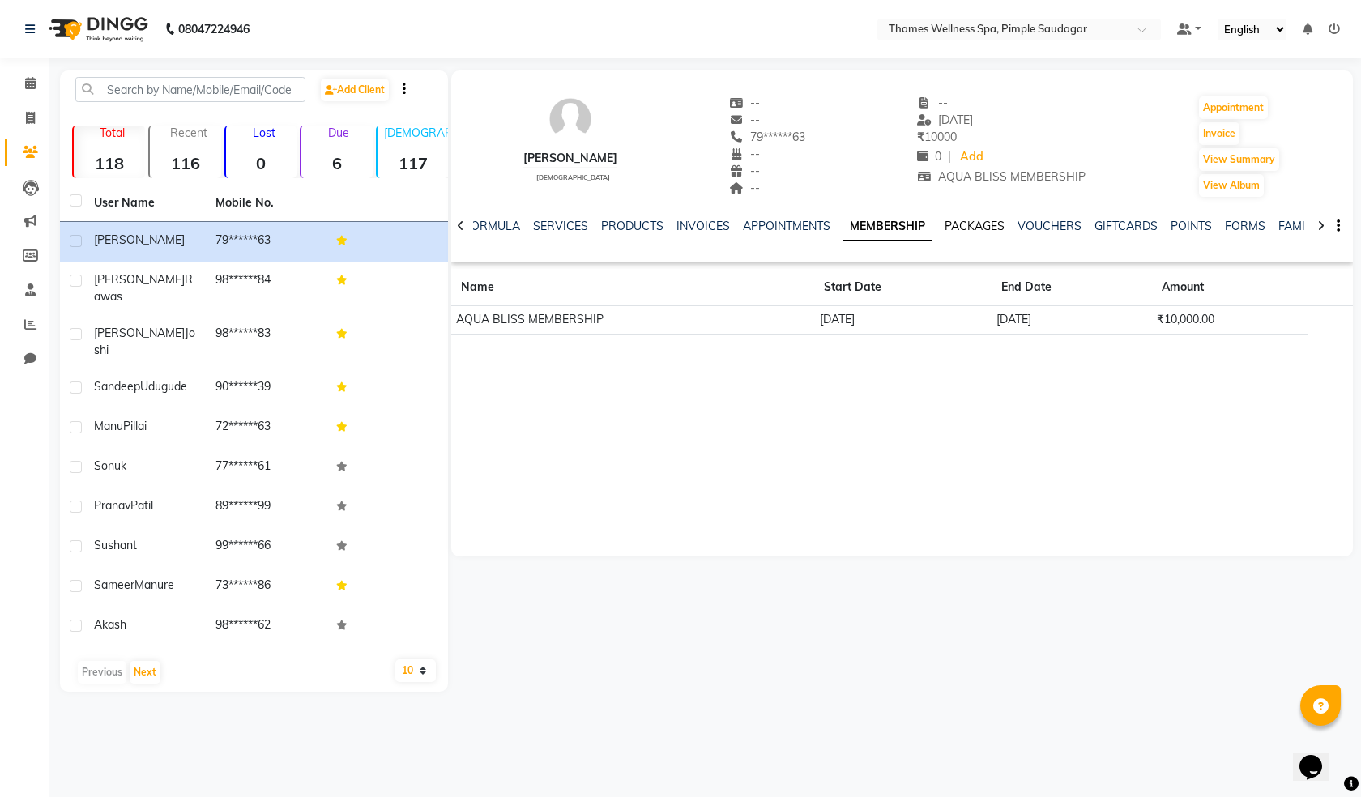
click at [979, 220] on link "PACKAGES" at bounding box center [975, 226] width 60 height 15
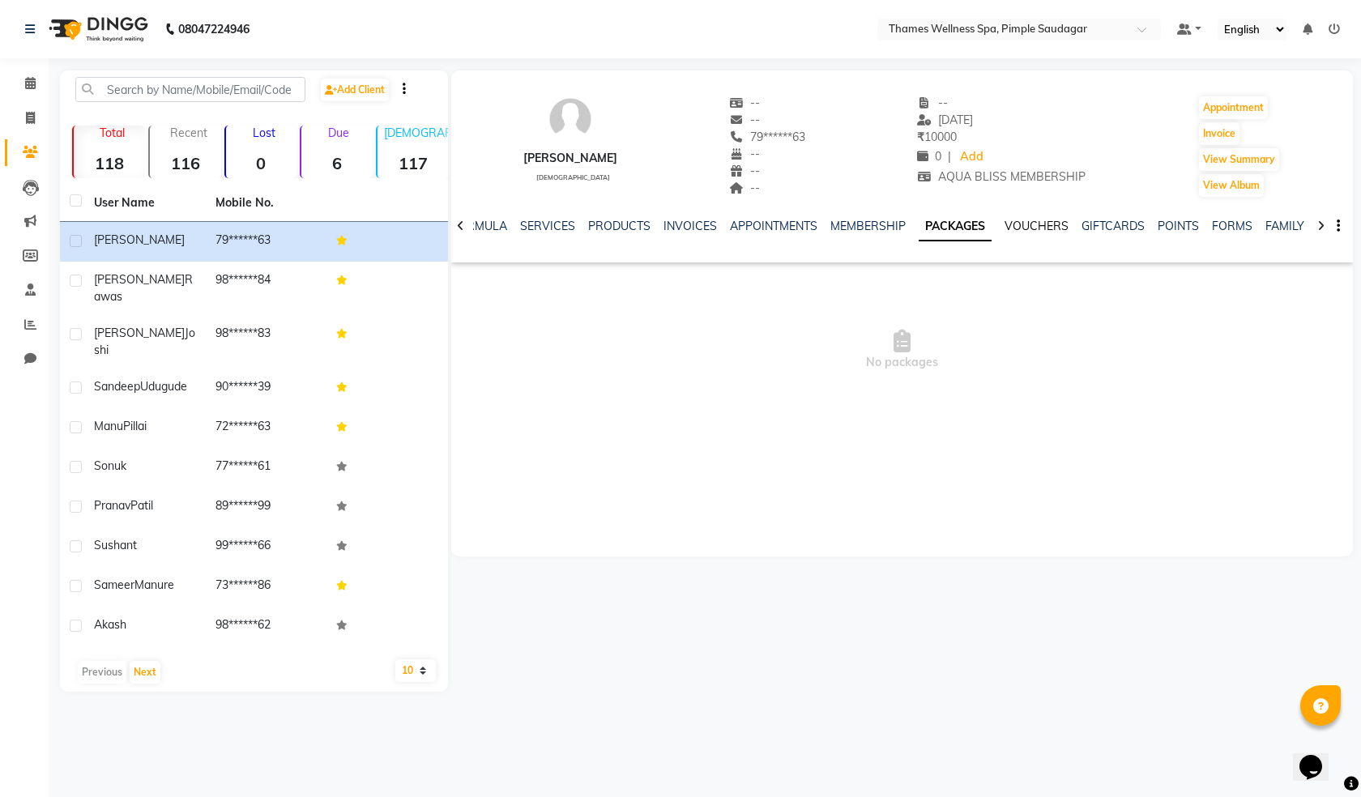
click at [1016, 223] on link "VOUCHERS" at bounding box center [1036, 226] width 64 height 15
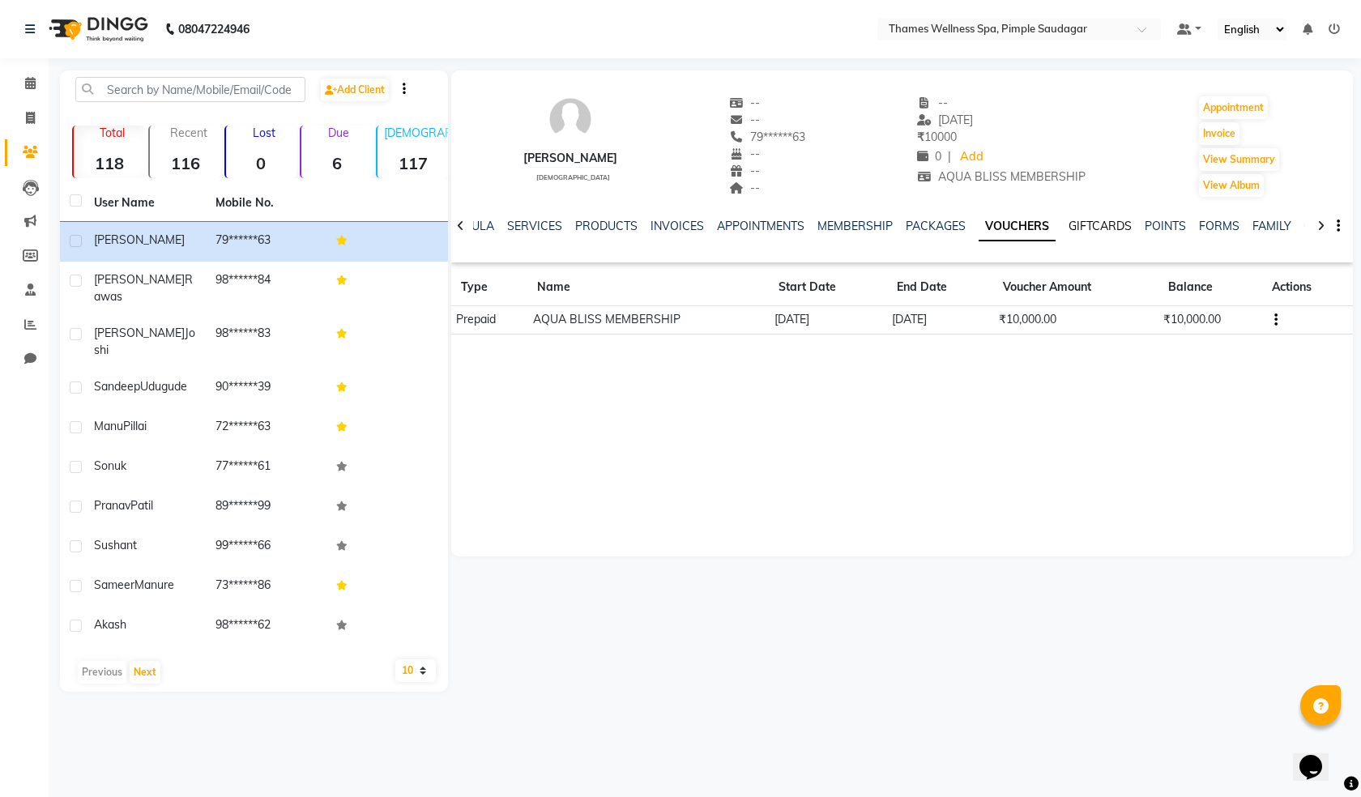
click at [1068, 223] on link "GIFTCARDS" at bounding box center [1099, 226] width 63 height 15
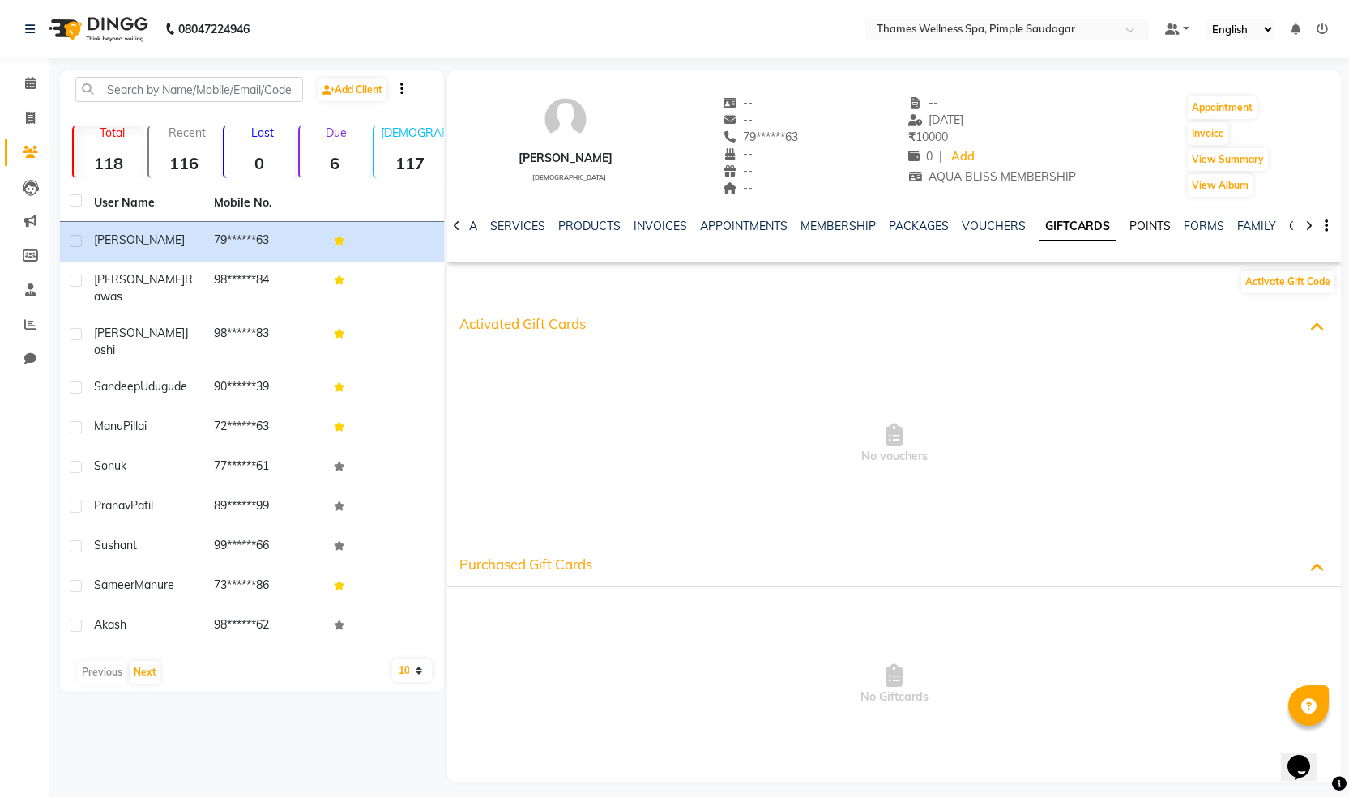
click at [1139, 220] on link "POINTS" at bounding box center [1149, 226] width 41 height 15
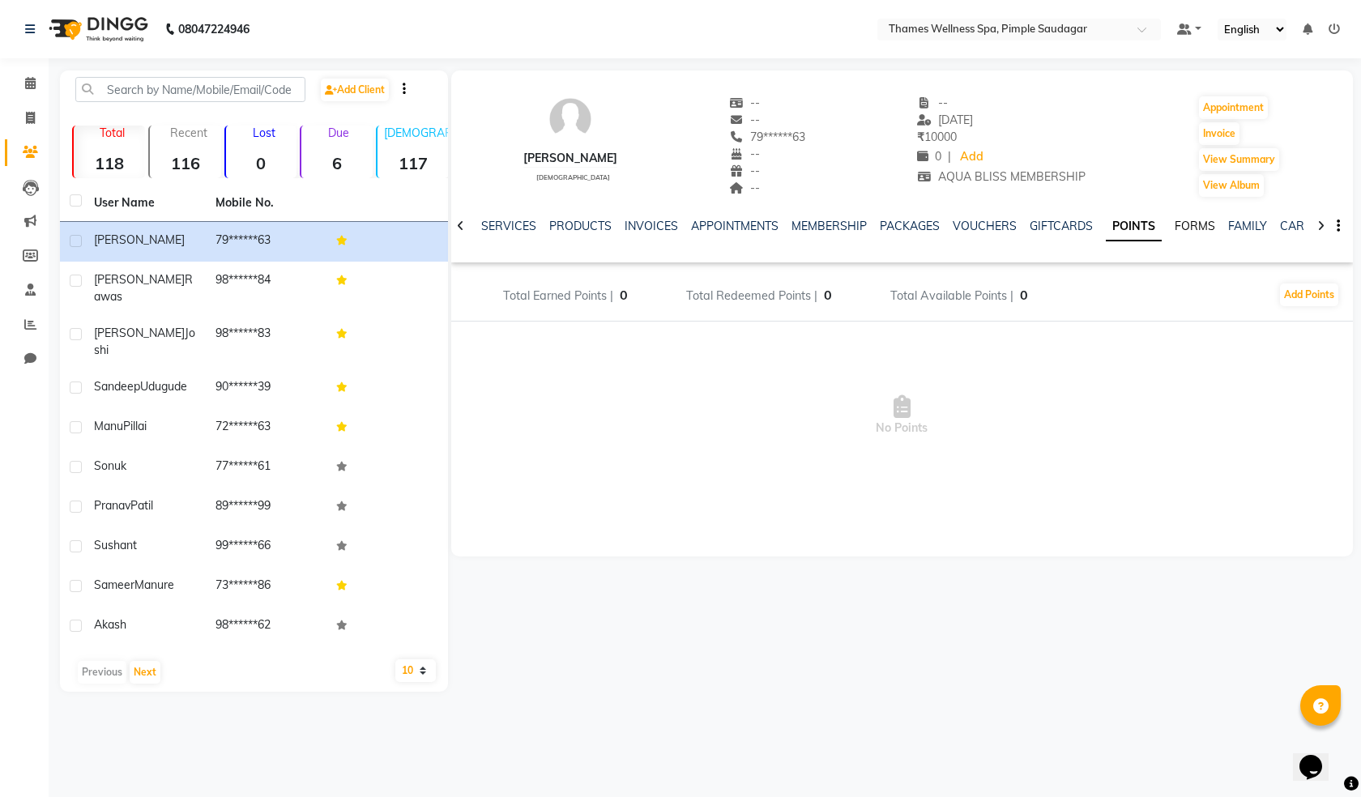
click at [1183, 220] on link "FORMS" at bounding box center [1195, 226] width 41 height 15
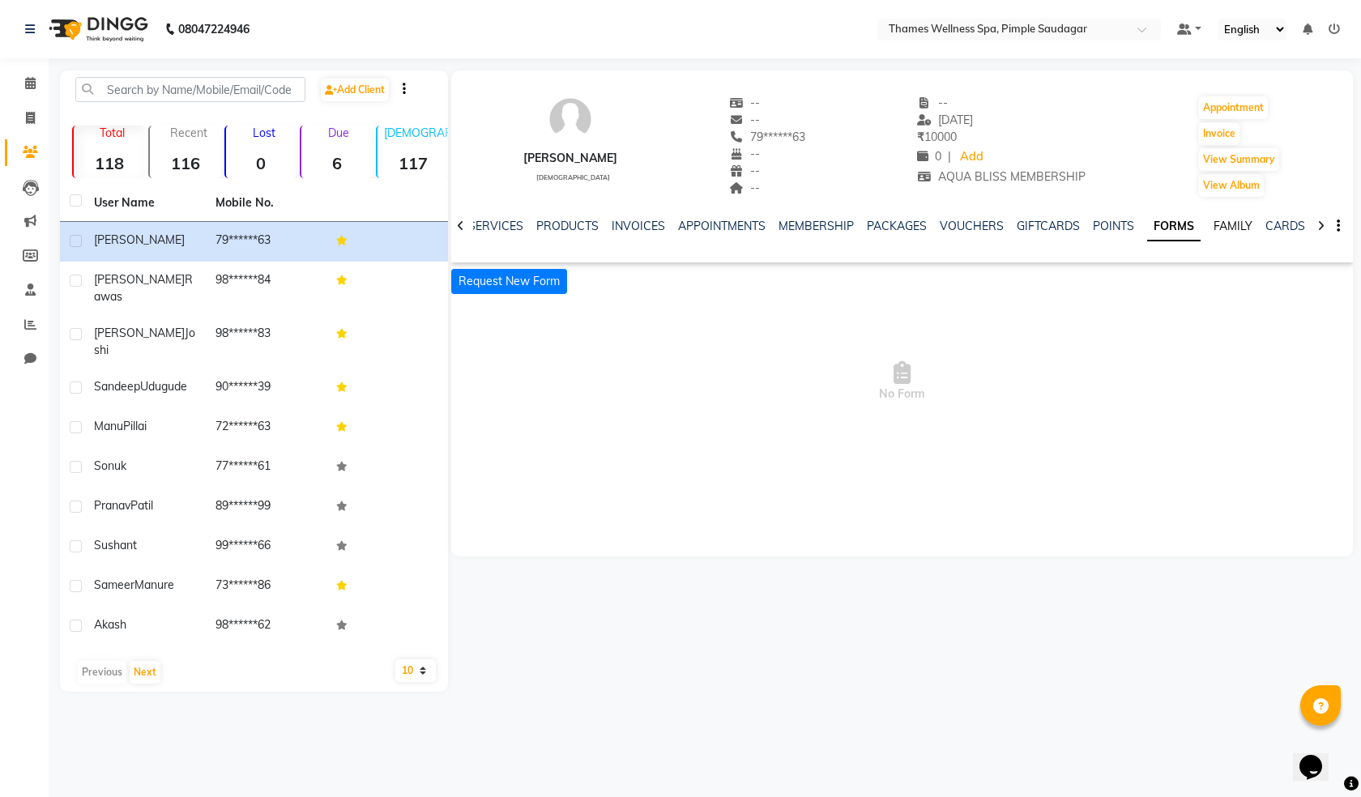
click at [1219, 221] on link "FAMILY" at bounding box center [1232, 226] width 39 height 15
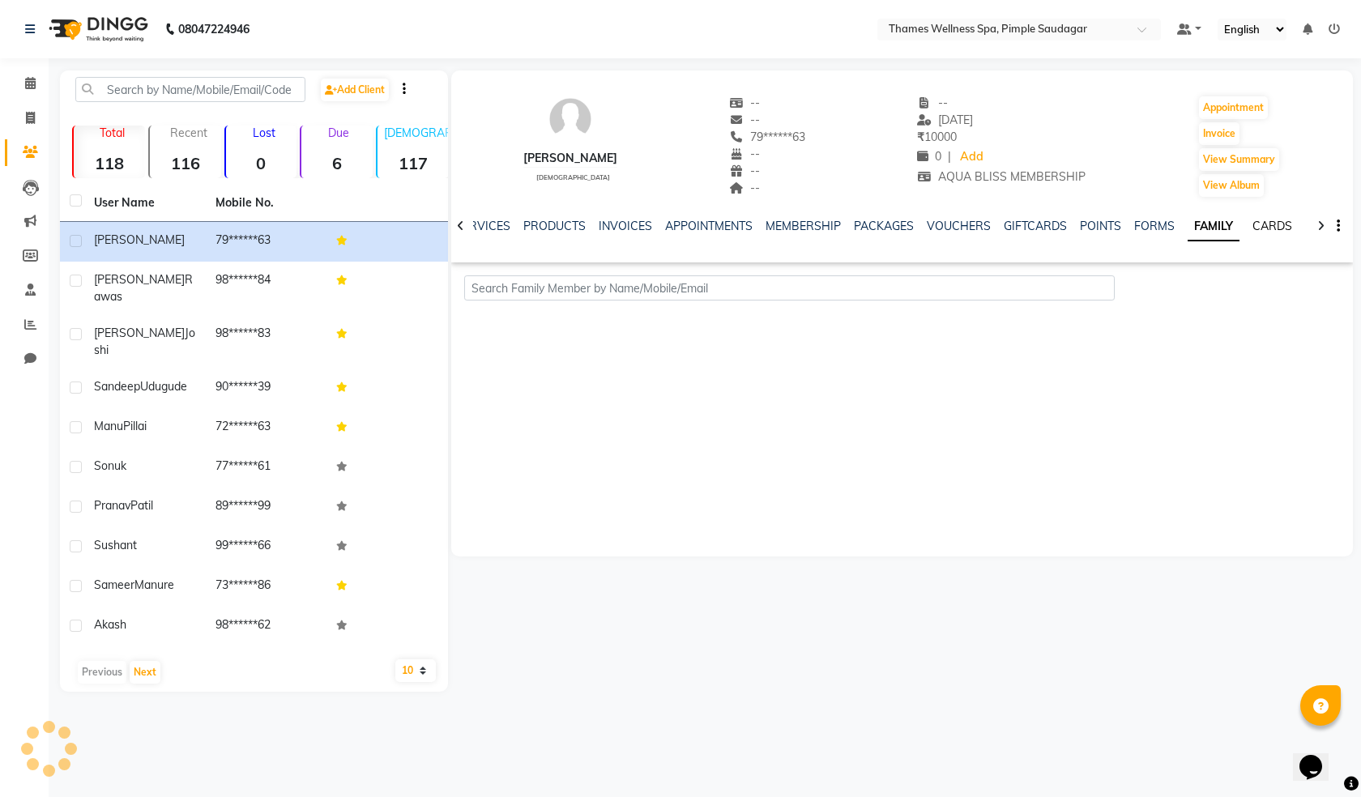
click at [1260, 223] on link "CARDS" at bounding box center [1272, 226] width 40 height 15
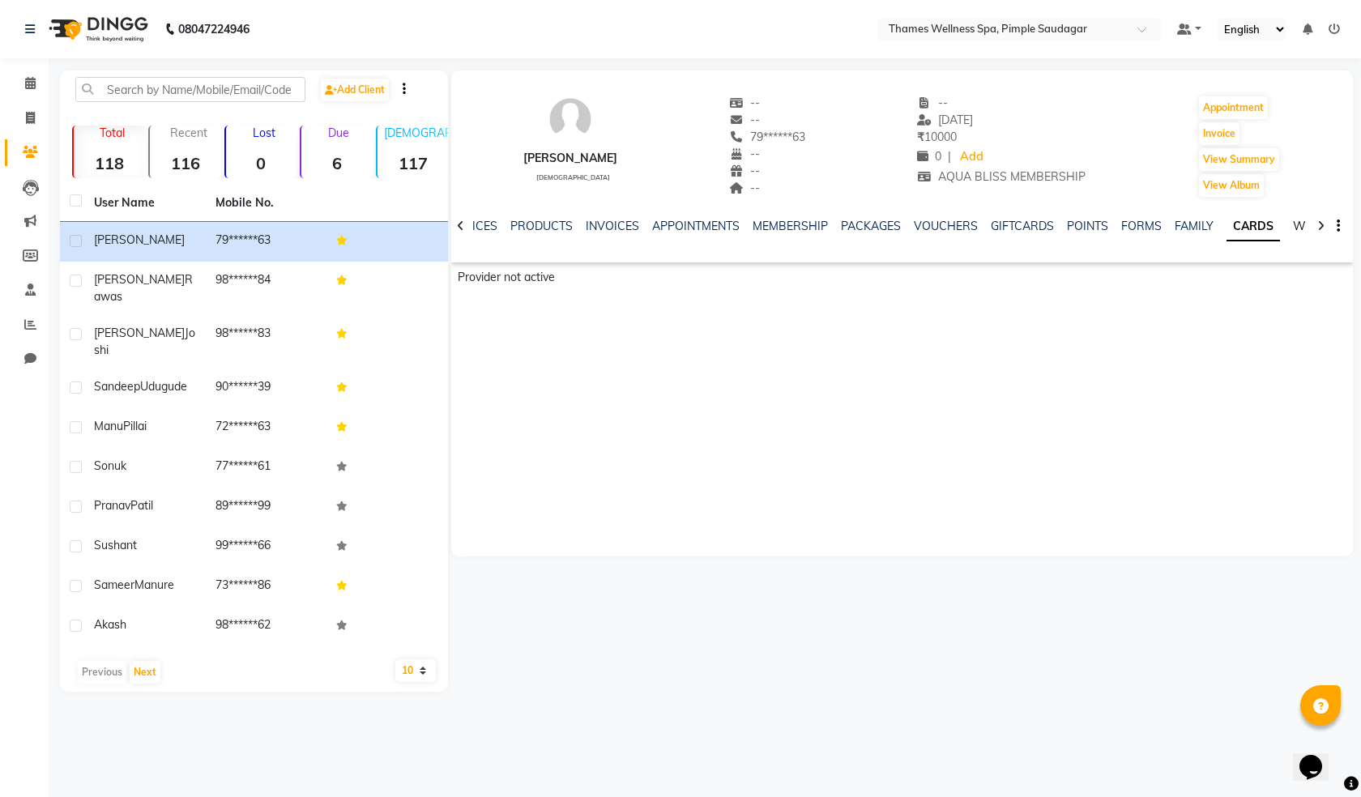
click at [1303, 220] on link "WALLET" at bounding box center [1316, 226] width 46 height 15
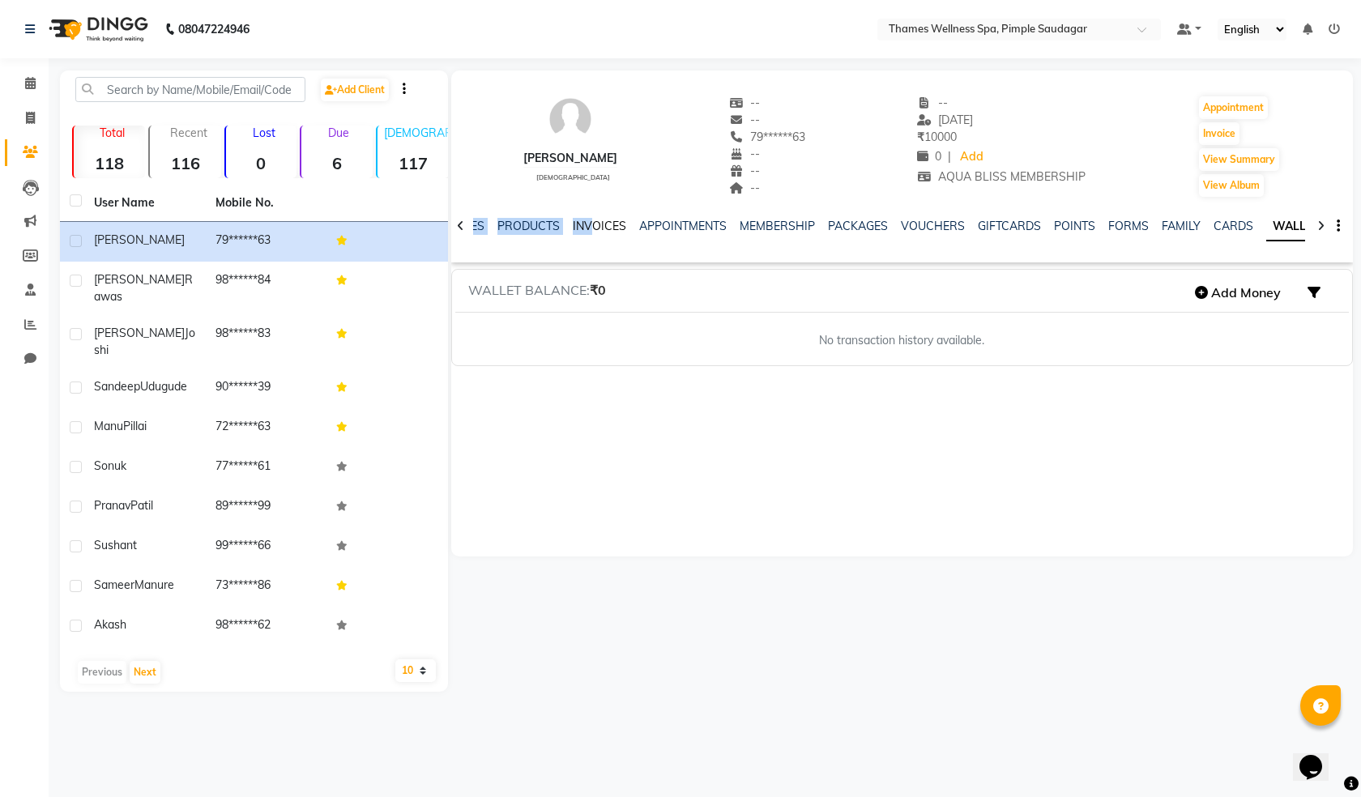
click at [581, 219] on div "NOTES FORMULA SERVICES PRODUCTS INVOICES APPOINTMENTS MEMBERSHIP PACKAGES VOUCH…" at bounding box center [902, 226] width 902 height 56
click at [591, 224] on link "INVOICES" at bounding box center [599, 226] width 53 height 15
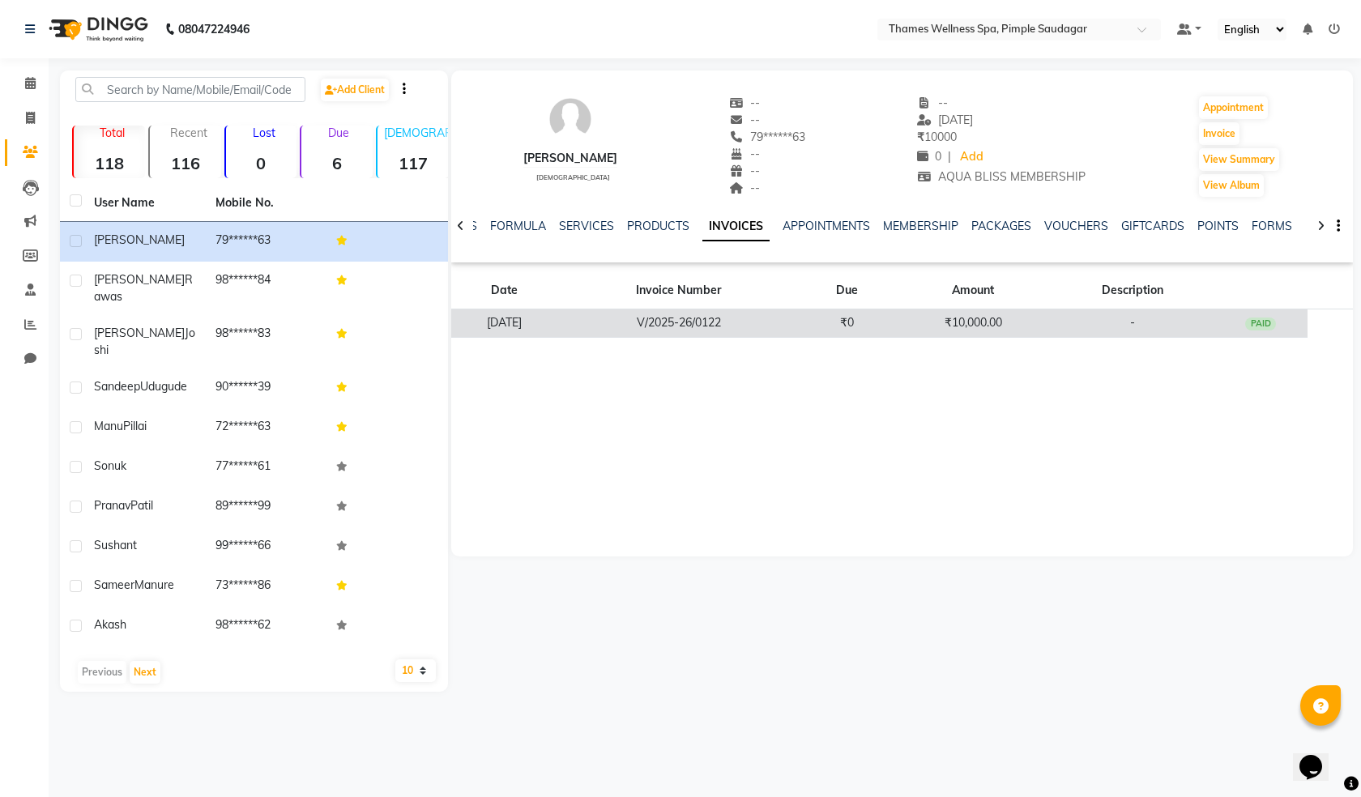
click at [1261, 322] on div "PAID" at bounding box center [1260, 324] width 31 height 13
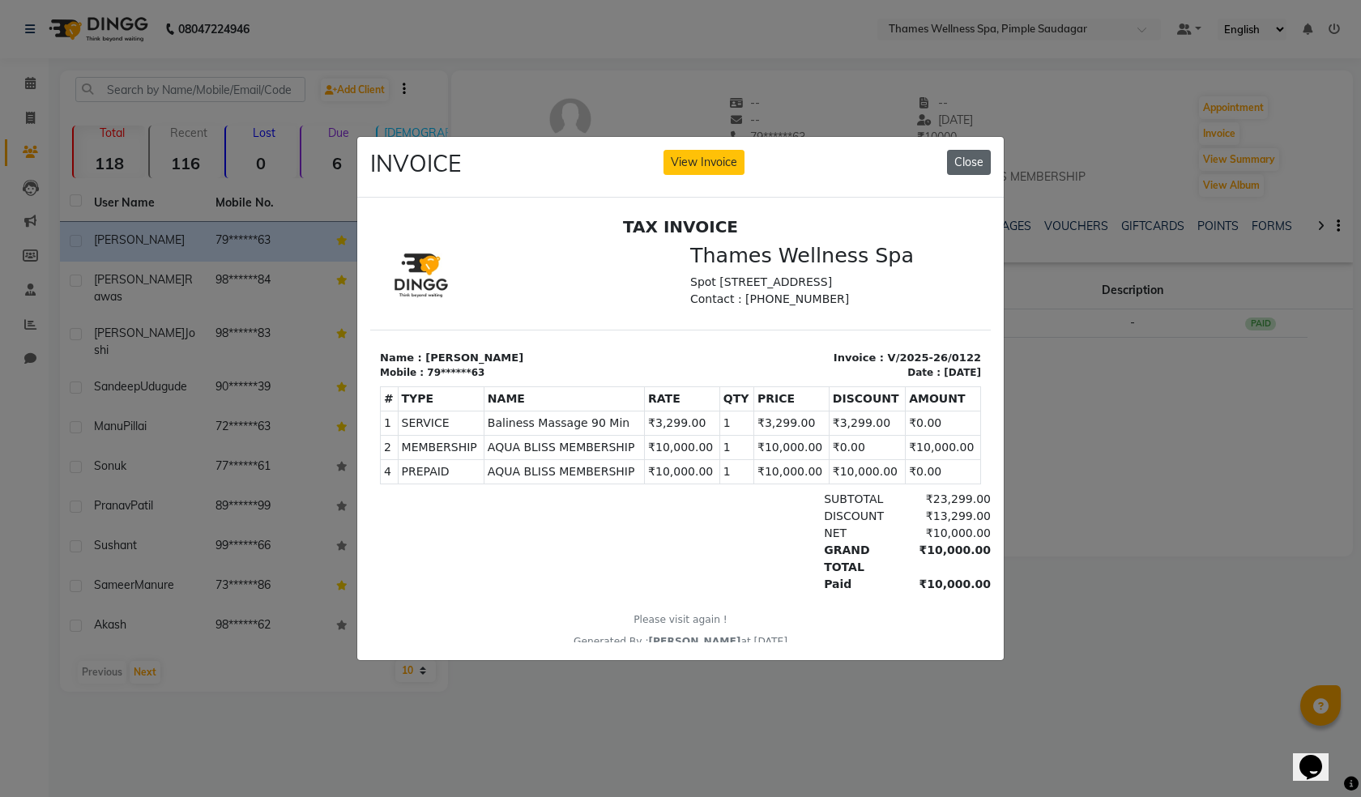
click at [968, 157] on button "Close" at bounding box center [969, 162] width 44 height 25
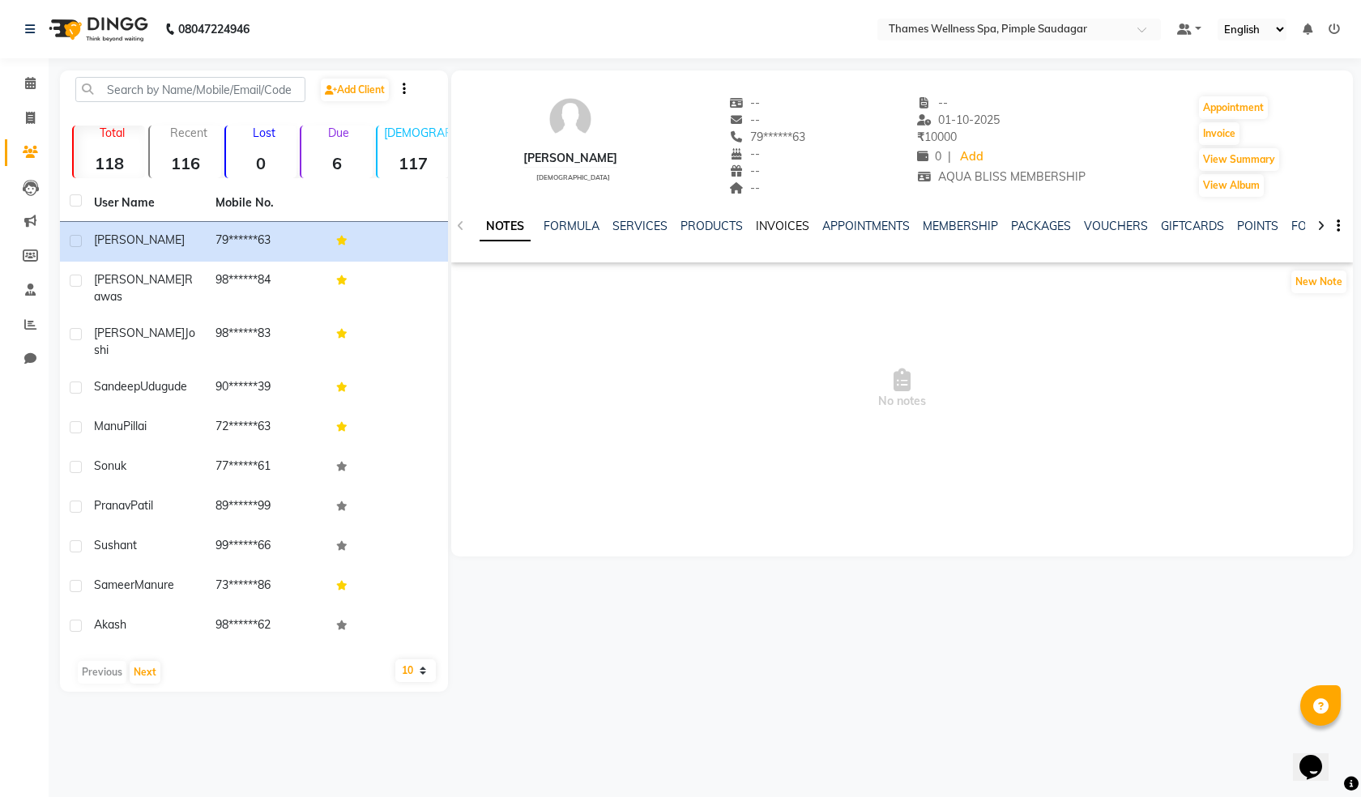
click at [783, 220] on link "INVOICES" at bounding box center [782, 226] width 53 height 15
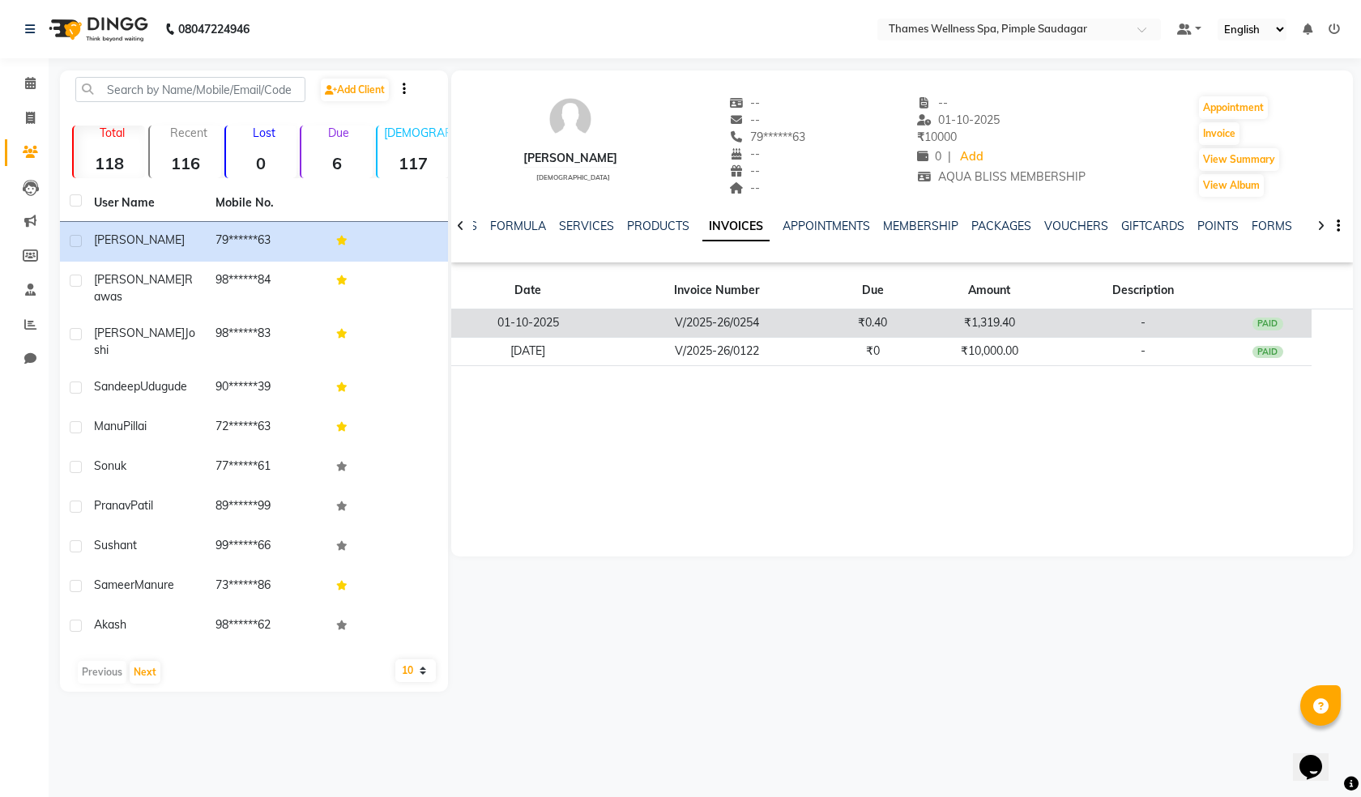
click at [1246, 326] on td "PAID" at bounding box center [1267, 323] width 87 height 28
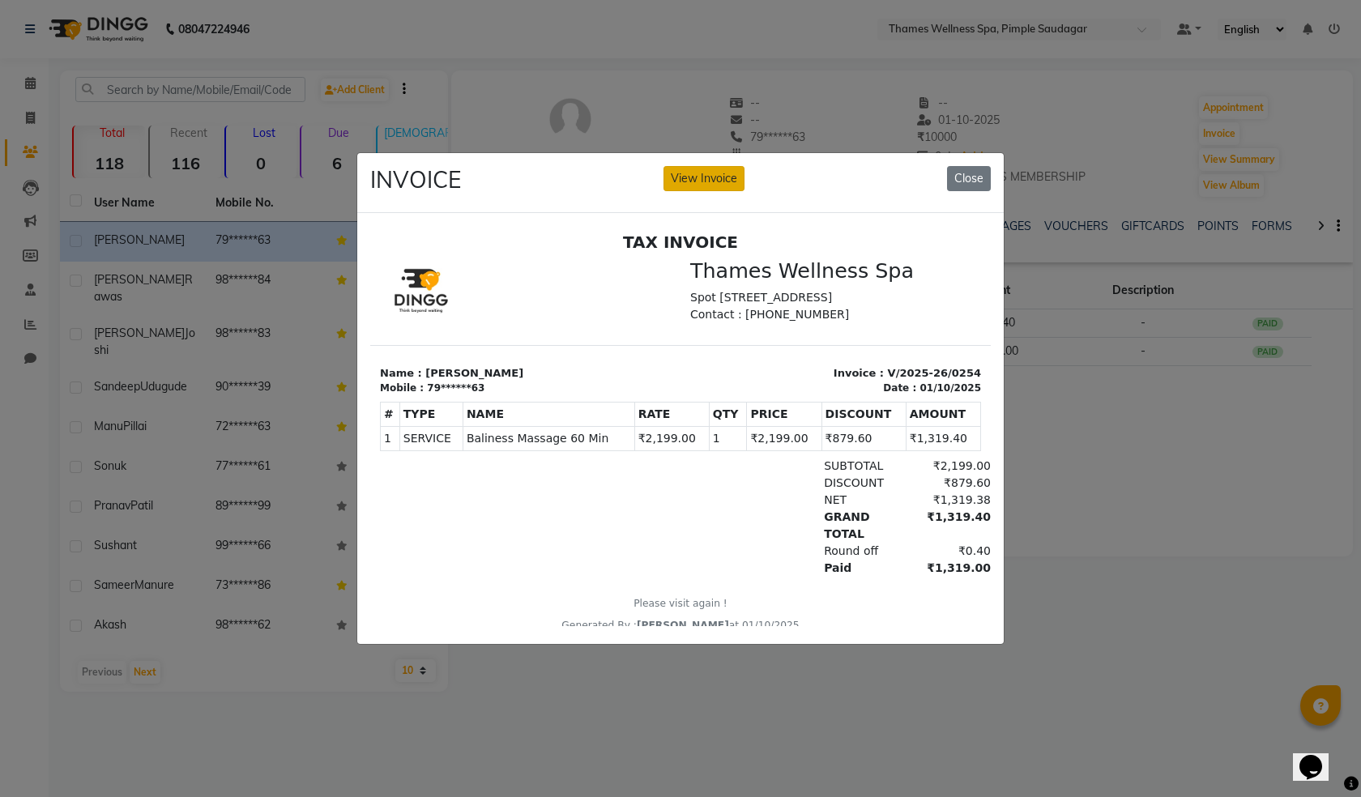
click at [698, 166] on button "View Invoice" at bounding box center [703, 178] width 81 height 25
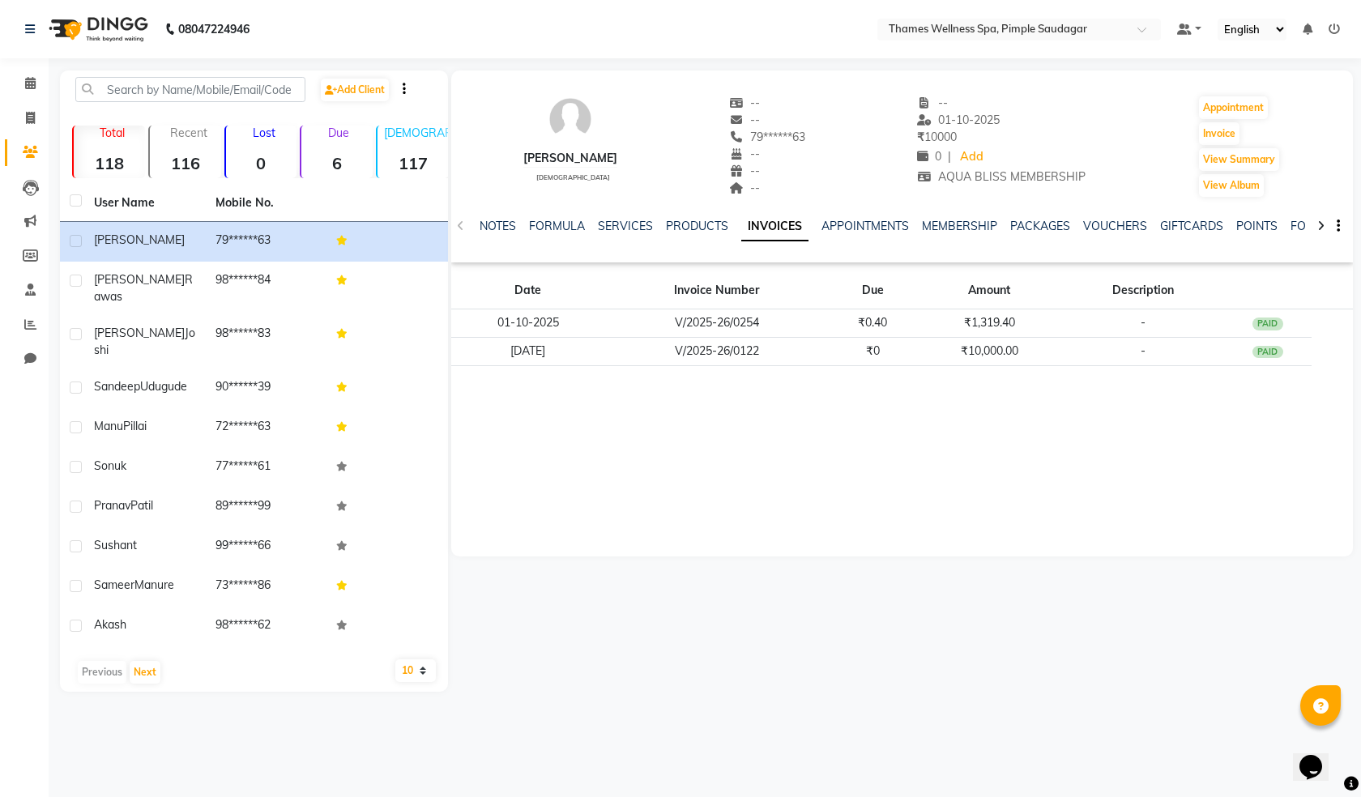
click at [938, 216] on div "NOTES FORMULA SERVICES PRODUCTS INVOICES APPOINTMENTS MEMBERSHIP PACKAGES VOUCH…" at bounding box center [902, 226] width 902 height 56
click at [1030, 223] on link "PACKAGES" at bounding box center [1040, 226] width 60 height 15
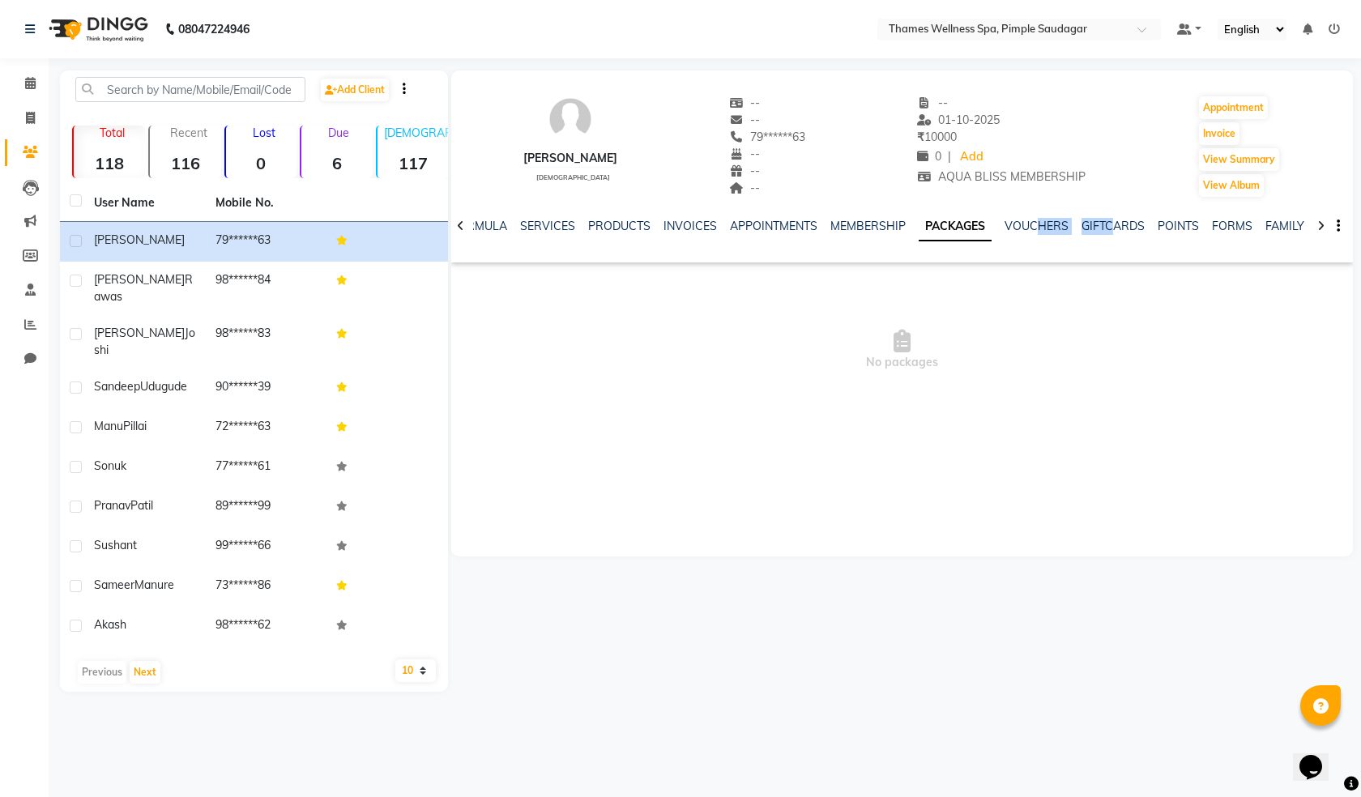
click at [1109, 218] on div "NOTES FORMULA SERVICES PRODUCTS INVOICES APPOINTMENTS MEMBERSHIP PACKAGES VOUCH…" at bounding box center [902, 226] width 902 height 56
click at [846, 226] on link "MEMBERSHIP" at bounding box center [867, 226] width 75 height 15
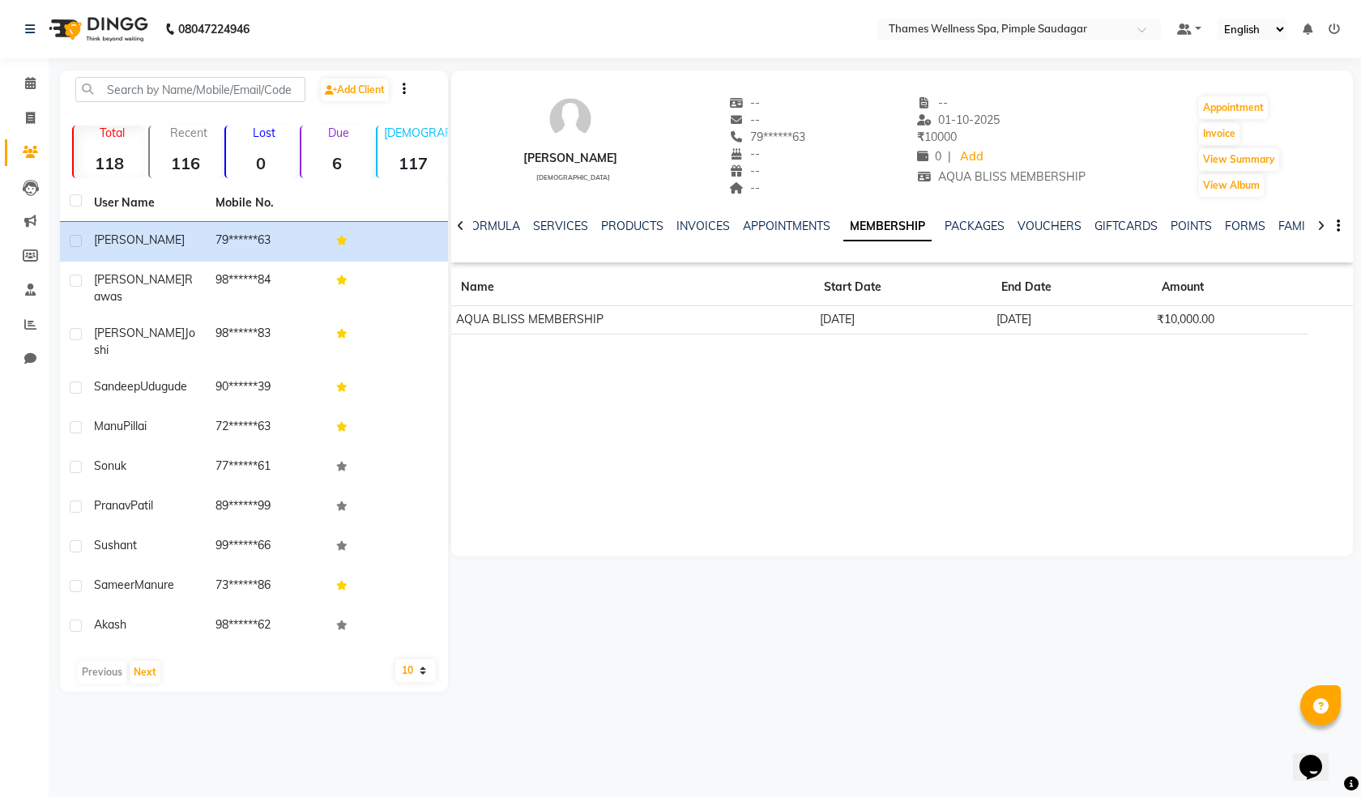
click at [814, 217] on div "NOTES FORMULA SERVICES PRODUCTS INVOICES APPOINTMENTS MEMBERSHIP PACKAGES VOUCH…" at bounding box center [902, 226] width 902 height 56
click at [778, 227] on link "APPOINTMENTS" at bounding box center [786, 226] width 87 height 15
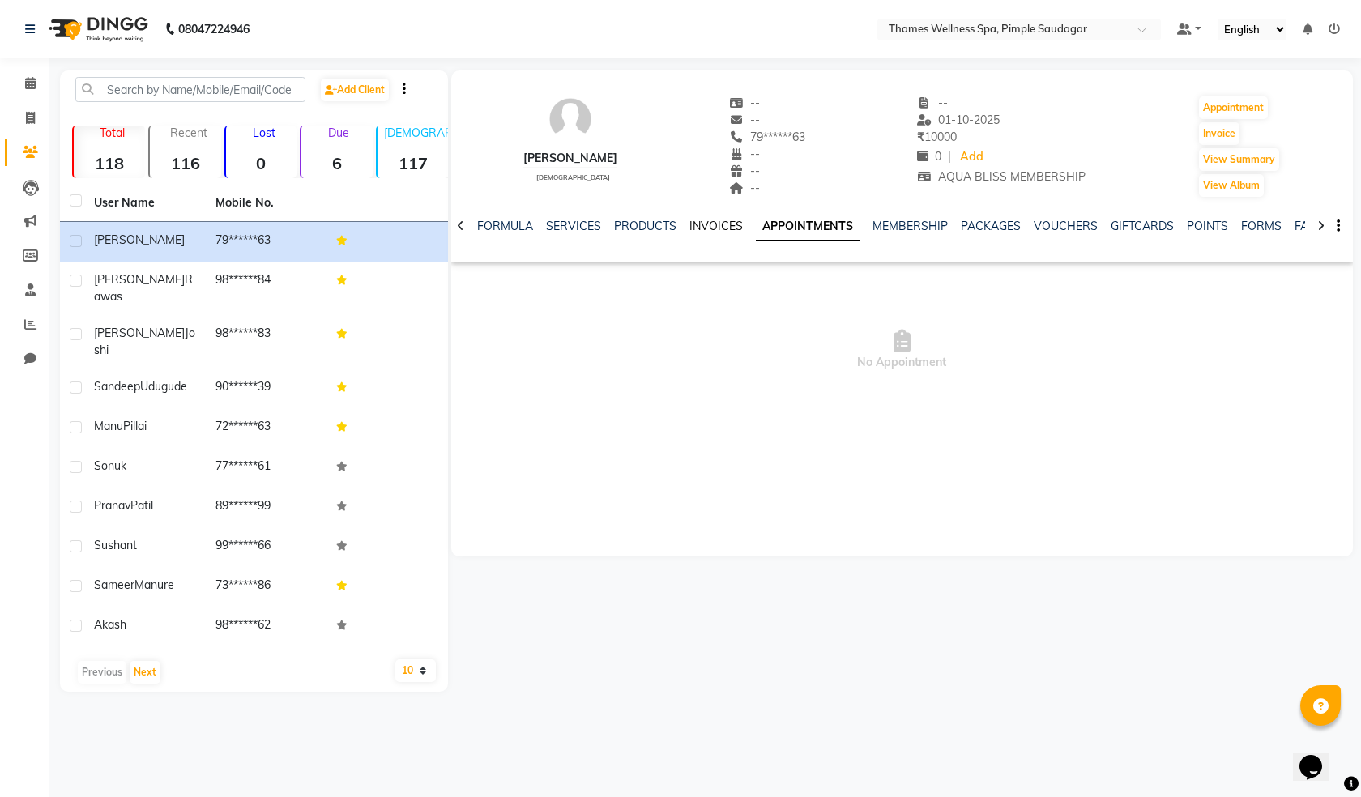
click at [693, 219] on link "INVOICES" at bounding box center [715, 226] width 53 height 15
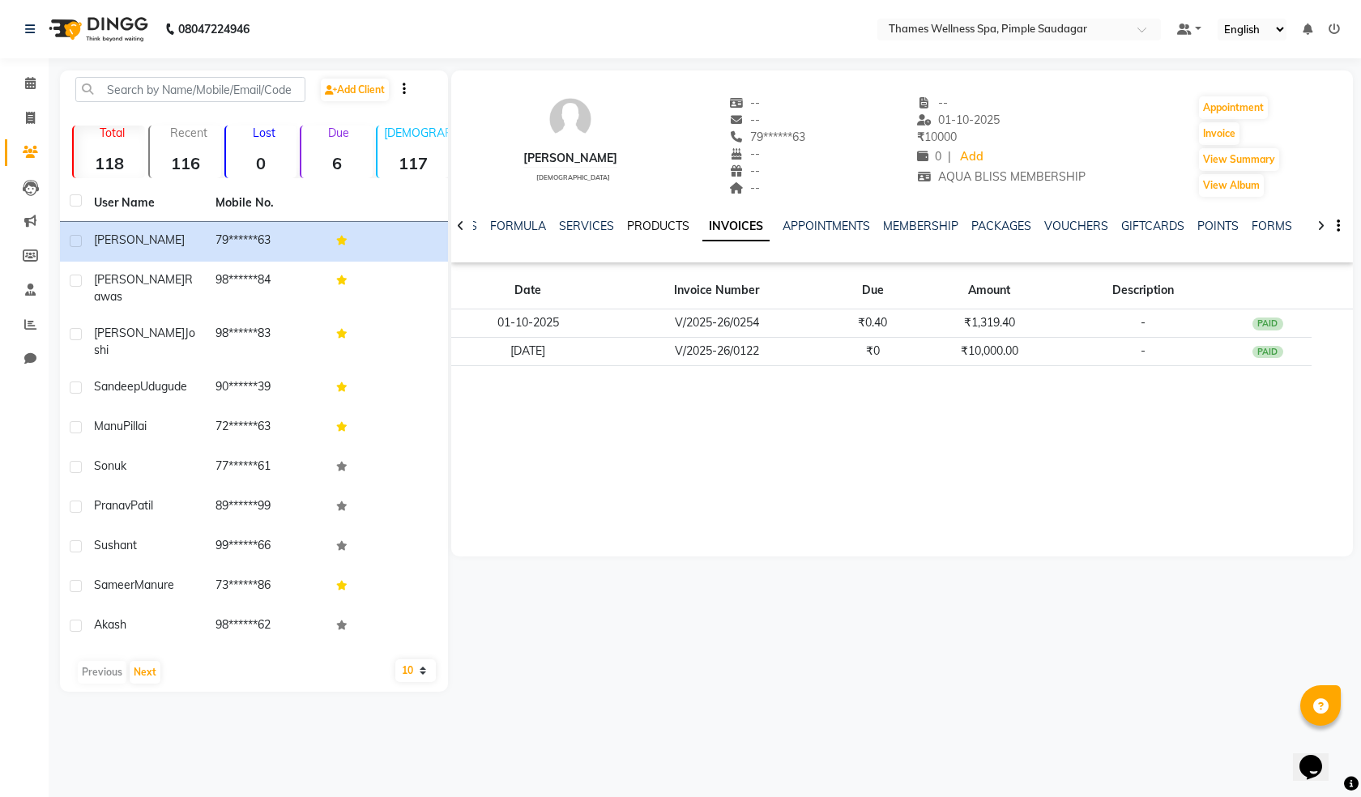
click at [665, 223] on link "PRODUCTS" at bounding box center [658, 226] width 62 height 15
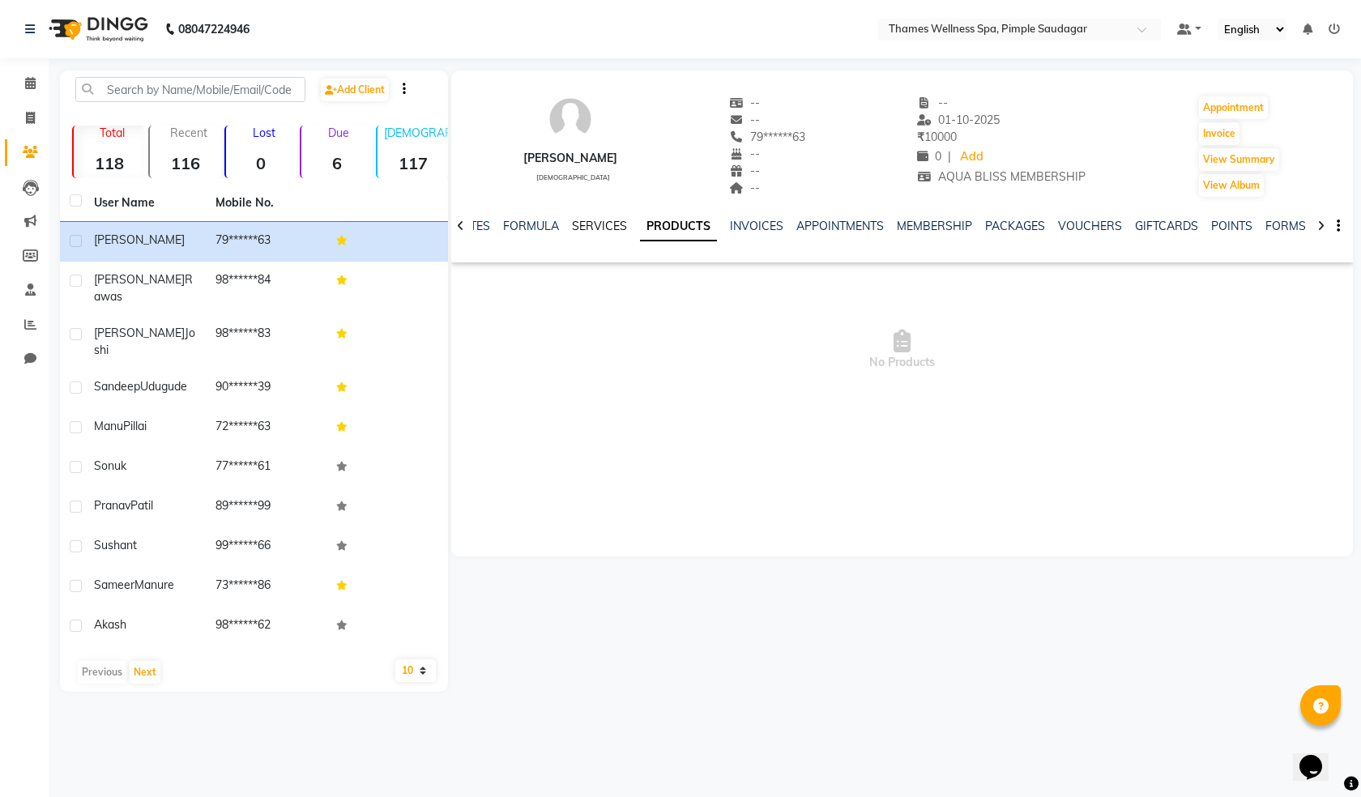
click at [599, 224] on link "SERVICES" at bounding box center [599, 226] width 55 height 15
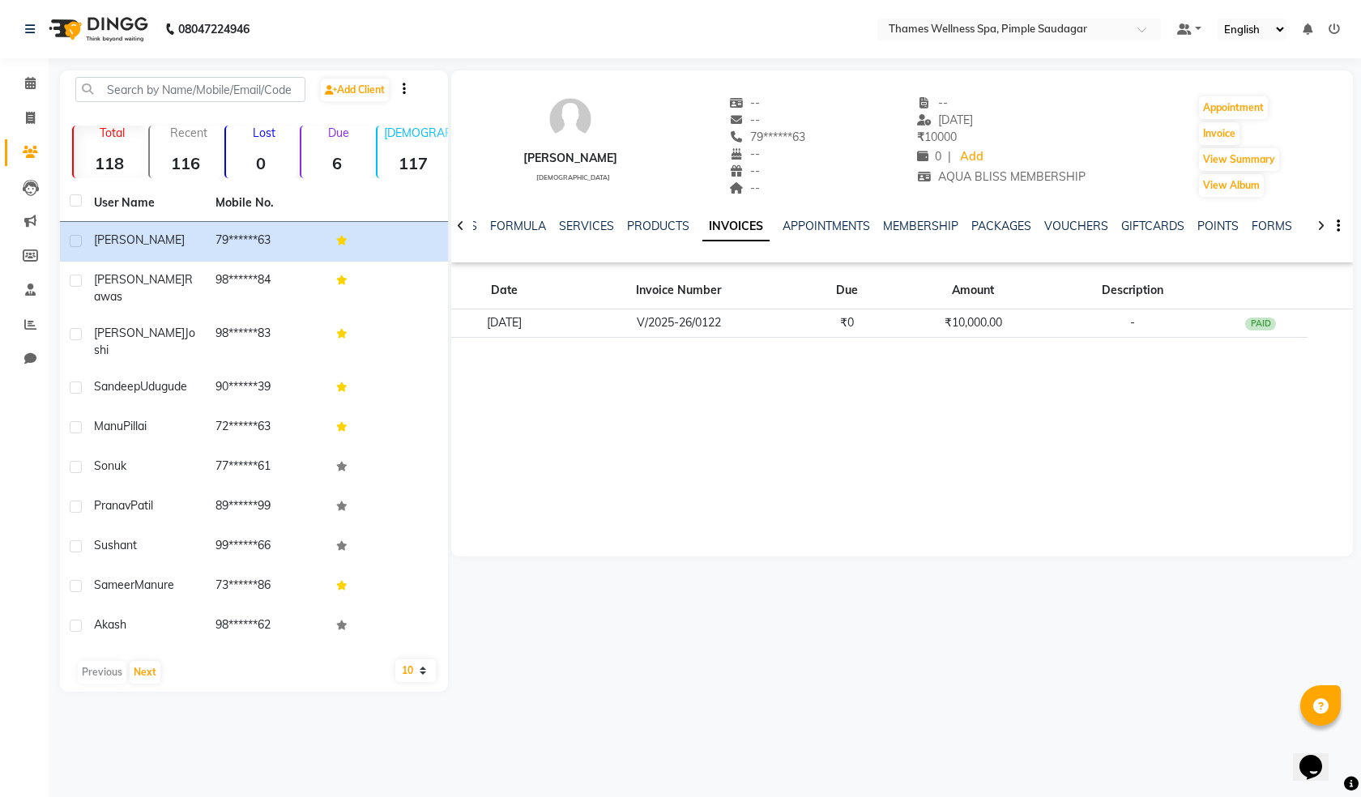
click at [732, 220] on link "INVOICES" at bounding box center [735, 226] width 67 height 29
click at [587, 229] on link "SERVICES" at bounding box center [586, 226] width 55 height 15
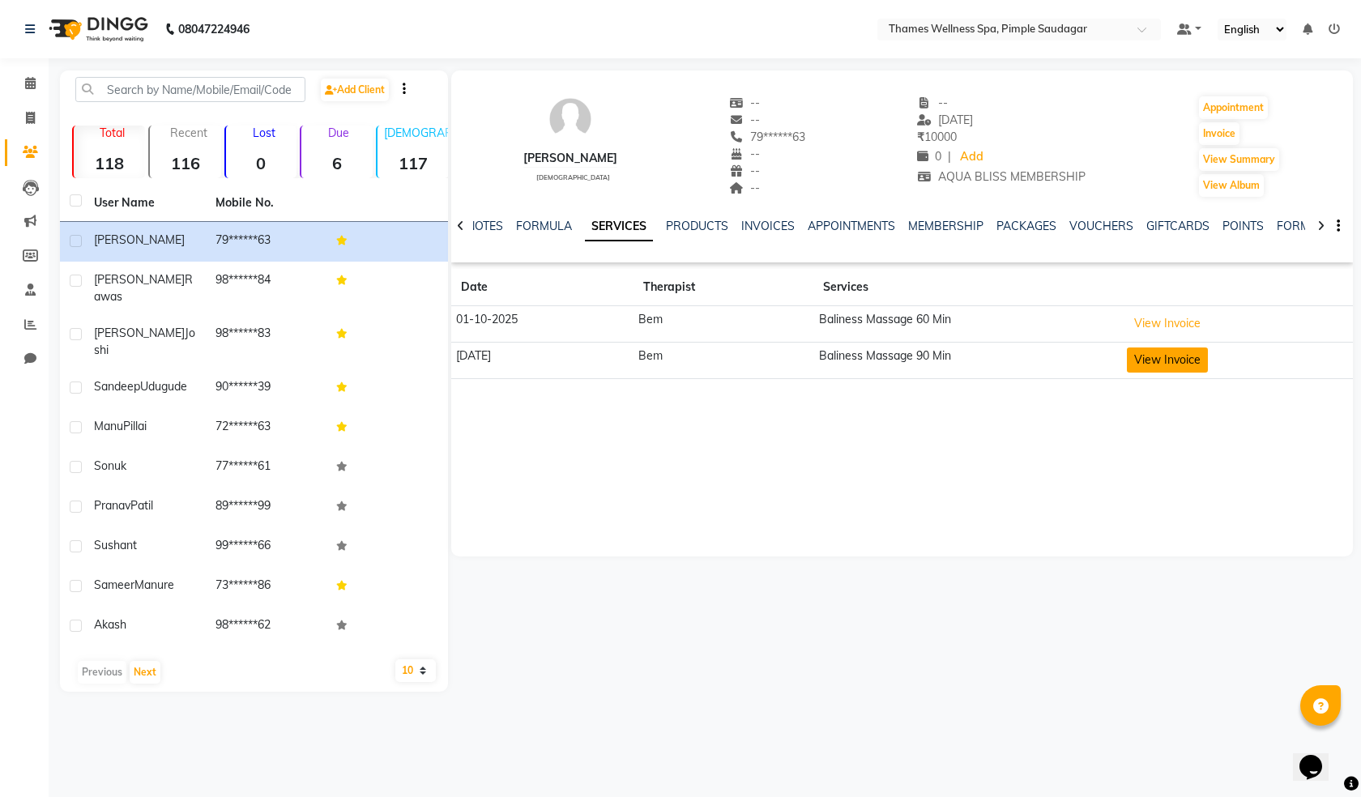
click at [1183, 357] on button "View Invoice" at bounding box center [1167, 360] width 81 height 25
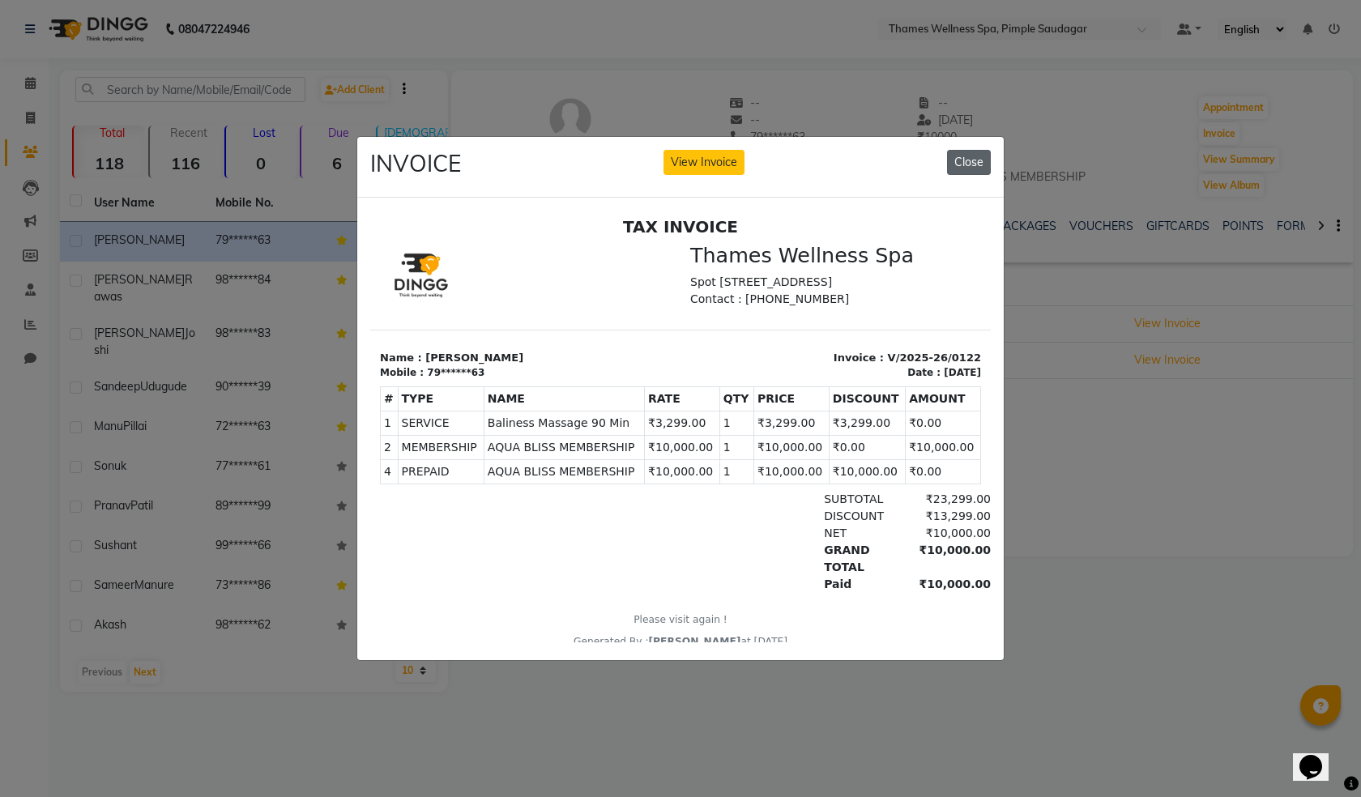
click at [973, 160] on button "Close" at bounding box center [969, 162] width 44 height 25
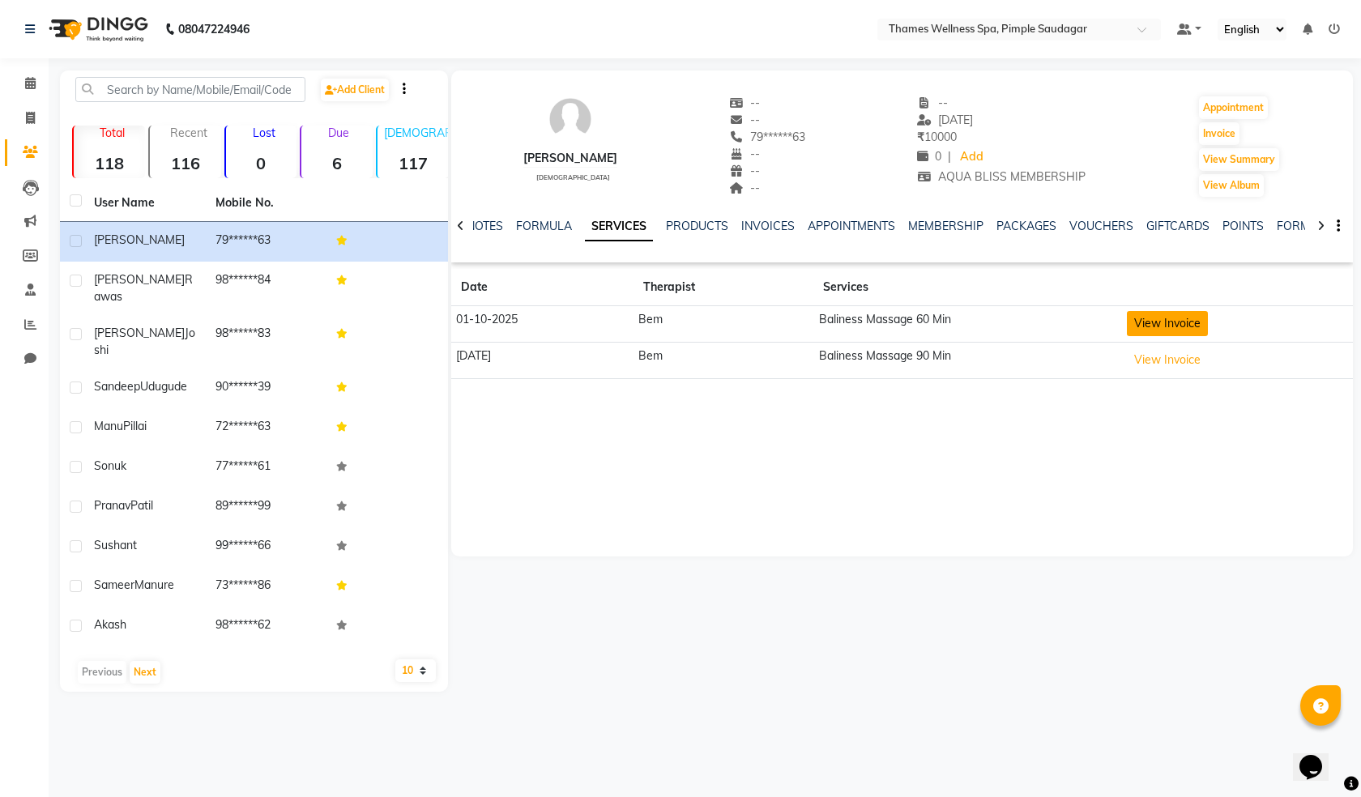
click at [1155, 313] on button "View Invoice" at bounding box center [1167, 323] width 81 height 25
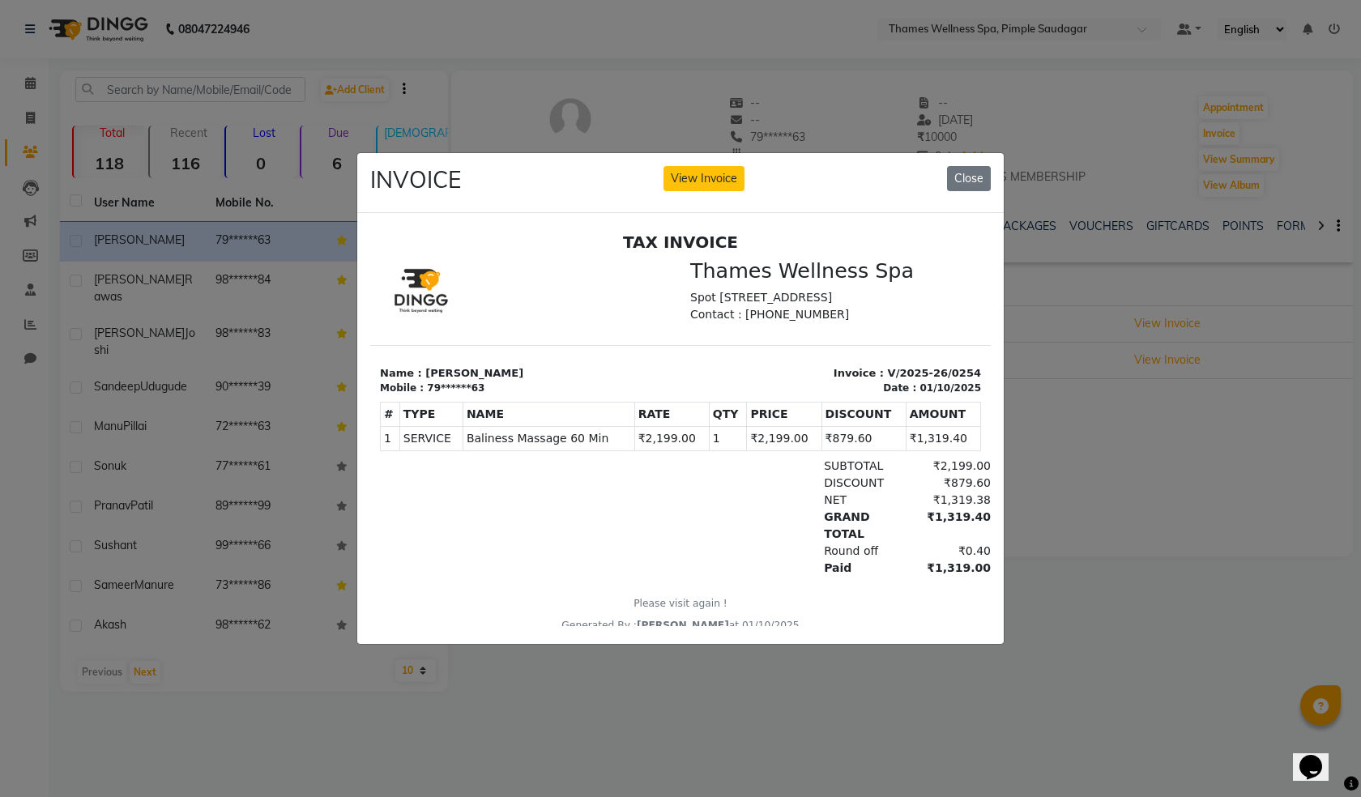
click at [1174, 356] on ngb-modal-window "INVOICE View Invoice Close" at bounding box center [680, 398] width 1361 height 797
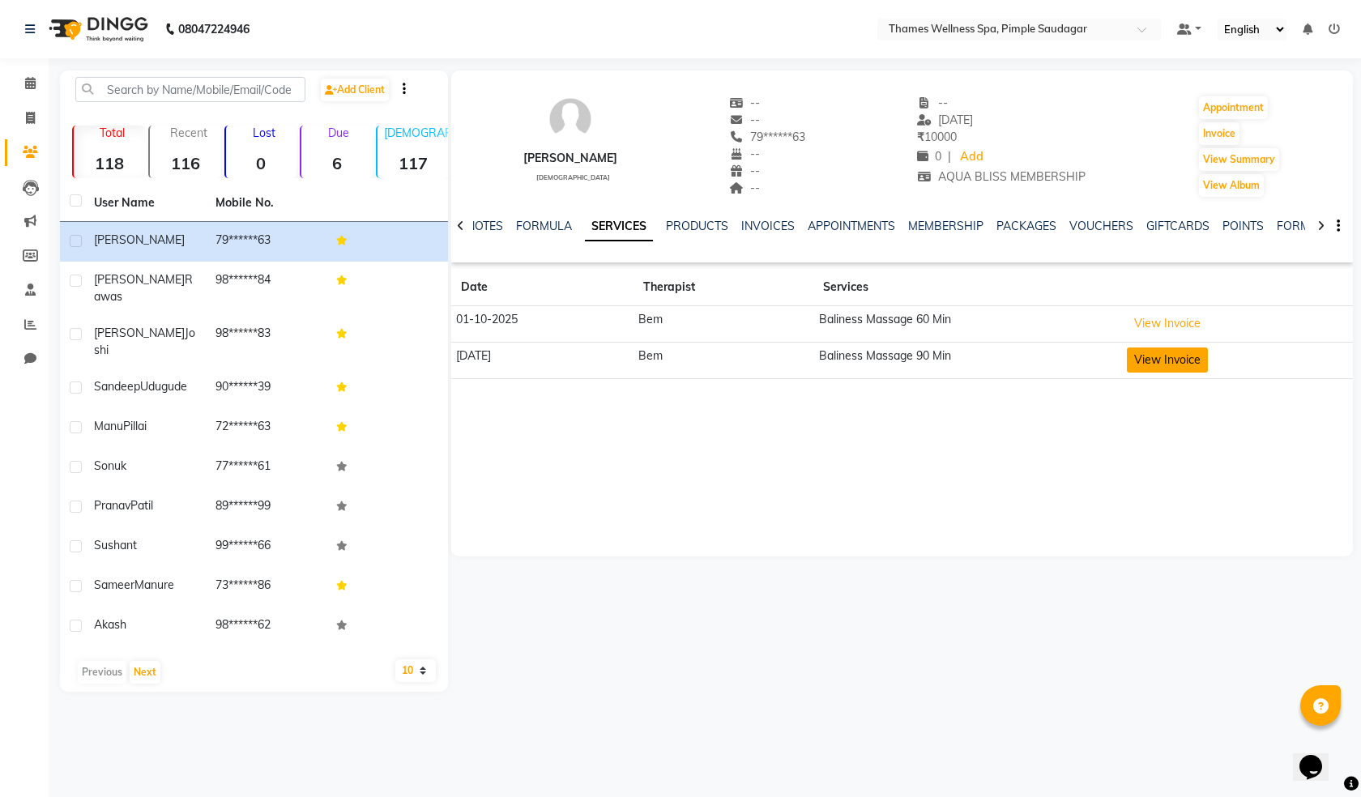
click at [1171, 357] on button "View Invoice" at bounding box center [1167, 360] width 81 height 25
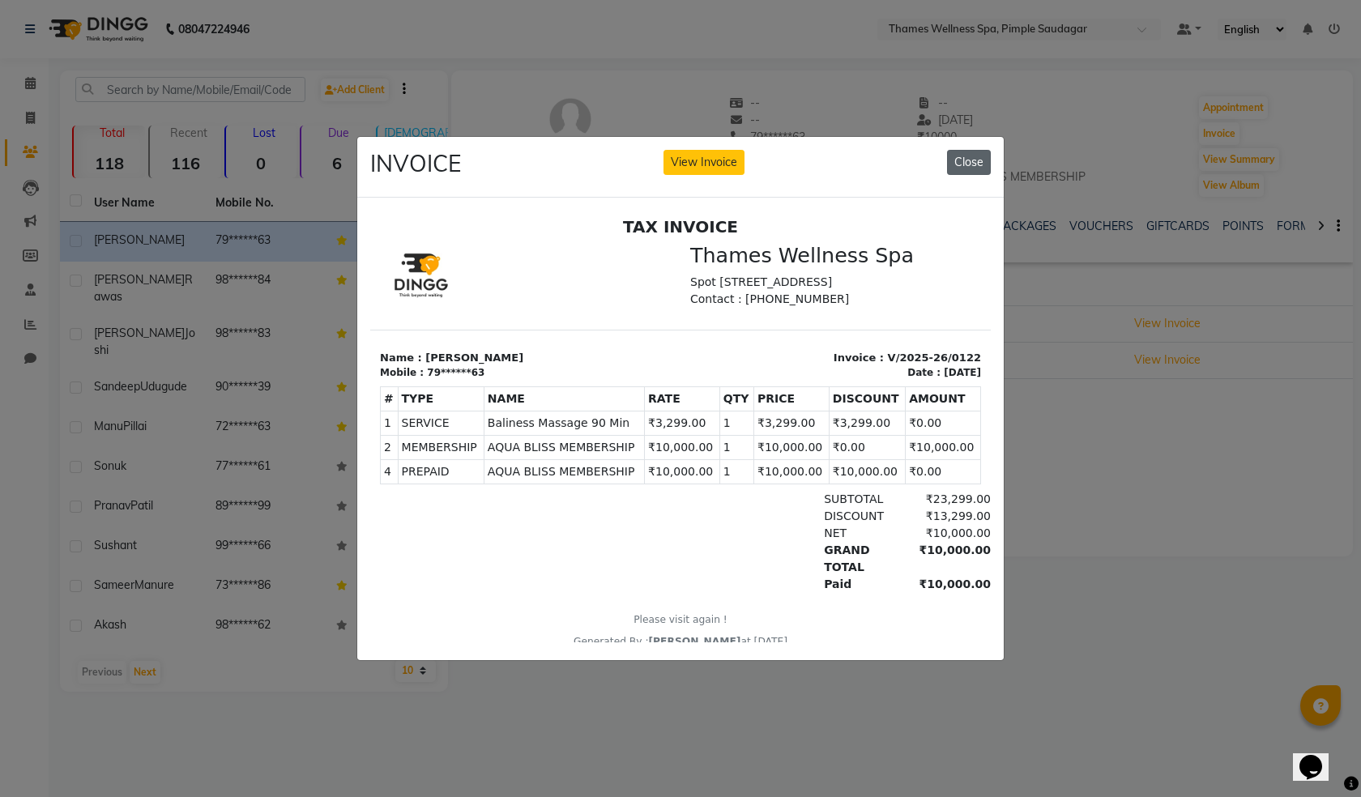
click at [961, 155] on button "Close" at bounding box center [969, 162] width 44 height 25
